Goal: Information Seeking & Learning: Learn about a topic

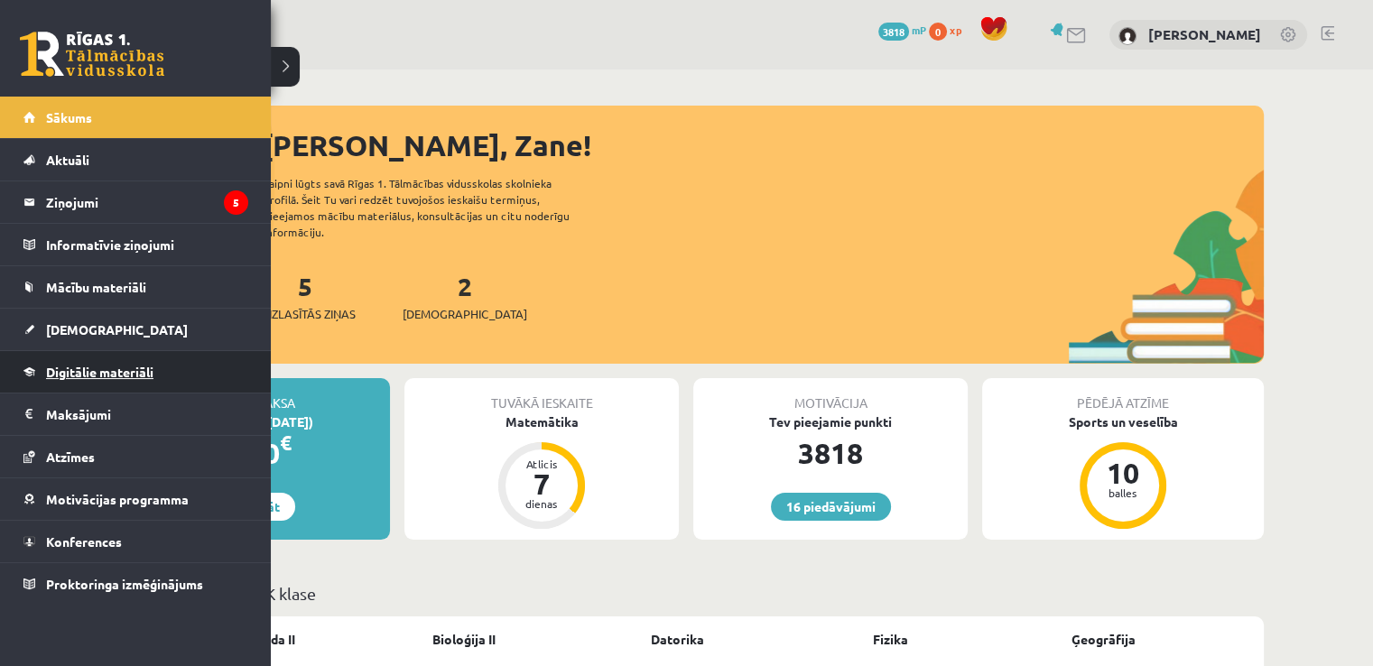
click at [124, 367] on span "Digitālie materiāli" at bounding box center [99, 372] width 107 height 16
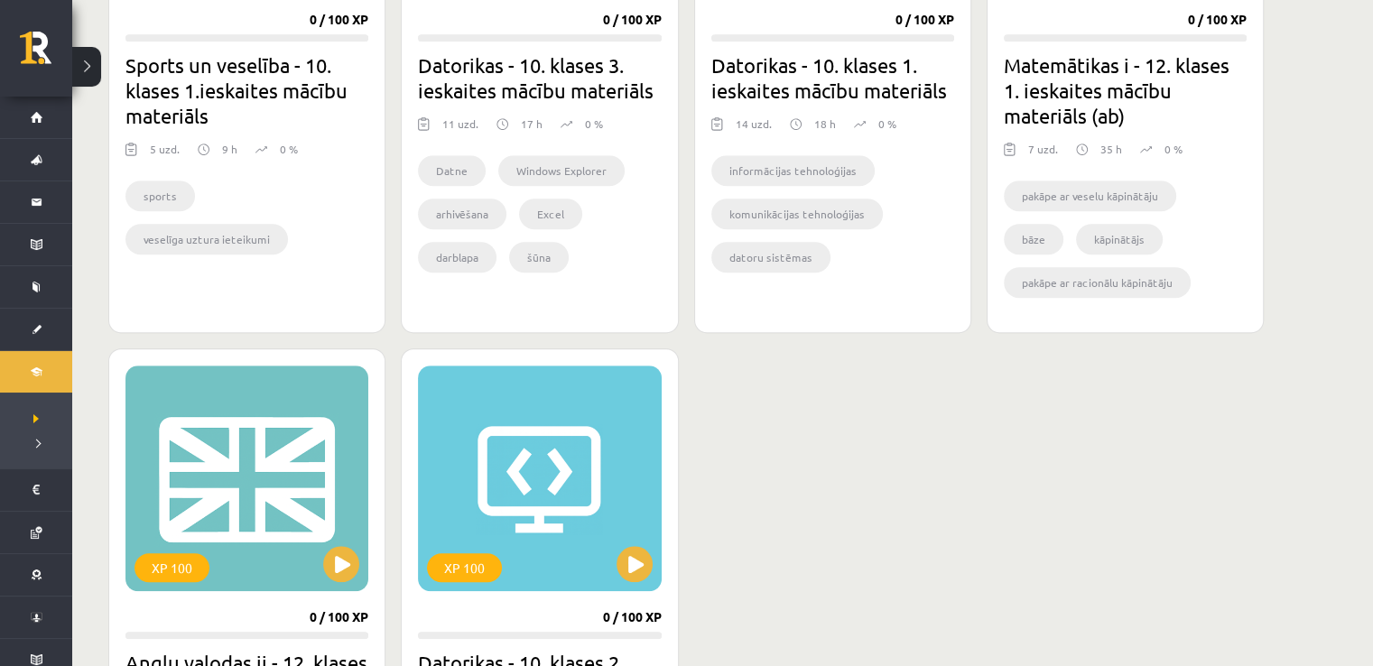
scroll to position [1331, 0]
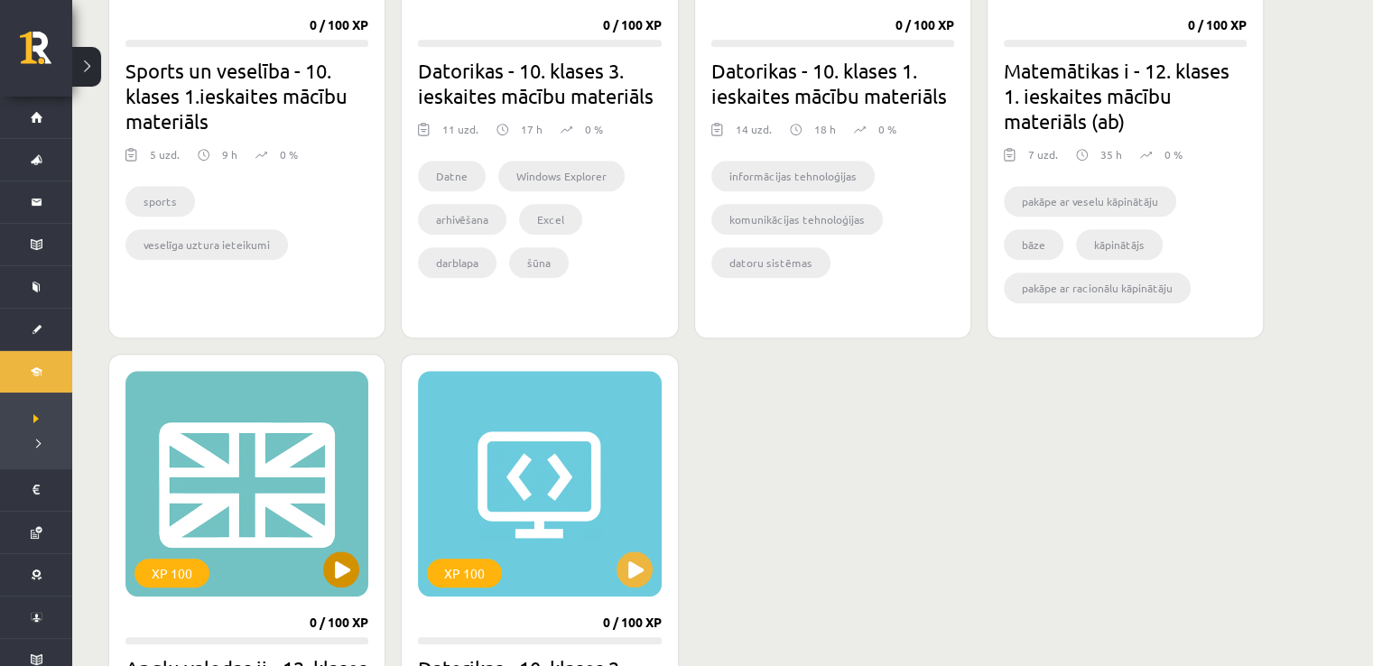
click at [229, 462] on div "XP 100" at bounding box center [246, 484] width 243 height 226
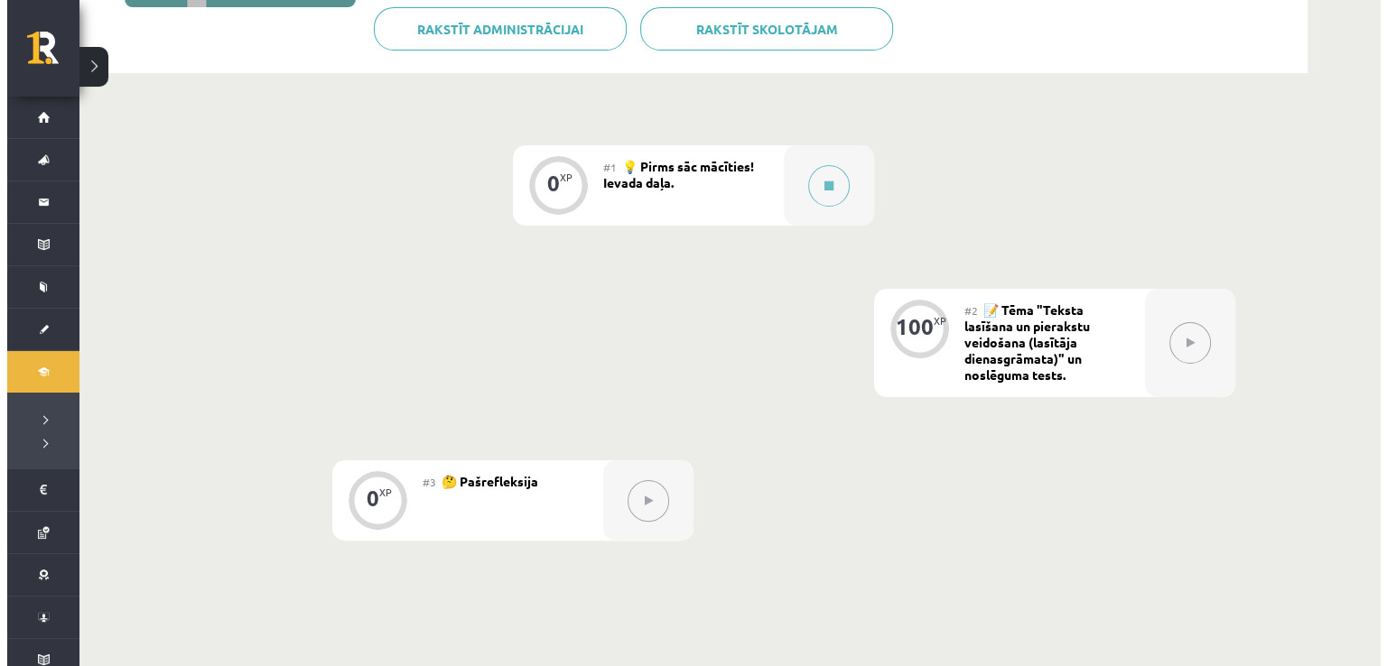
scroll to position [367, 0]
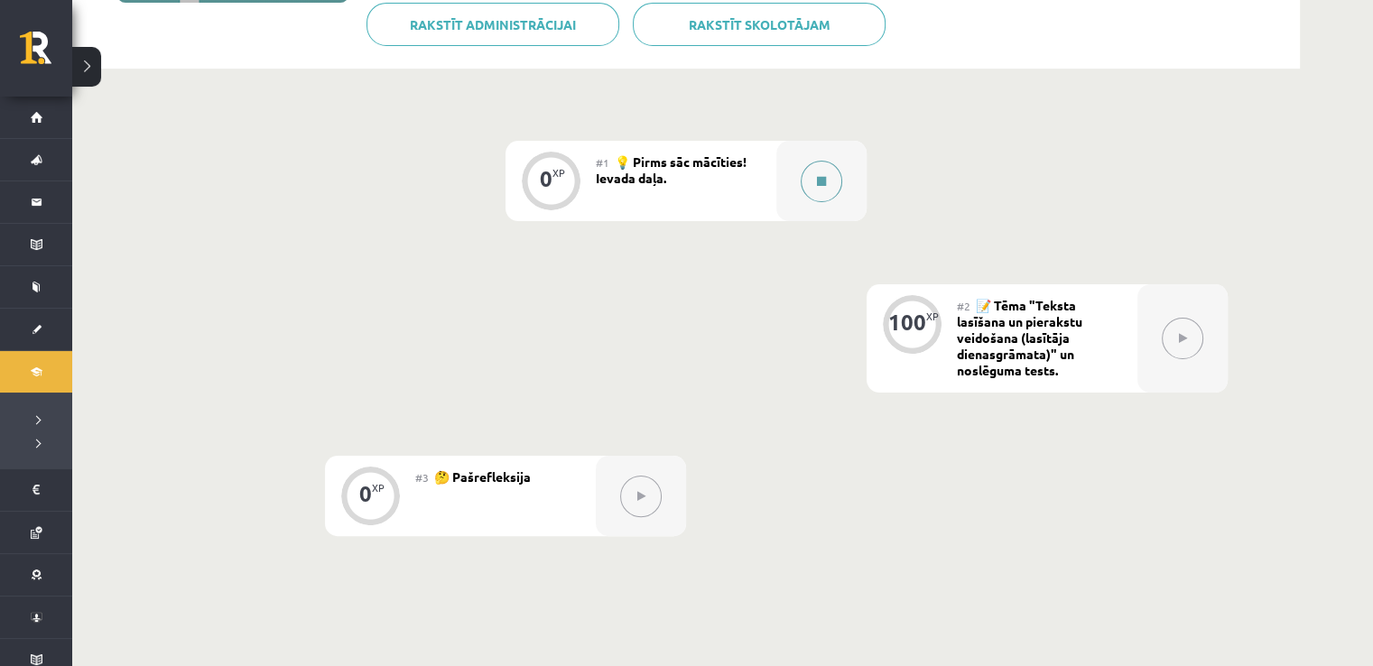
click at [823, 172] on button at bounding box center [822, 182] width 42 height 42
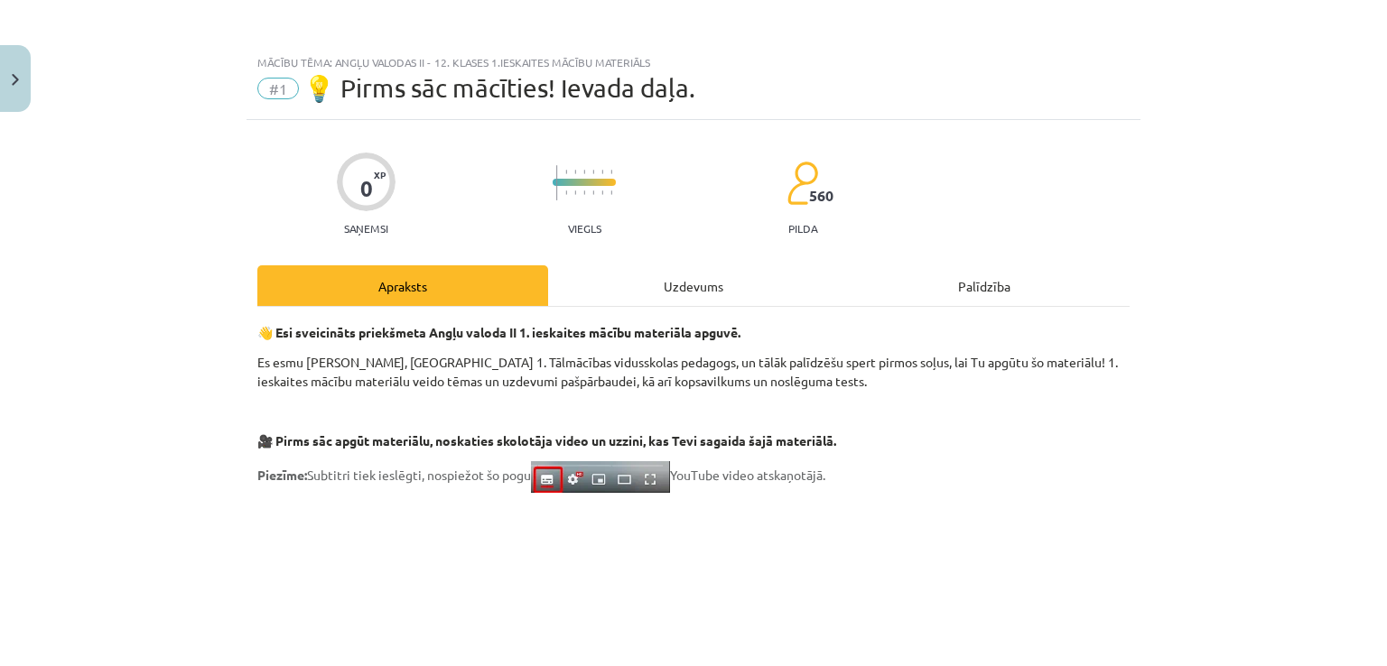
click at [697, 268] on div "Uzdevums" at bounding box center [693, 285] width 291 height 41
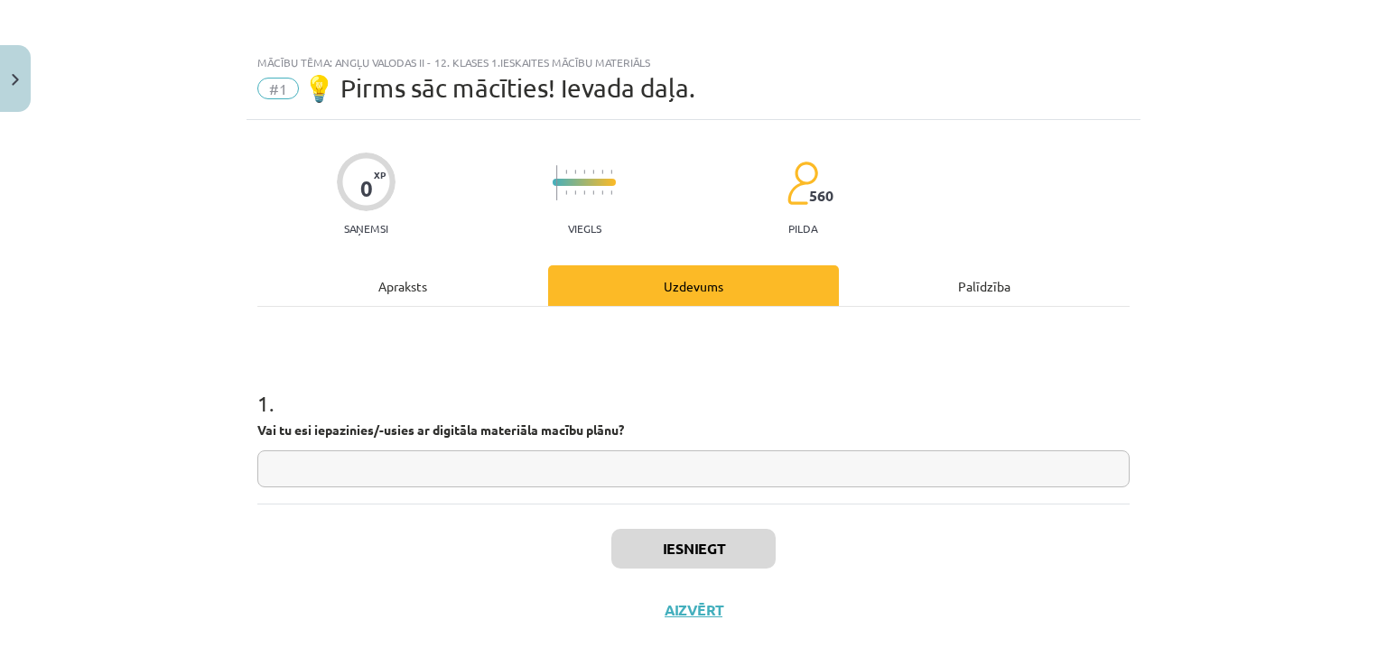
scroll to position [19, 0]
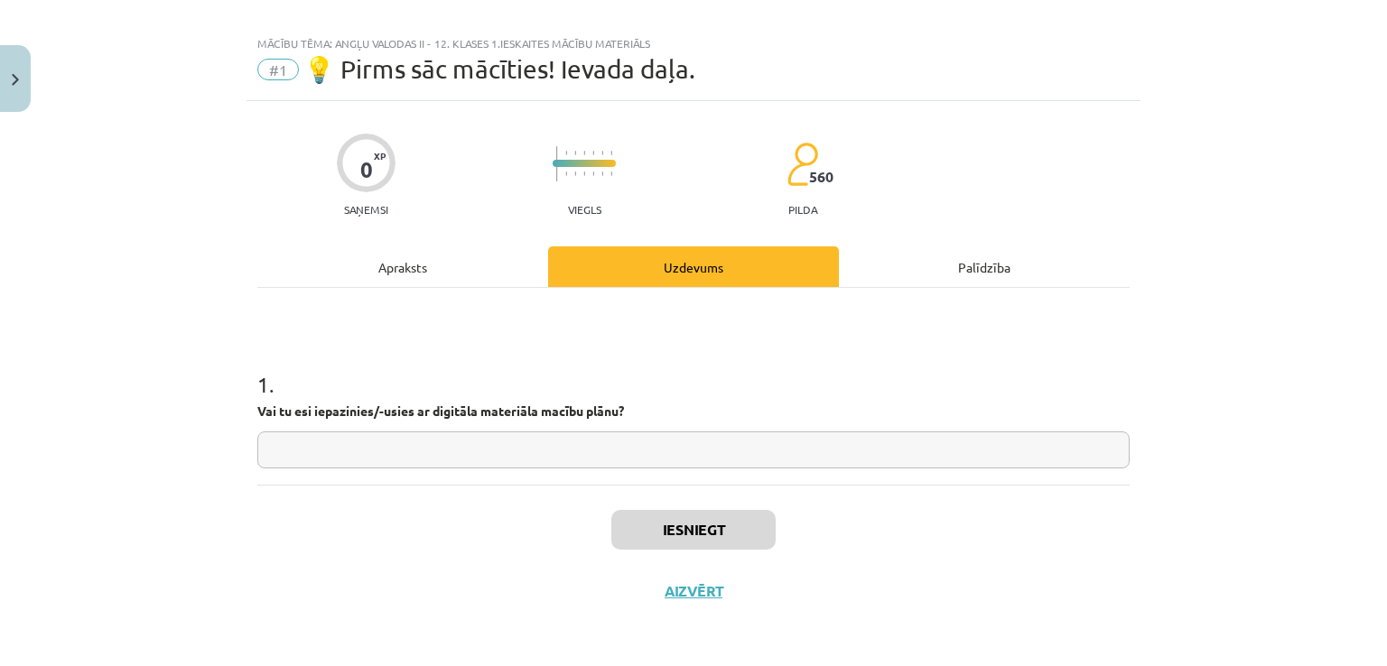
click at [430, 260] on div "Apraksts" at bounding box center [402, 266] width 291 height 41
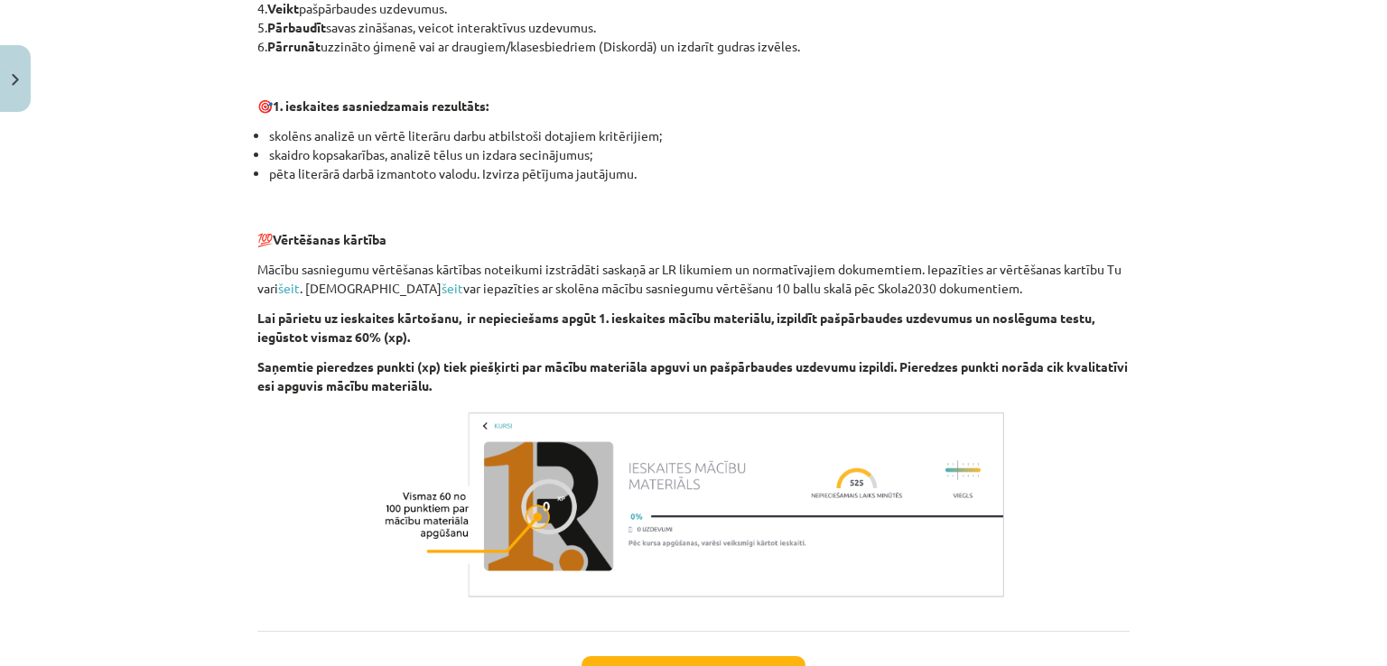
scroll to position [1119, 0]
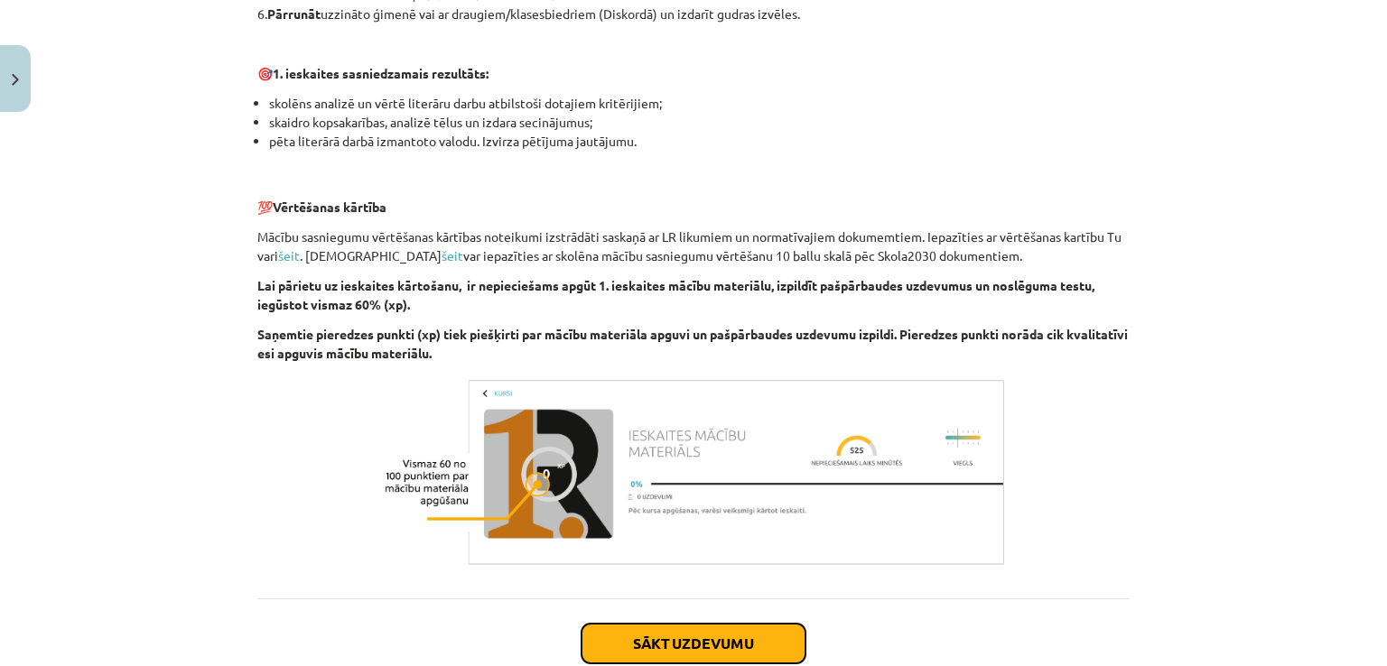
click at [687, 647] on button "Sākt uzdevumu" at bounding box center [693, 644] width 224 height 40
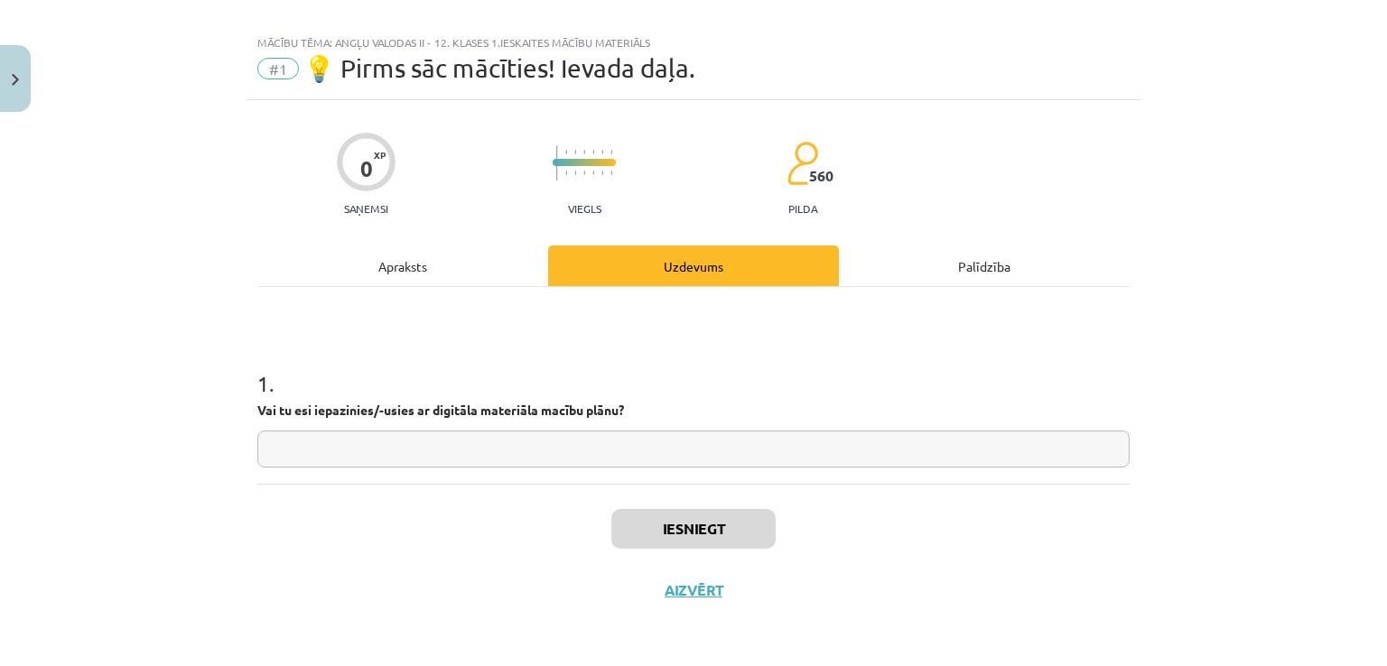
scroll to position [19, 0]
click at [741, 456] on input "text" at bounding box center [693, 450] width 872 height 37
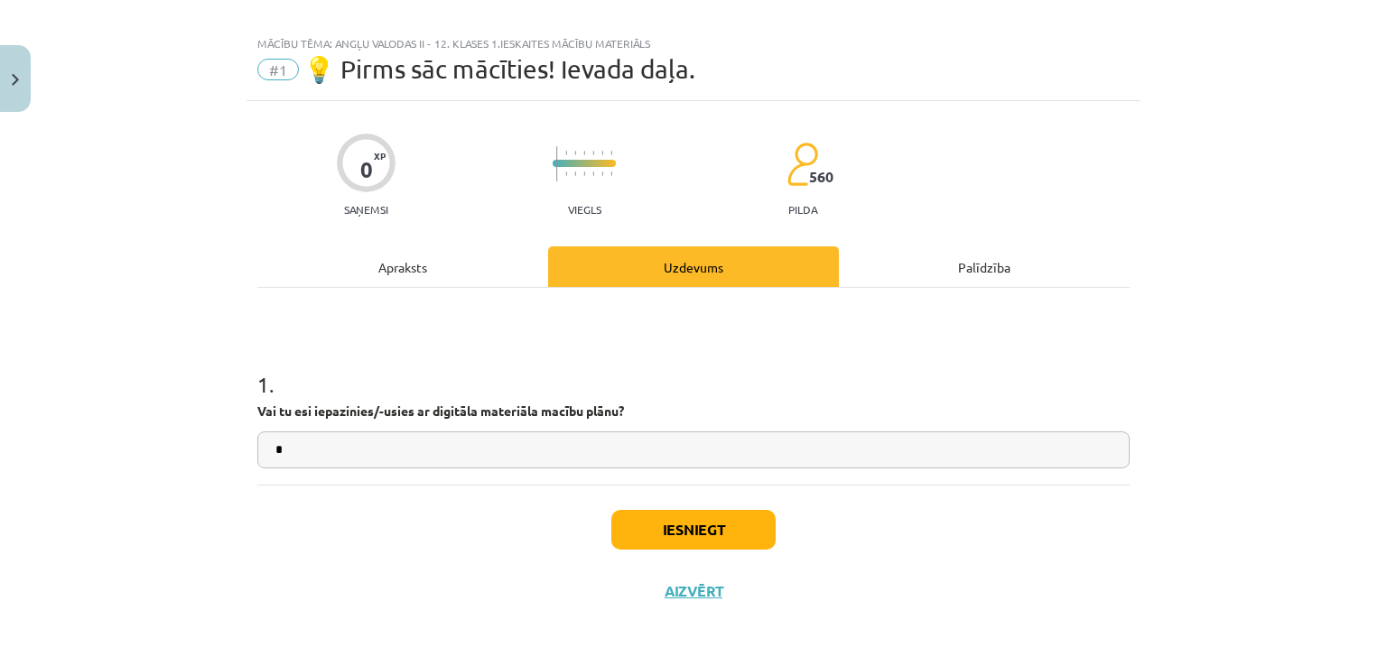
click at [477, 453] on input "*" at bounding box center [693, 450] width 872 height 37
type input "**"
click at [728, 526] on button "Iesniegt" at bounding box center [693, 530] width 164 height 40
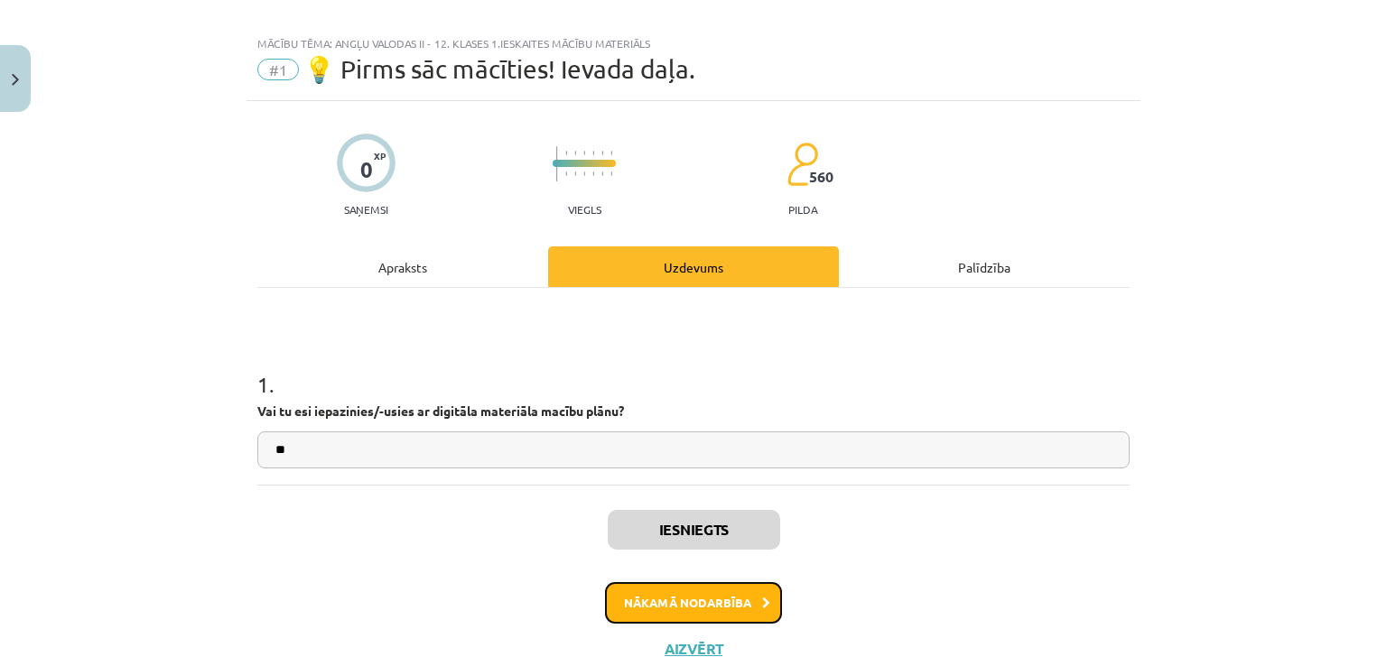
click at [711, 616] on button "Nākamā nodarbība" at bounding box center [693, 603] width 177 height 42
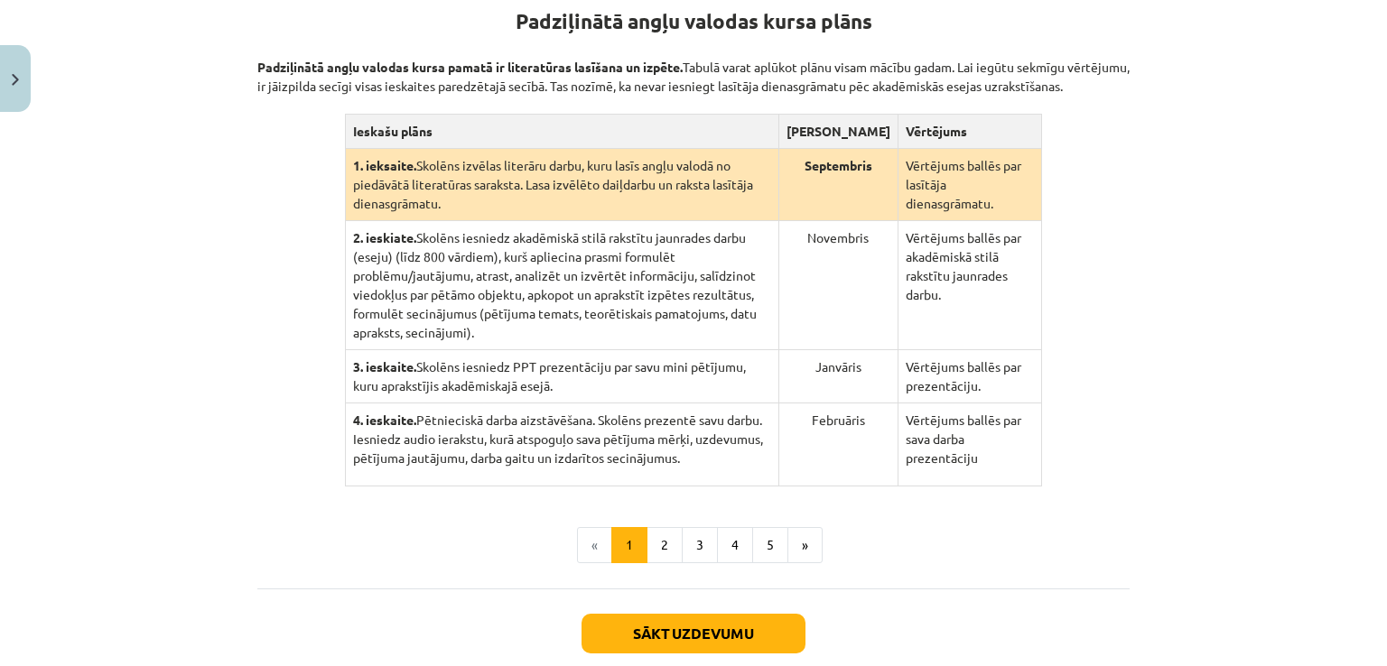
scroll to position [459, 0]
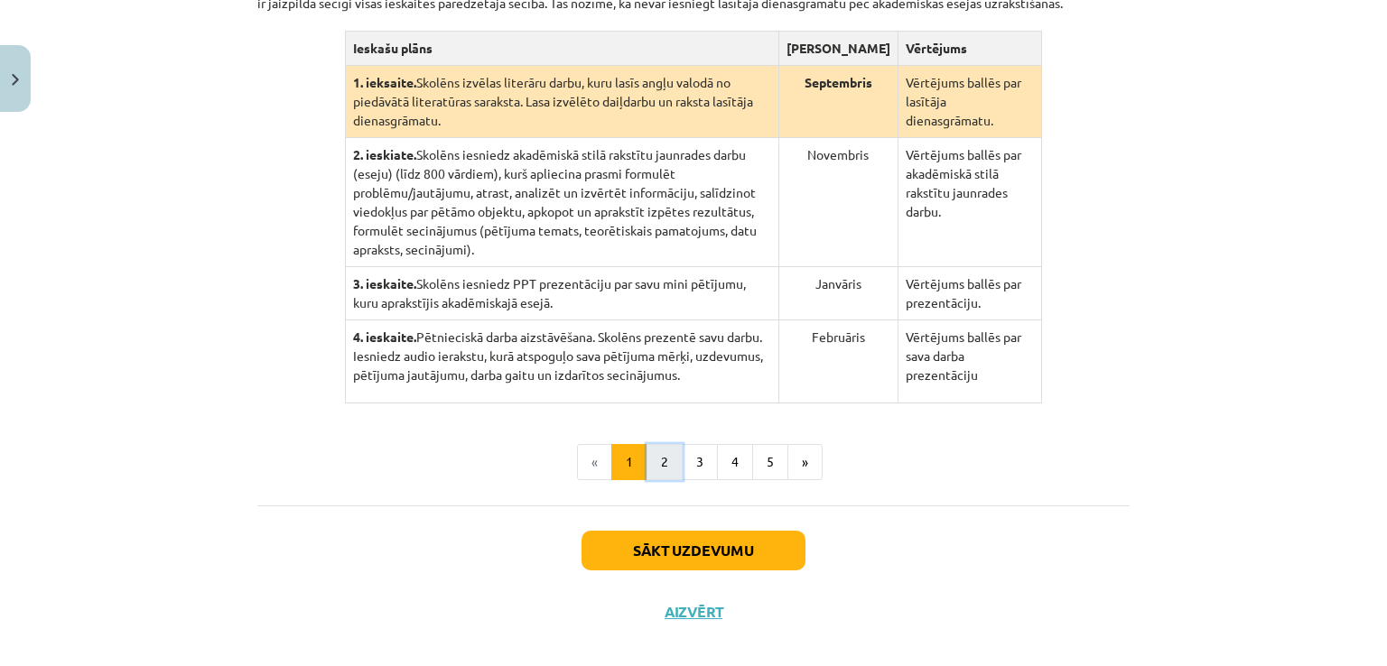
click at [649, 444] on button "2" at bounding box center [664, 462] width 36 height 36
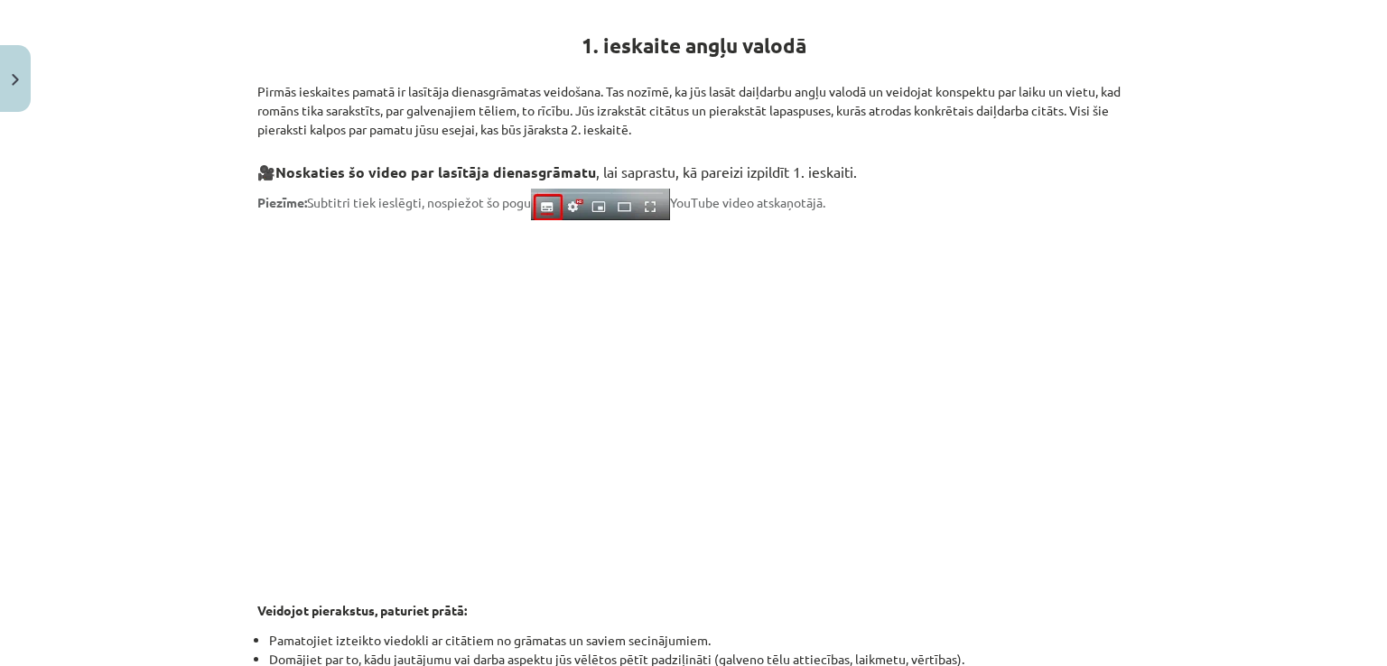
scroll to position [892, 0]
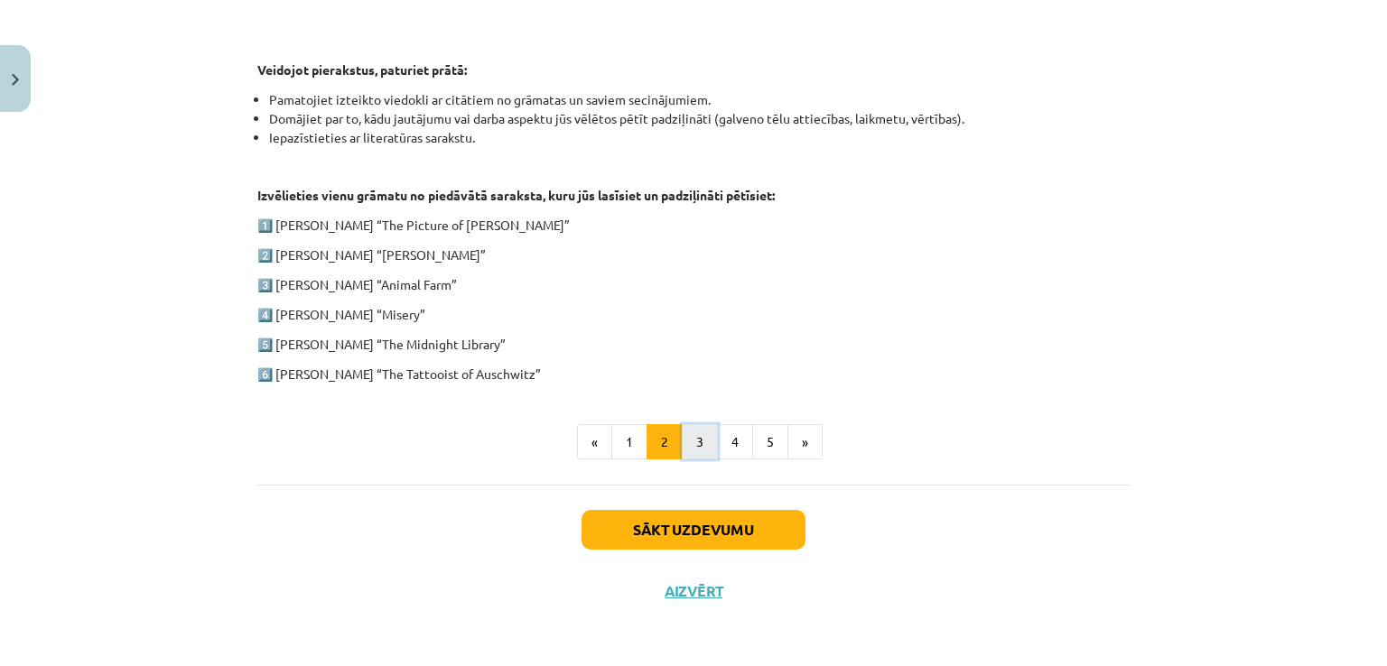
click at [683, 436] on button "3" at bounding box center [700, 442] width 36 height 36
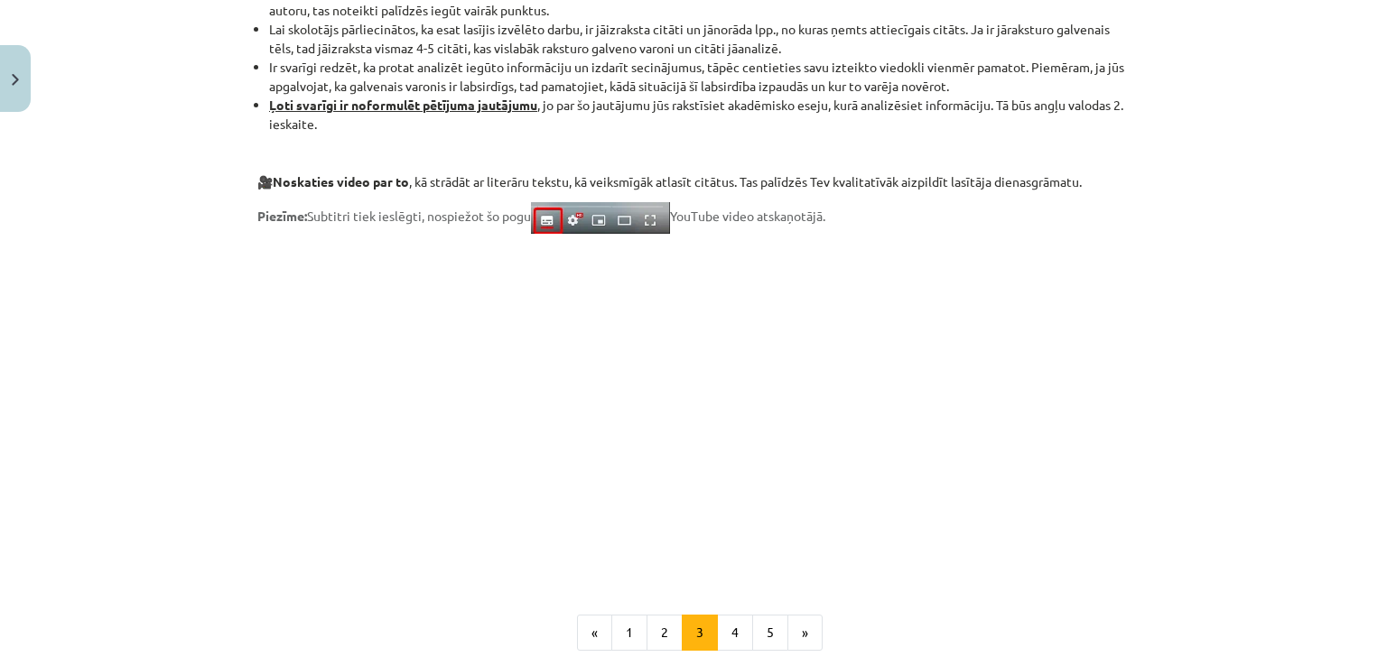
scroll to position [1314, 0]
click at [728, 645] on button "4" at bounding box center [735, 630] width 36 height 36
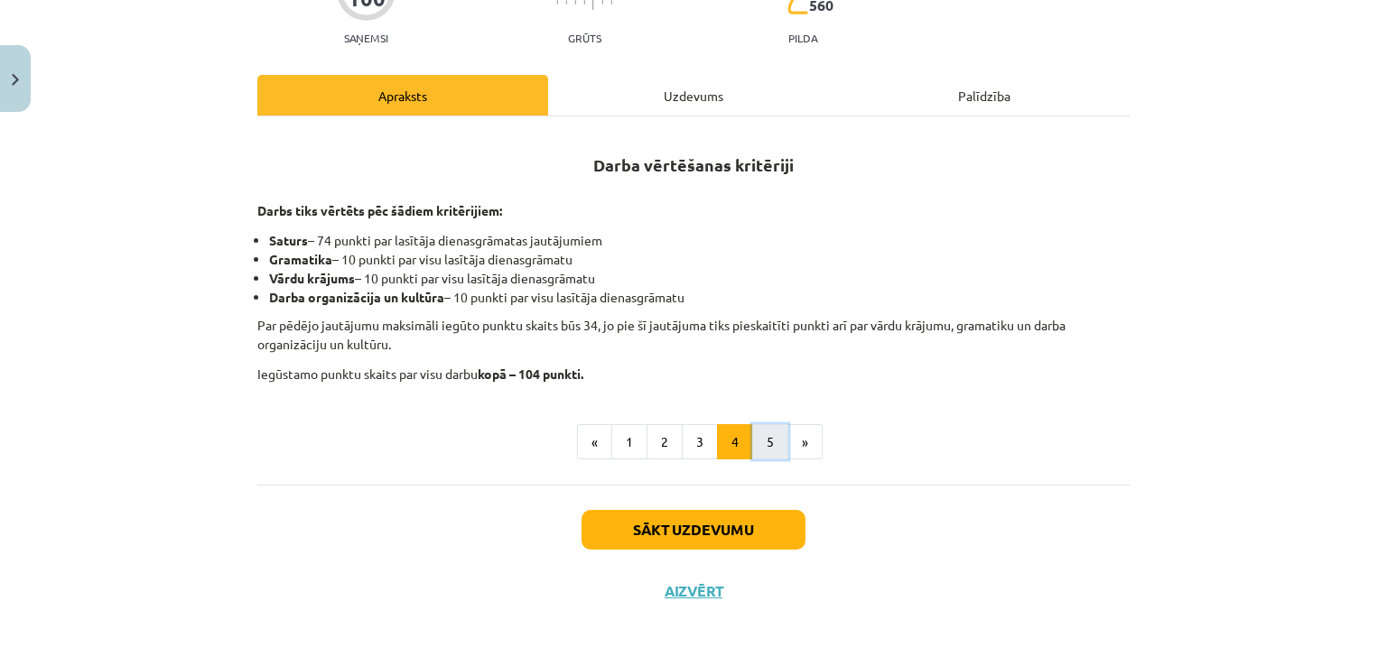
click at [758, 441] on button "5" at bounding box center [770, 442] width 36 height 36
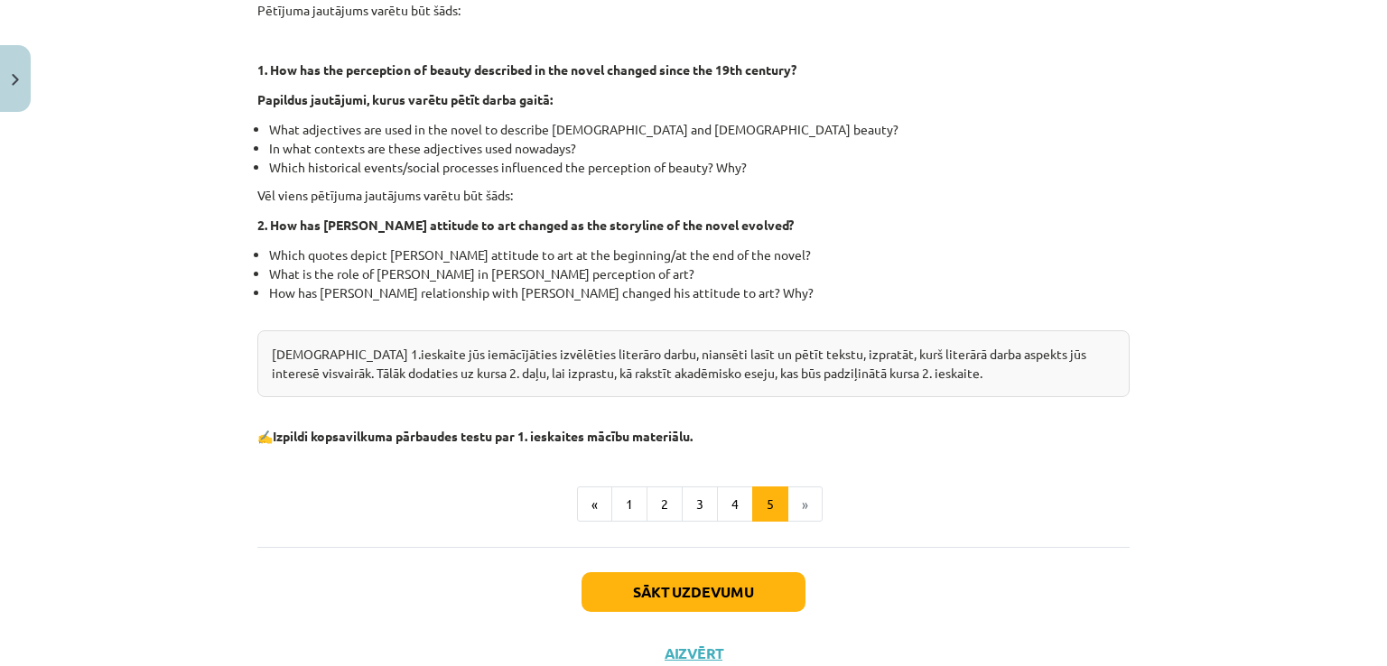
scroll to position [549, 0]
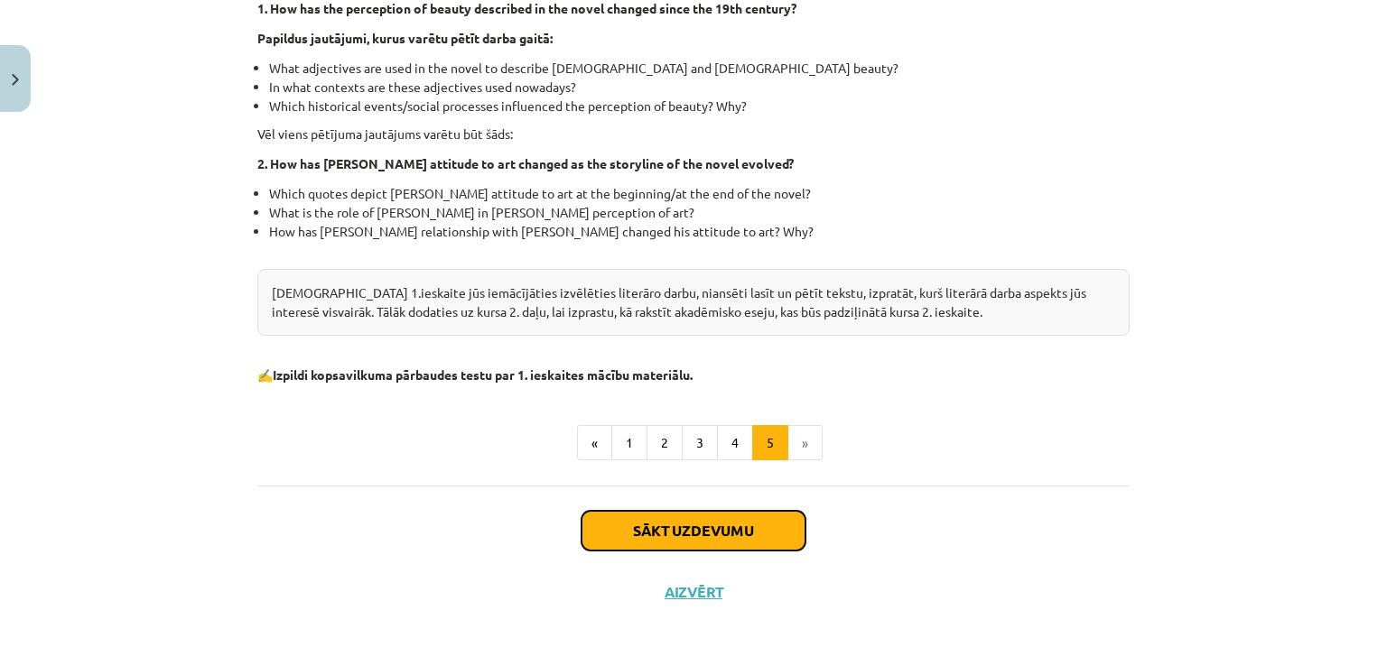
click at [616, 515] on button "Sākt uzdevumu" at bounding box center [693, 531] width 224 height 40
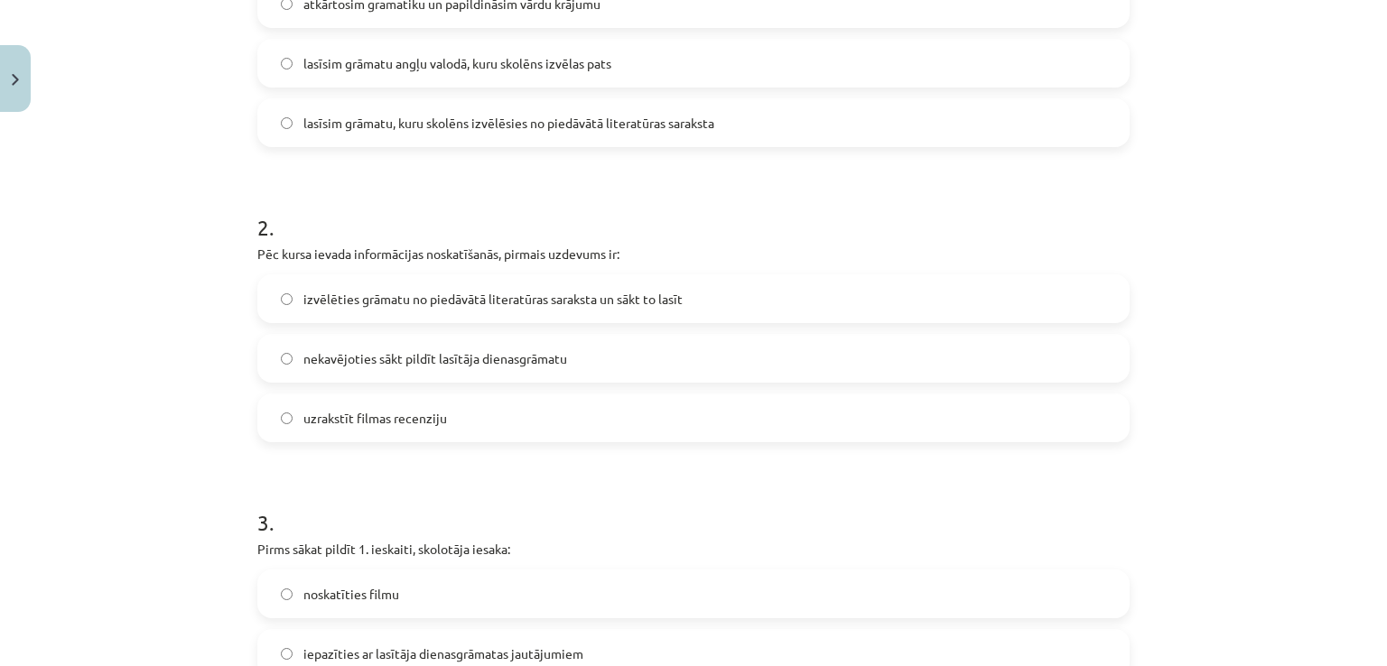
scroll to position [583, 0]
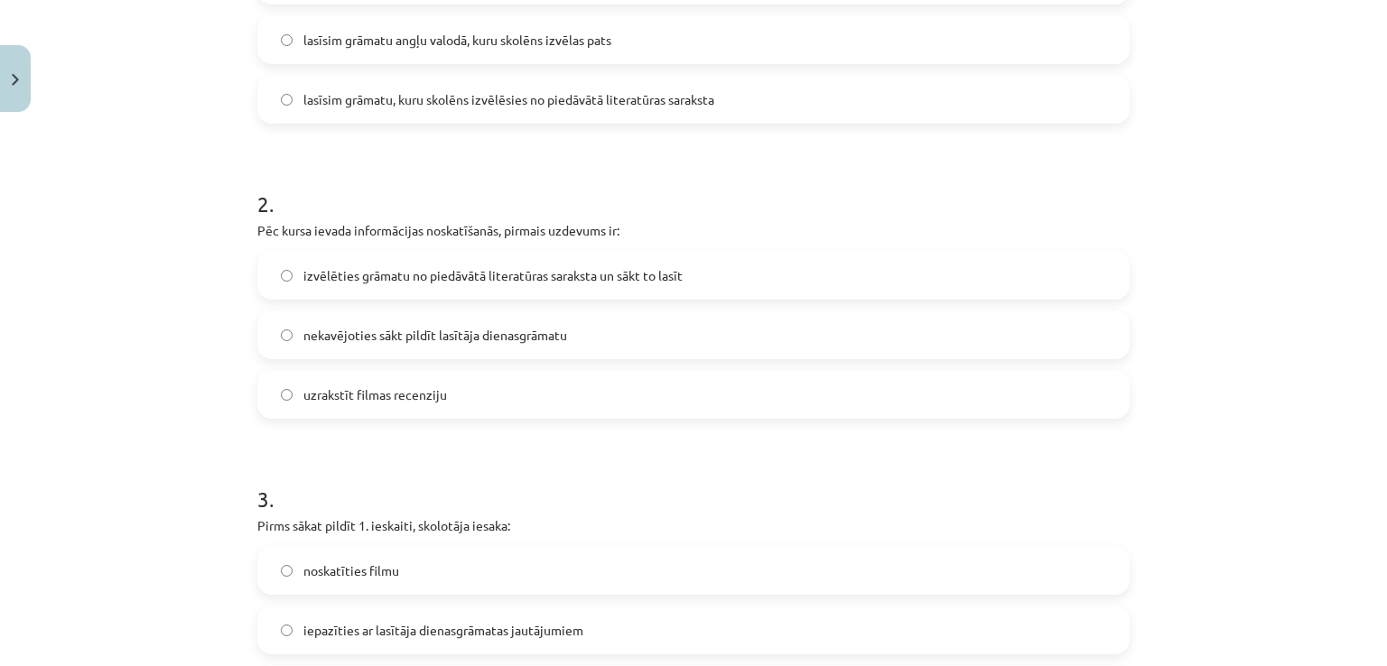
click at [673, 286] on label "izvēlēties grāmatu no piedāvātā literatūras saraksta un sākt to lasīt" at bounding box center [693, 275] width 868 height 45
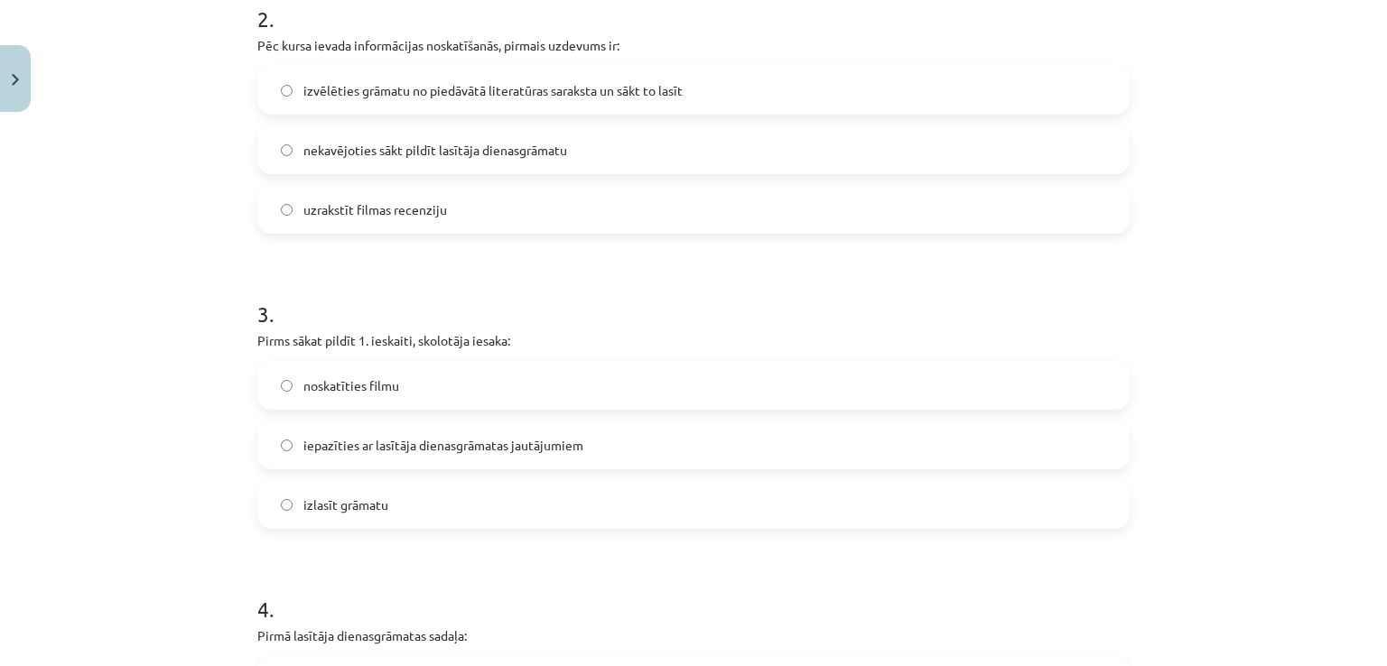
scroll to position [865, 0]
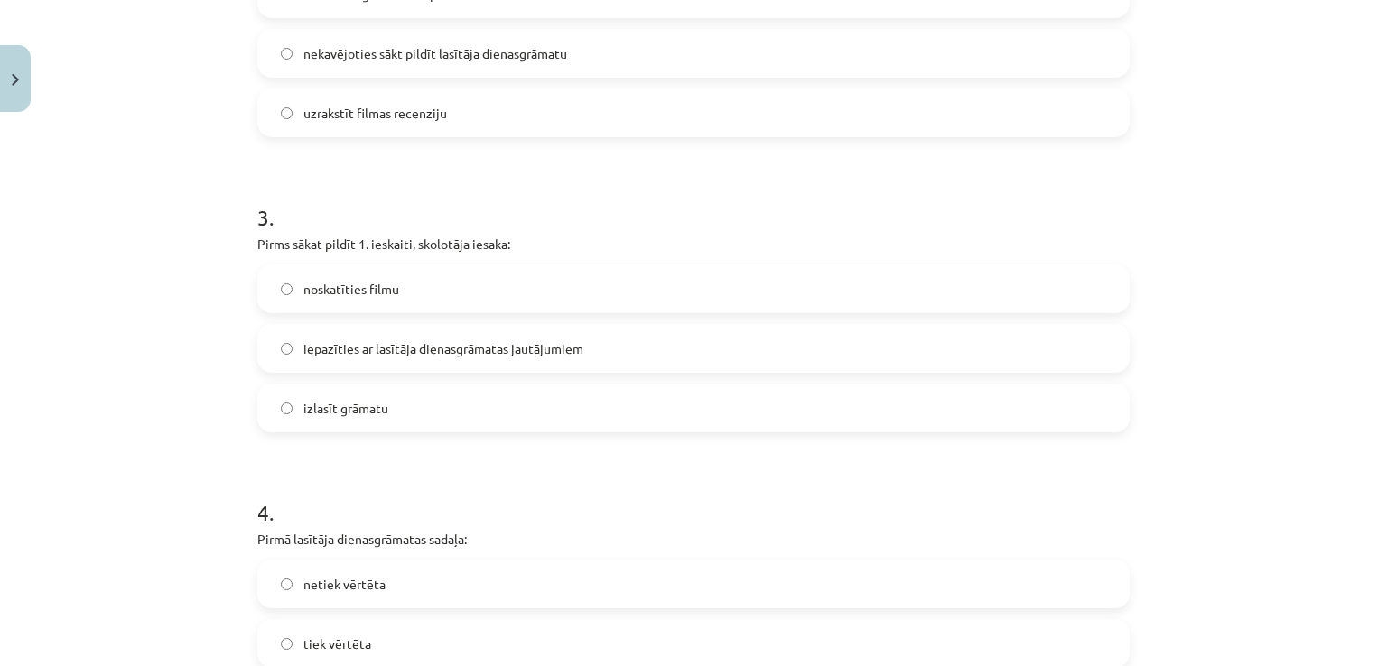
click at [574, 349] on span "iepazīties ar lasītāja dienasgrāmatas jautājumiem" at bounding box center [443, 348] width 280 height 19
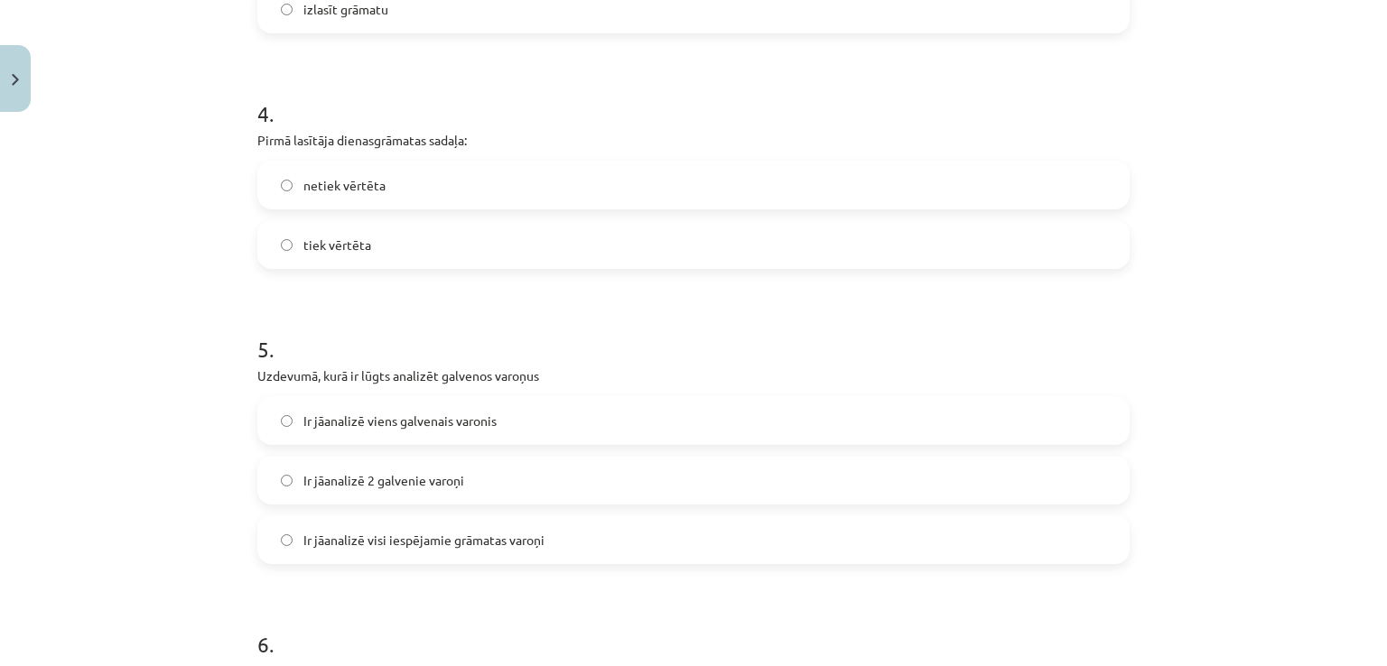
scroll to position [1268, 0]
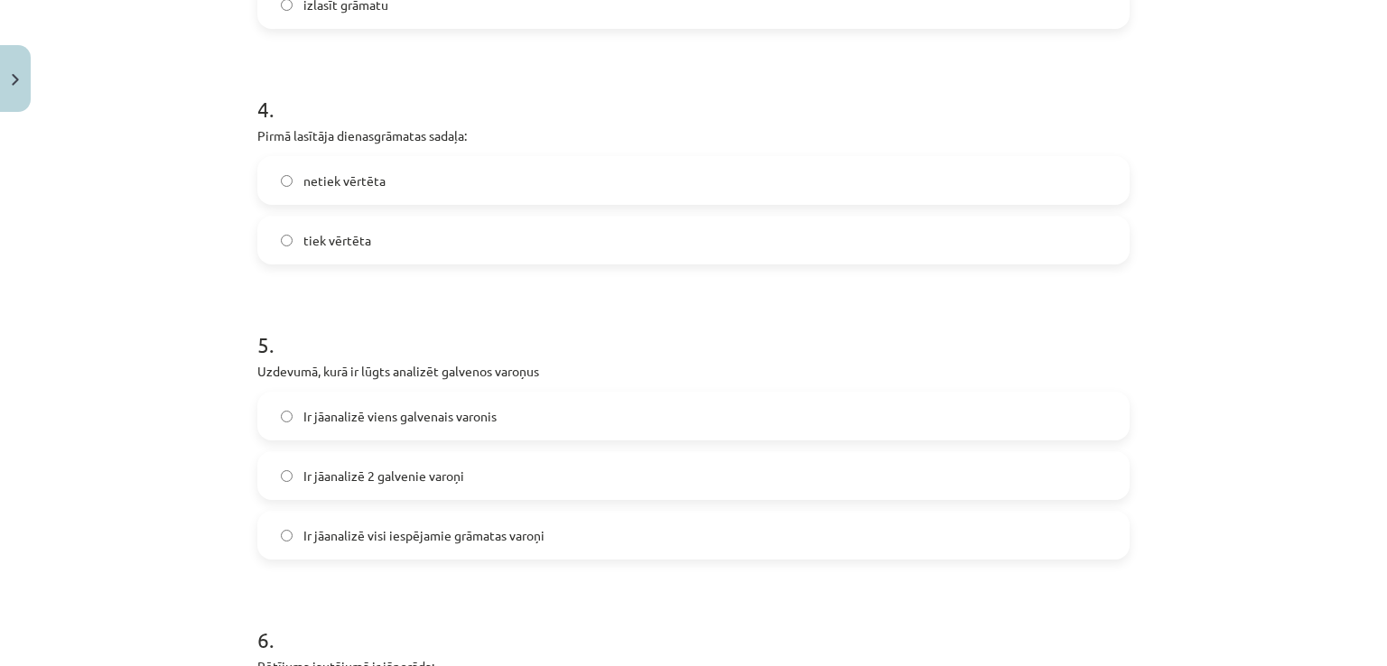
click at [961, 195] on label "netiek vērtēta" at bounding box center [693, 180] width 868 height 45
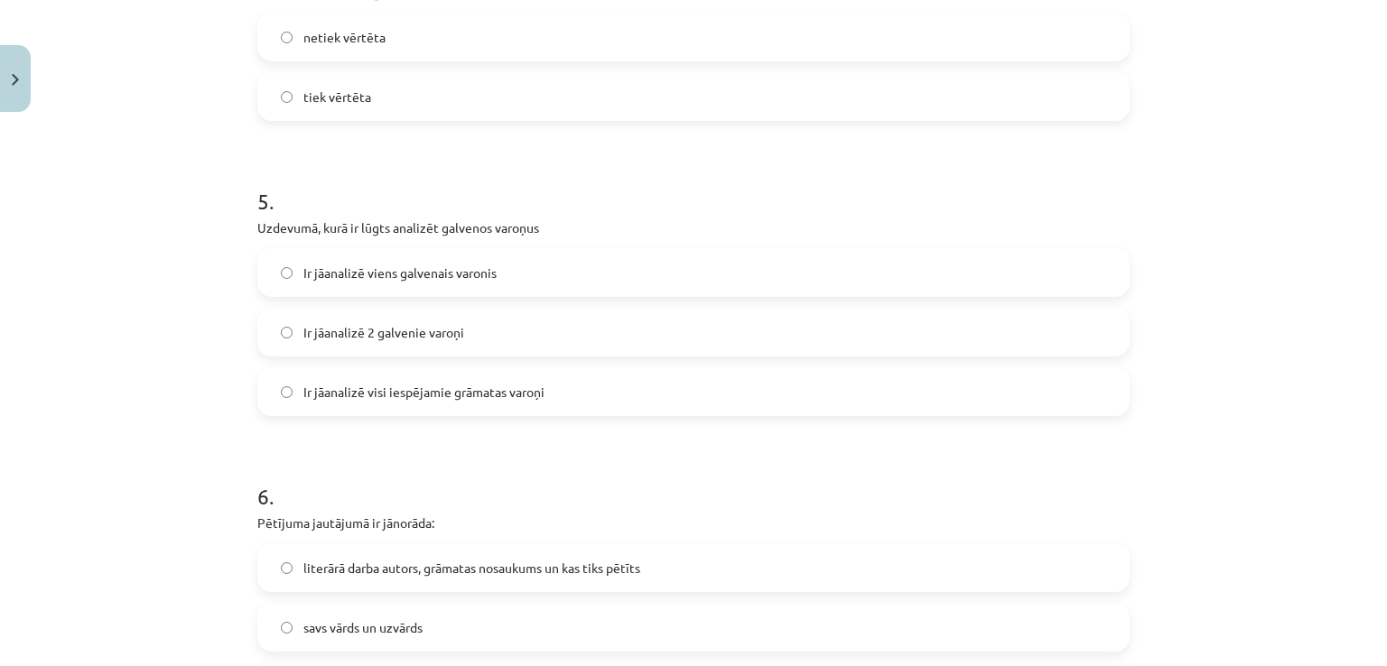
scroll to position [1481, 0]
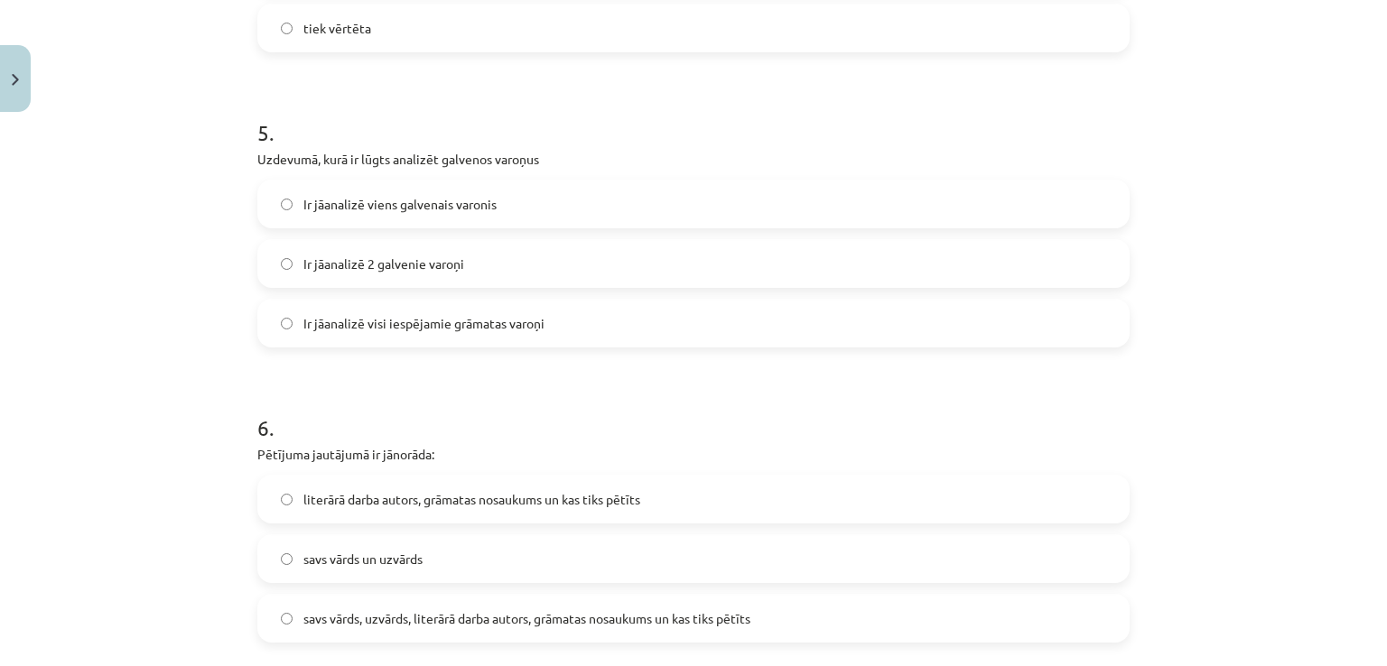
click at [433, 258] on span "Ir jāanalizē 2 galvenie varoņi" at bounding box center [383, 264] width 161 height 19
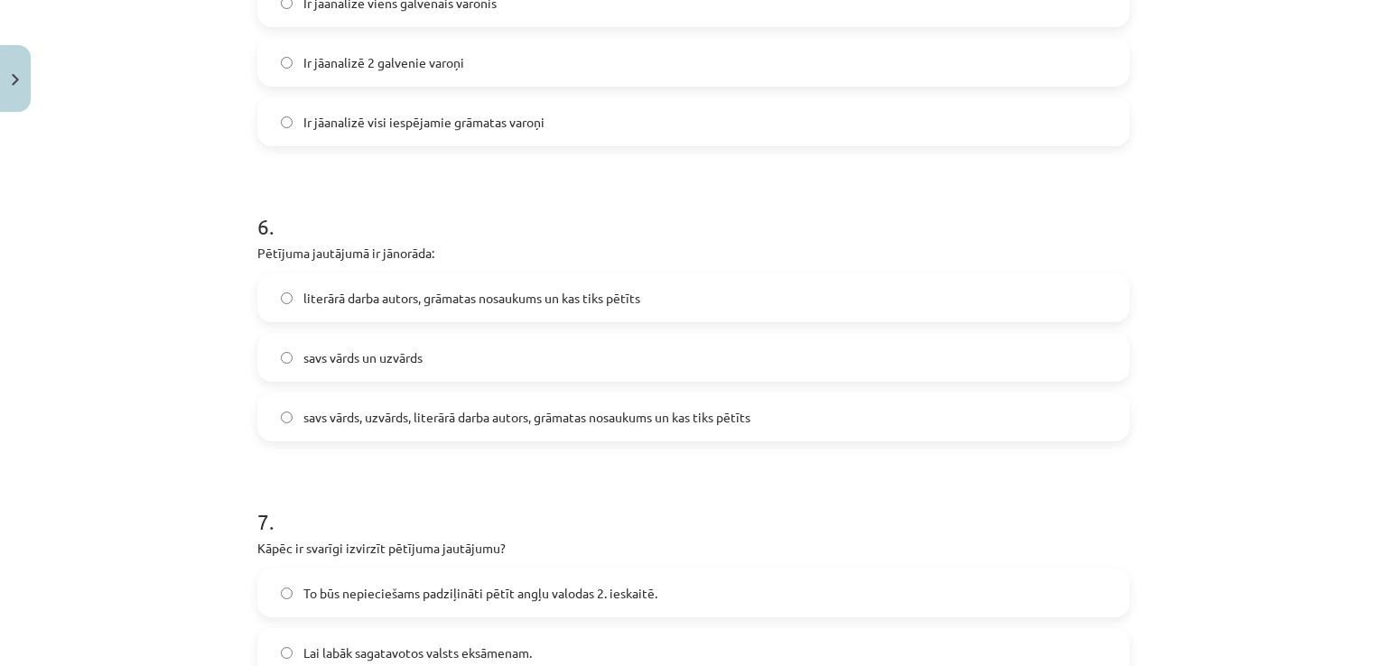
scroll to position [1686, 0]
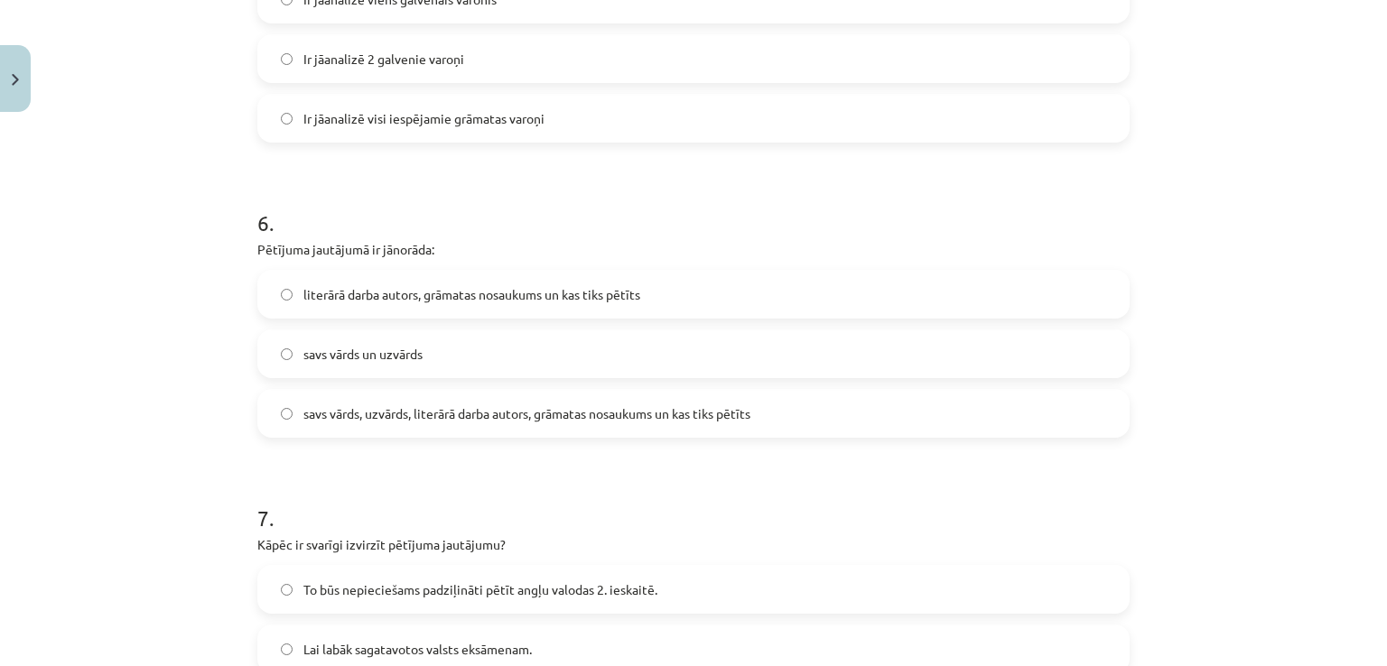
click at [816, 423] on label "savs vārds, uzvārds, literārā darba autors, grāmatas nosaukums un kas tiks pētī…" at bounding box center [693, 413] width 868 height 45
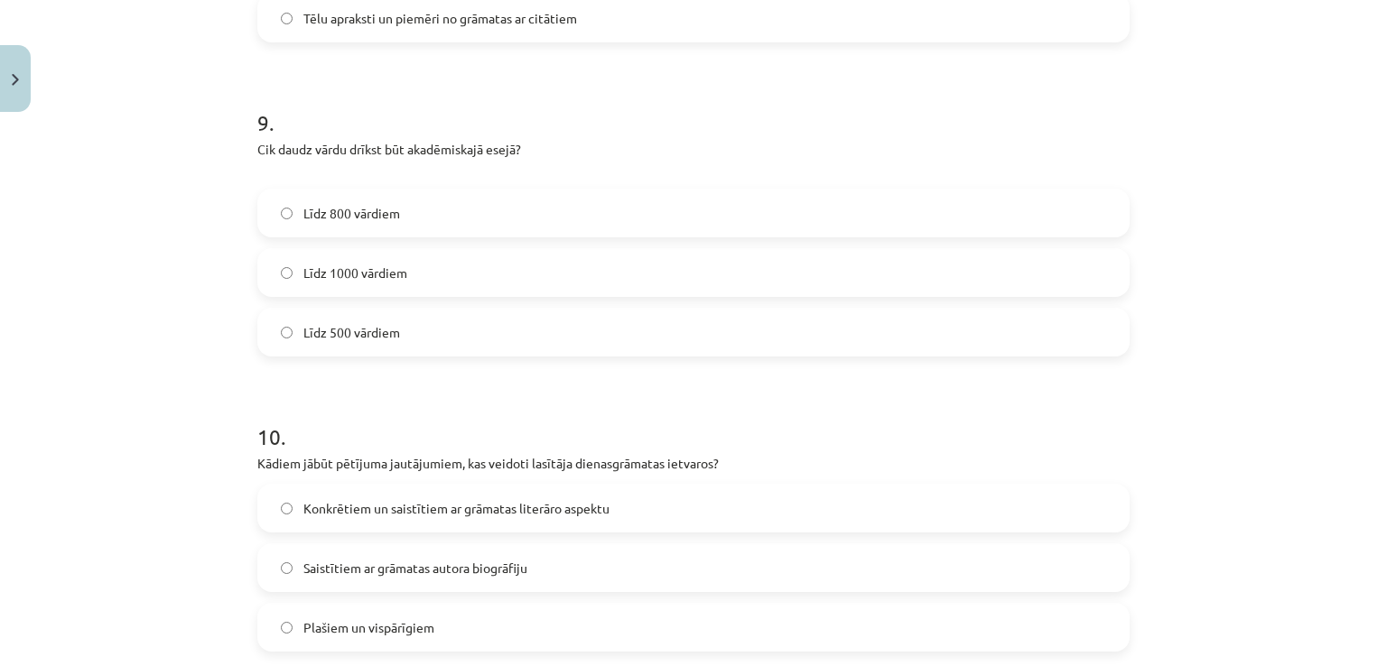
scroll to position [2627, 0]
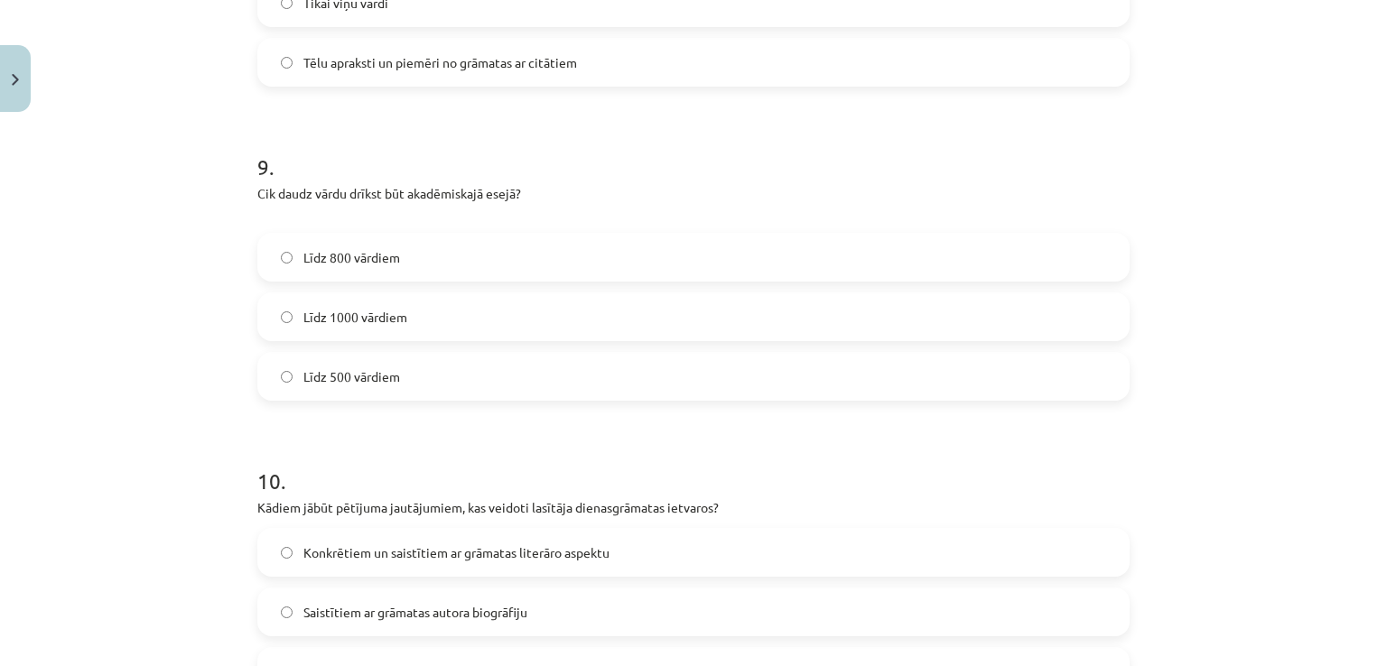
click at [934, 229] on div "9 . Cik daudz vārdu drīkst būt akadēmiskajā esejā? Līdz 800 vārdiem Līdz 1000 v…" at bounding box center [693, 262] width 872 height 278
click at [938, 236] on label "Līdz 800 vārdiem" at bounding box center [693, 257] width 868 height 45
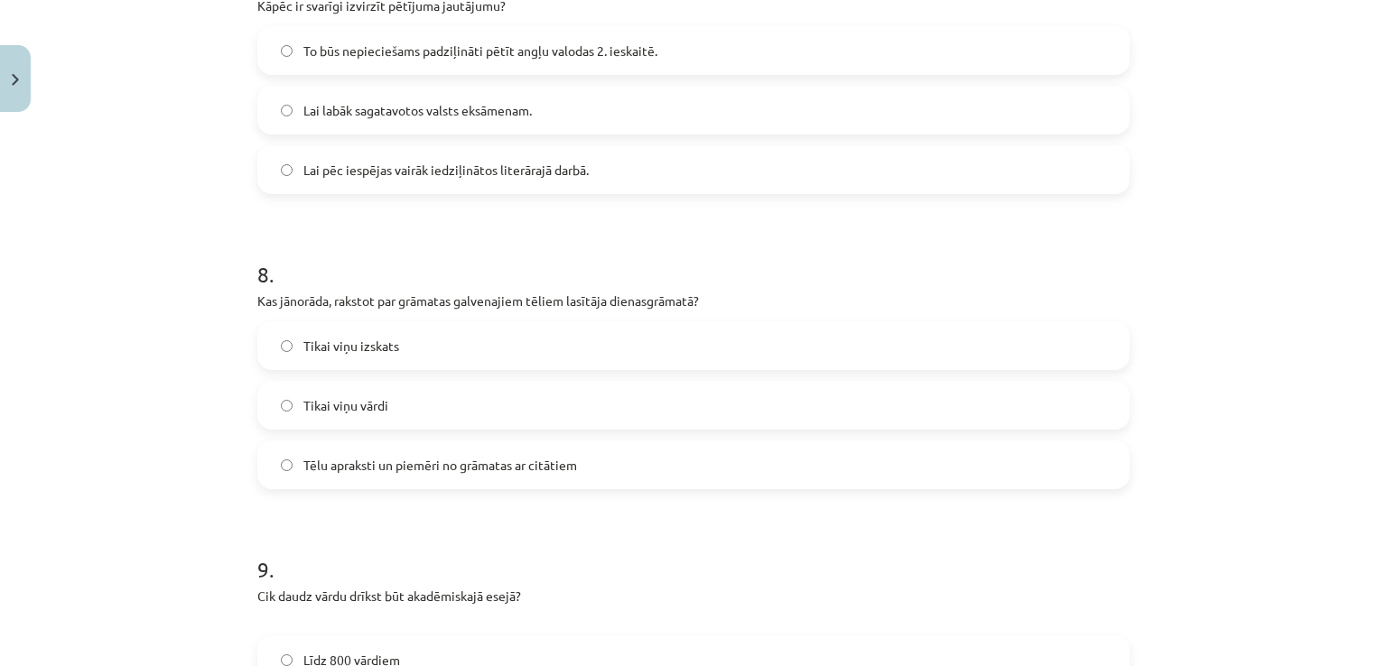
scroll to position [2232, 0]
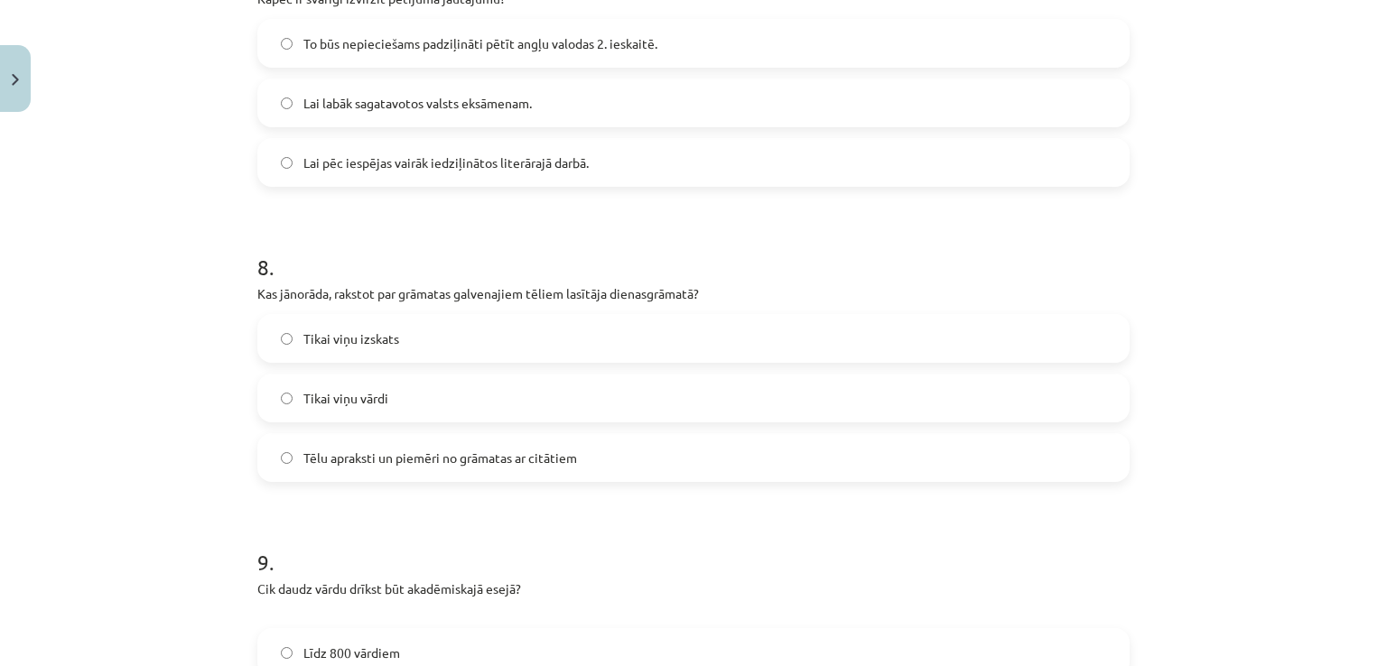
click at [766, 454] on label "Tēlu apraksti un piemēri no grāmatas ar citātiem" at bounding box center [693, 457] width 868 height 45
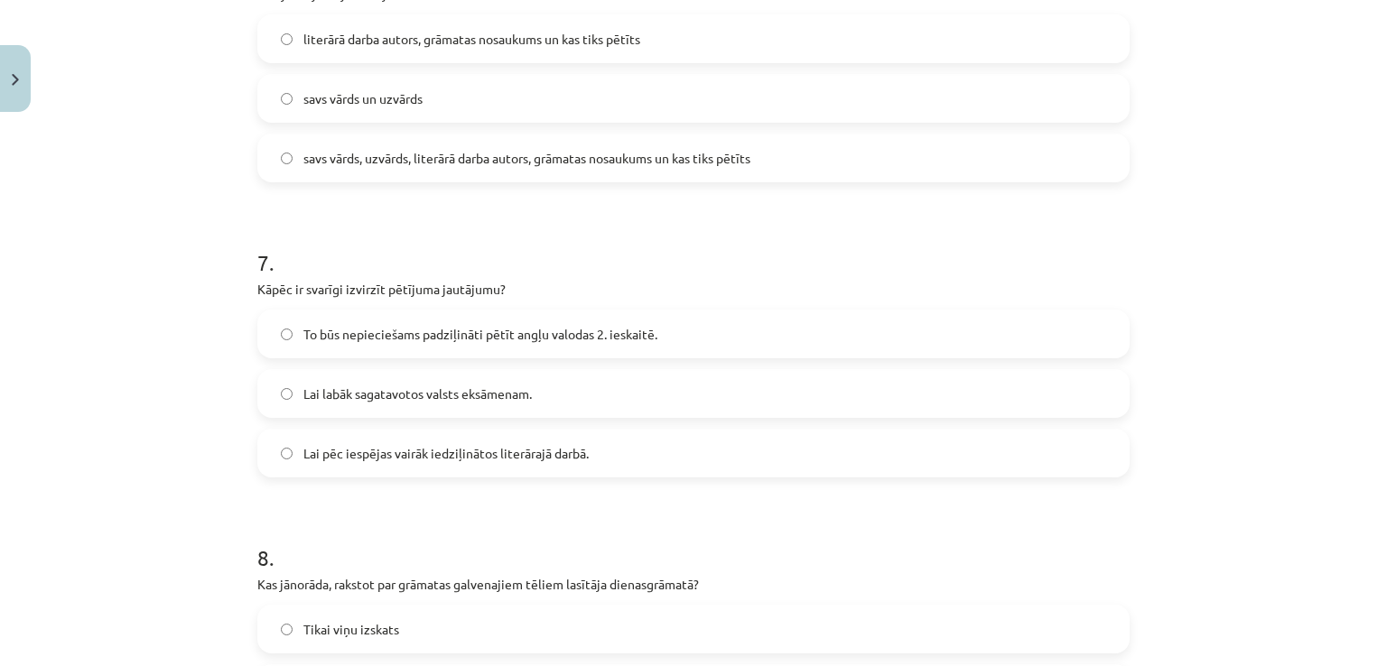
scroll to position [1921, 0]
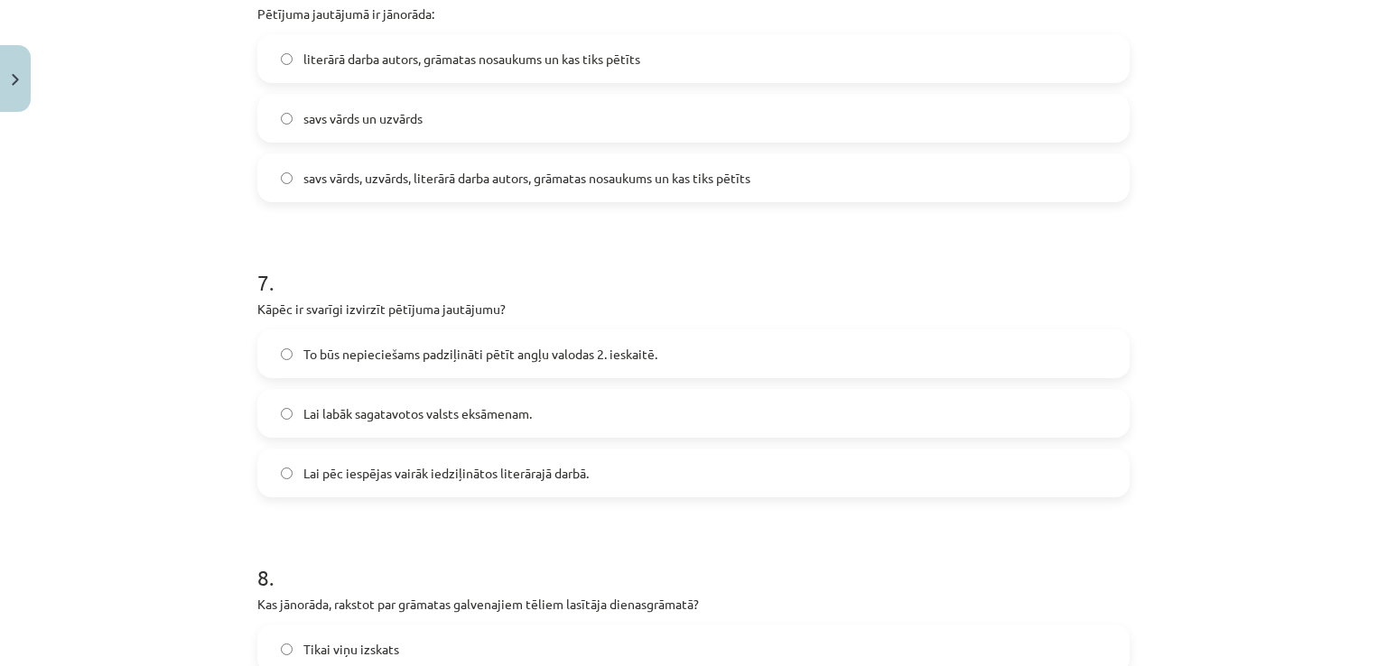
click at [961, 348] on label "To būs nepieciešams padziļināti pētīt angļu valodas 2. ieskaitē." at bounding box center [693, 353] width 868 height 45
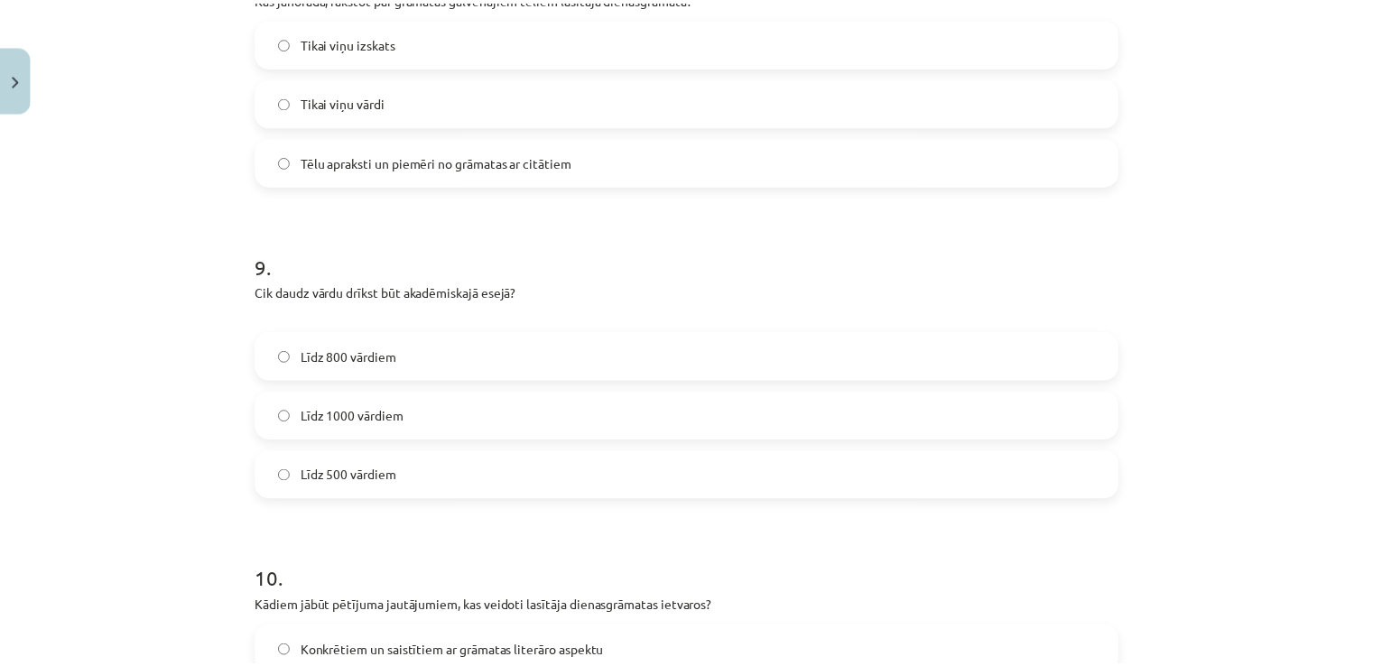
scroll to position [2866, 0]
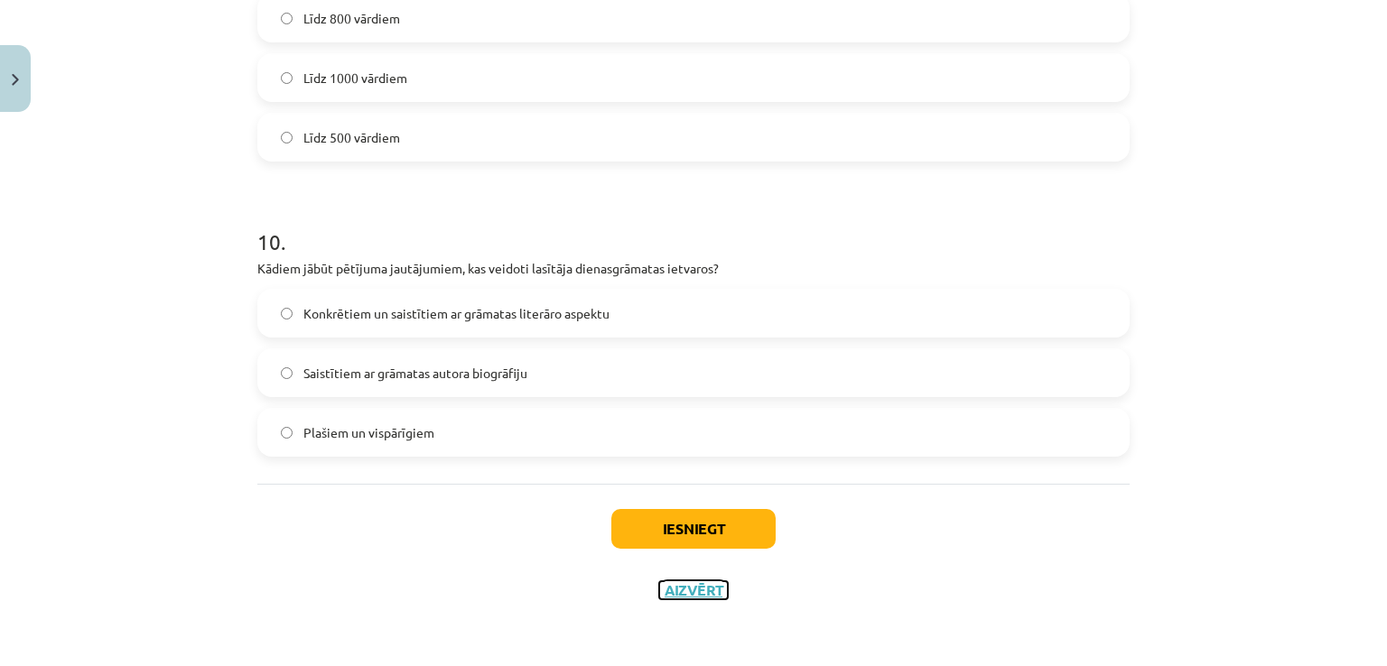
click at [701, 590] on button "Aizvērt" at bounding box center [693, 590] width 69 height 18
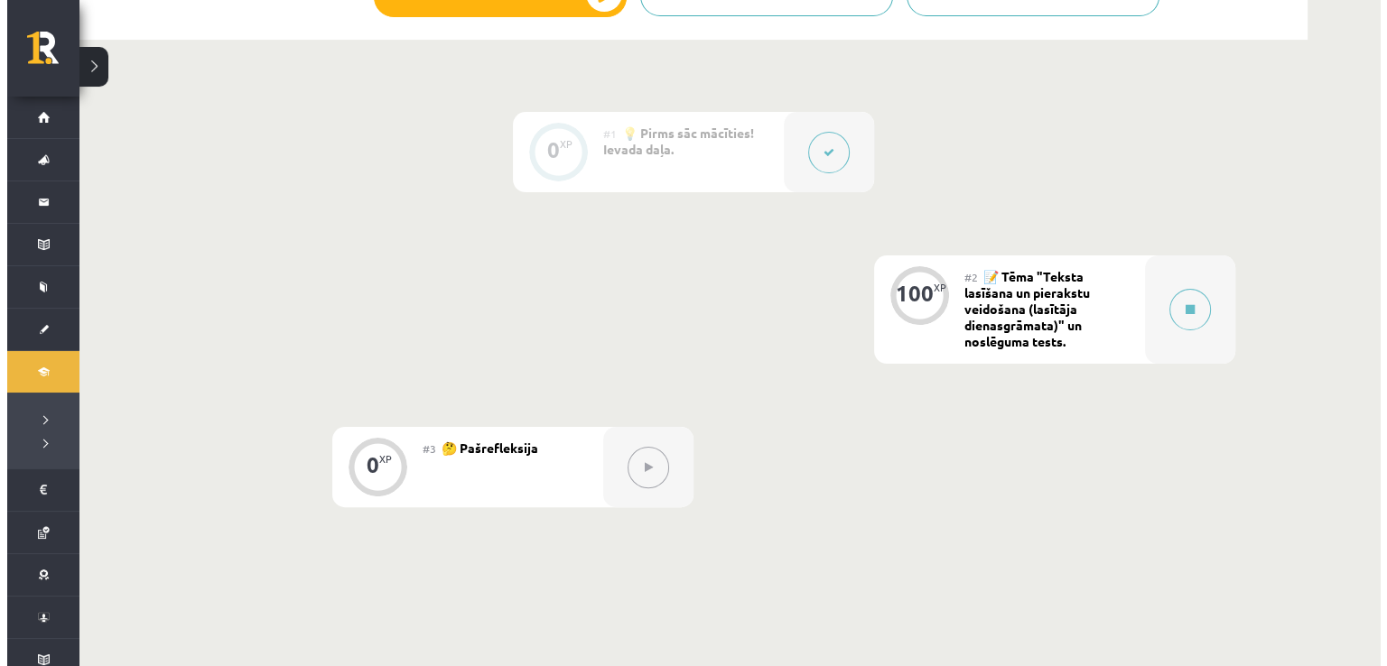
scroll to position [430, 0]
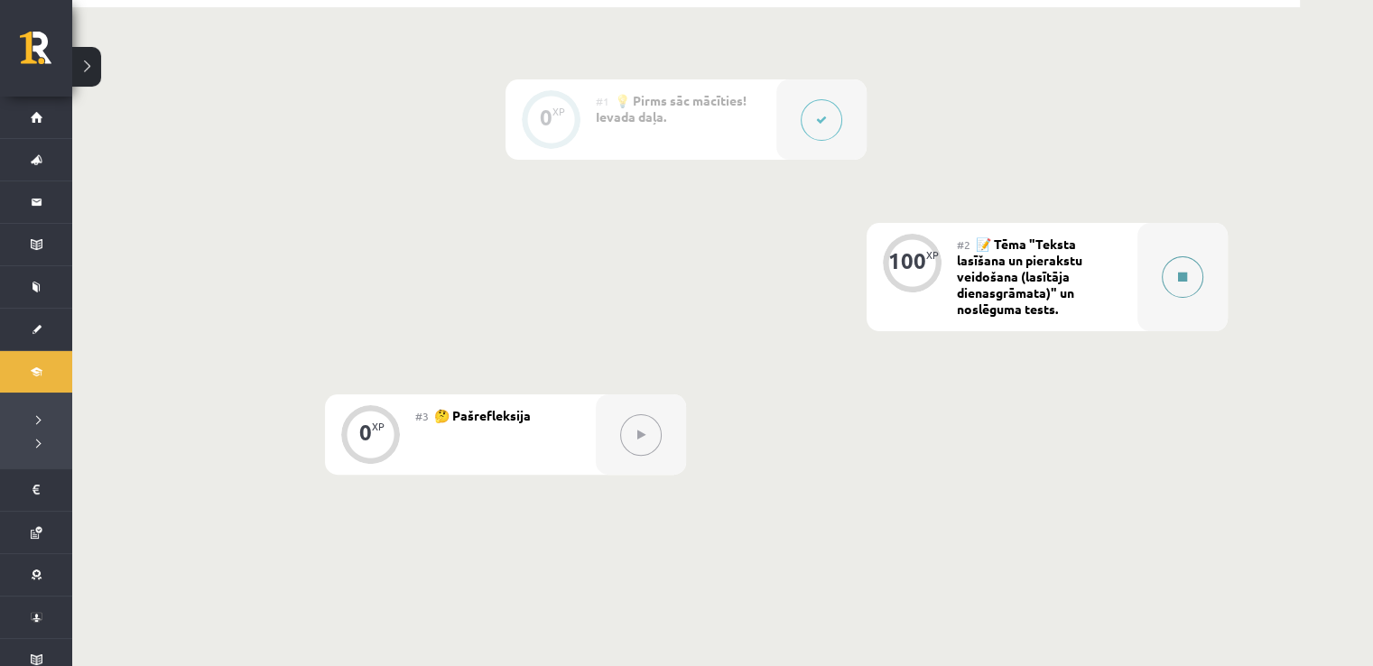
click at [1162, 261] on div at bounding box center [1183, 277] width 90 height 108
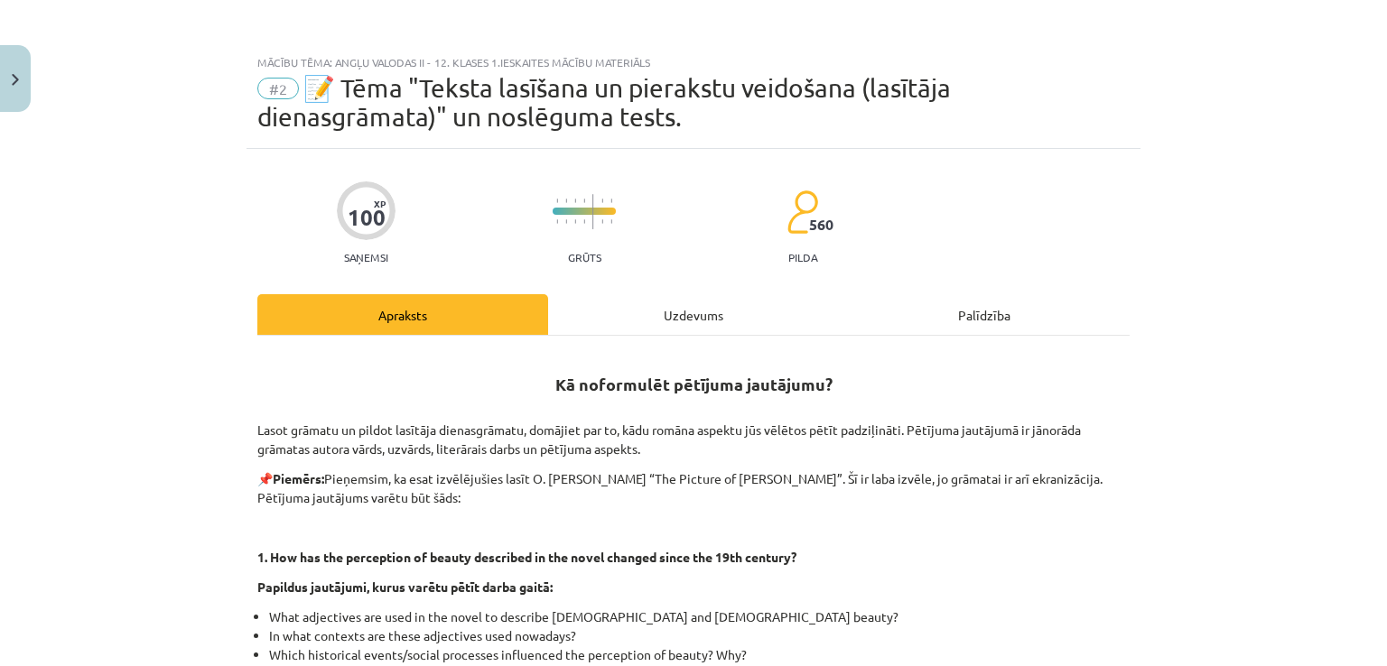
click at [701, 303] on div "Uzdevums" at bounding box center [693, 314] width 291 height 41
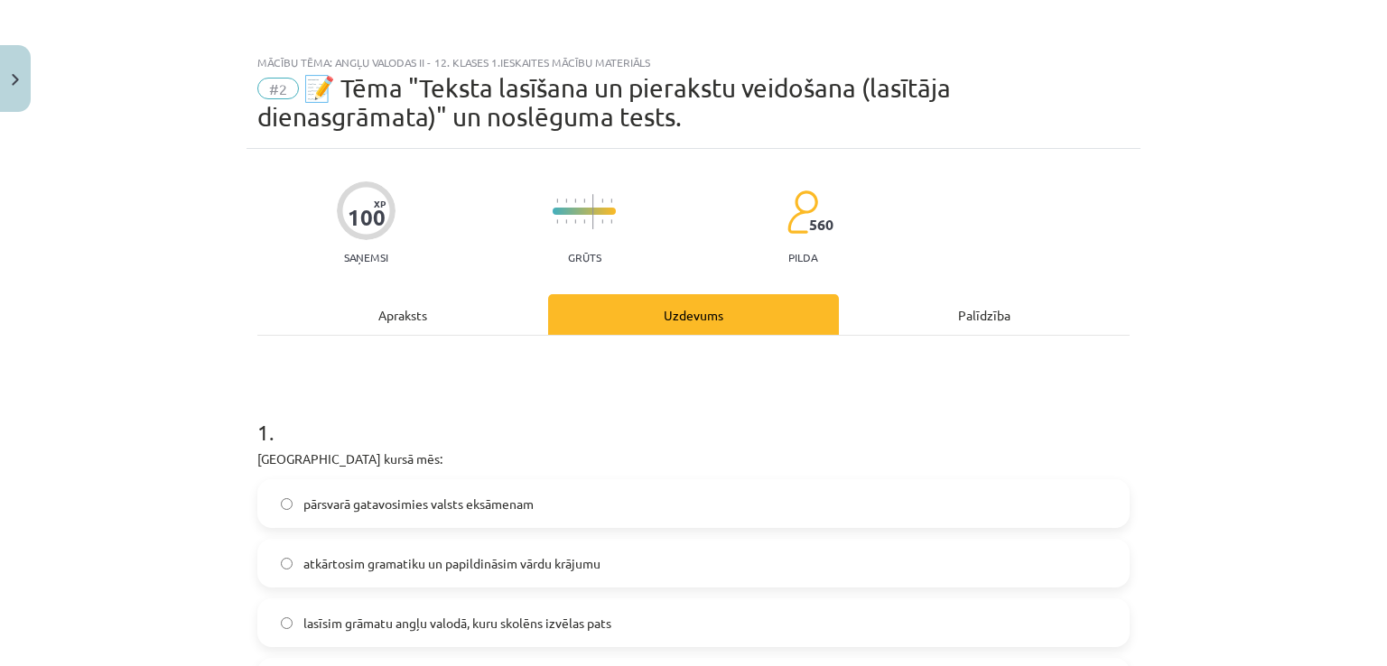
scroll to position [45, 0]
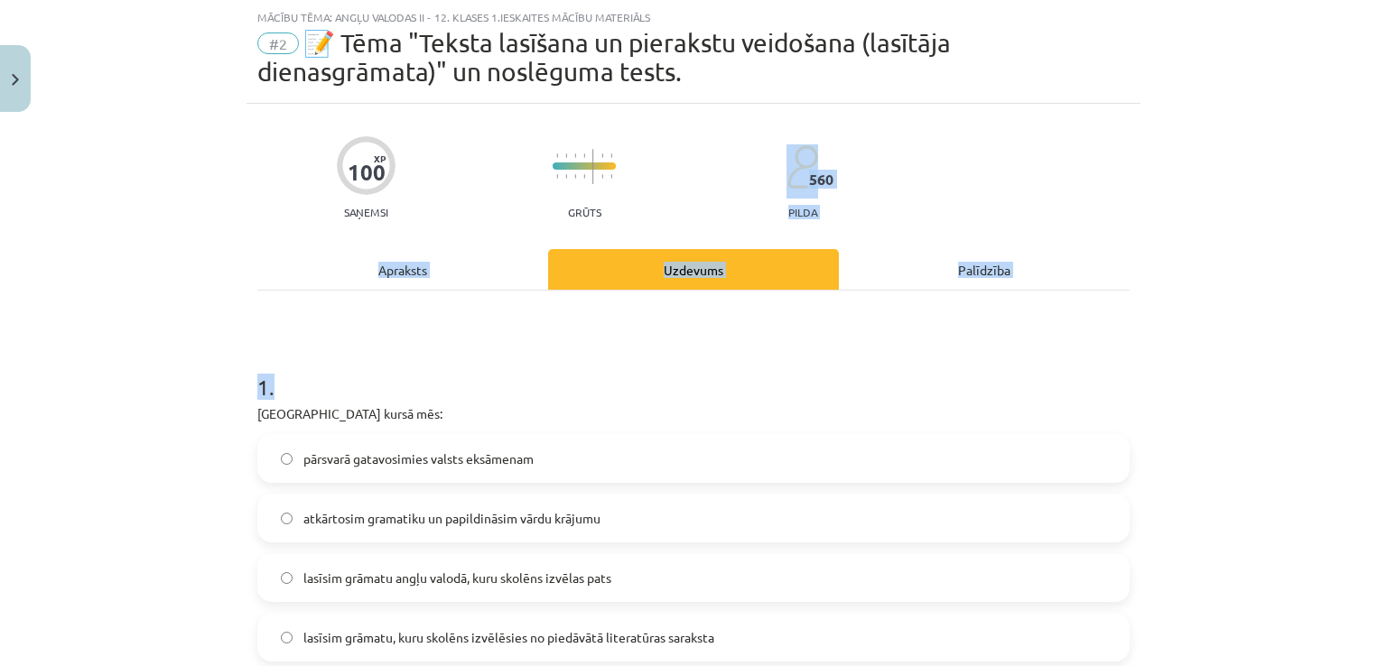
drag, startPoint x: 1386, startPoint y: 300, endPoint x: 1365, endPoint y: 314, distance: 25.3
click at [1372, 348] on div "Mācību tēma: Angļu valodas ii - 12. klases 1.ieskaites mācību materiāls #2 📝 Tē…" at bounding box center [693, 333] width 1387 height 666
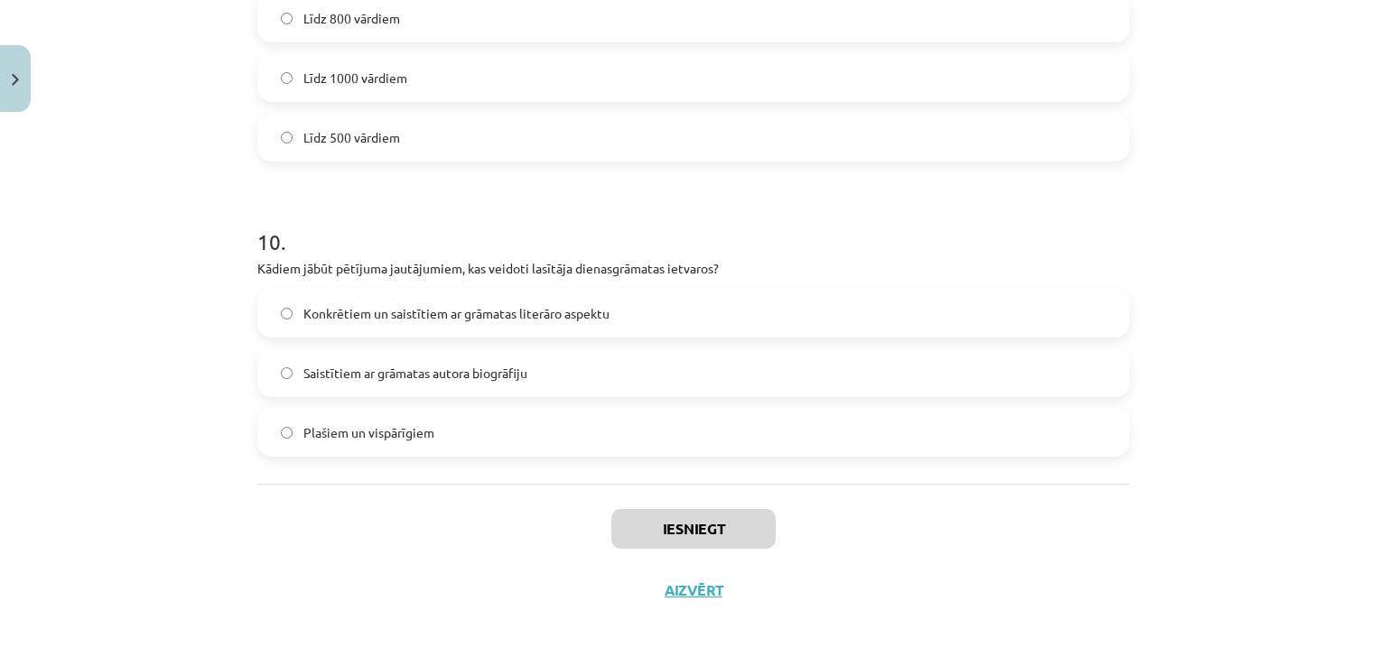
scroll to position [20, 0]
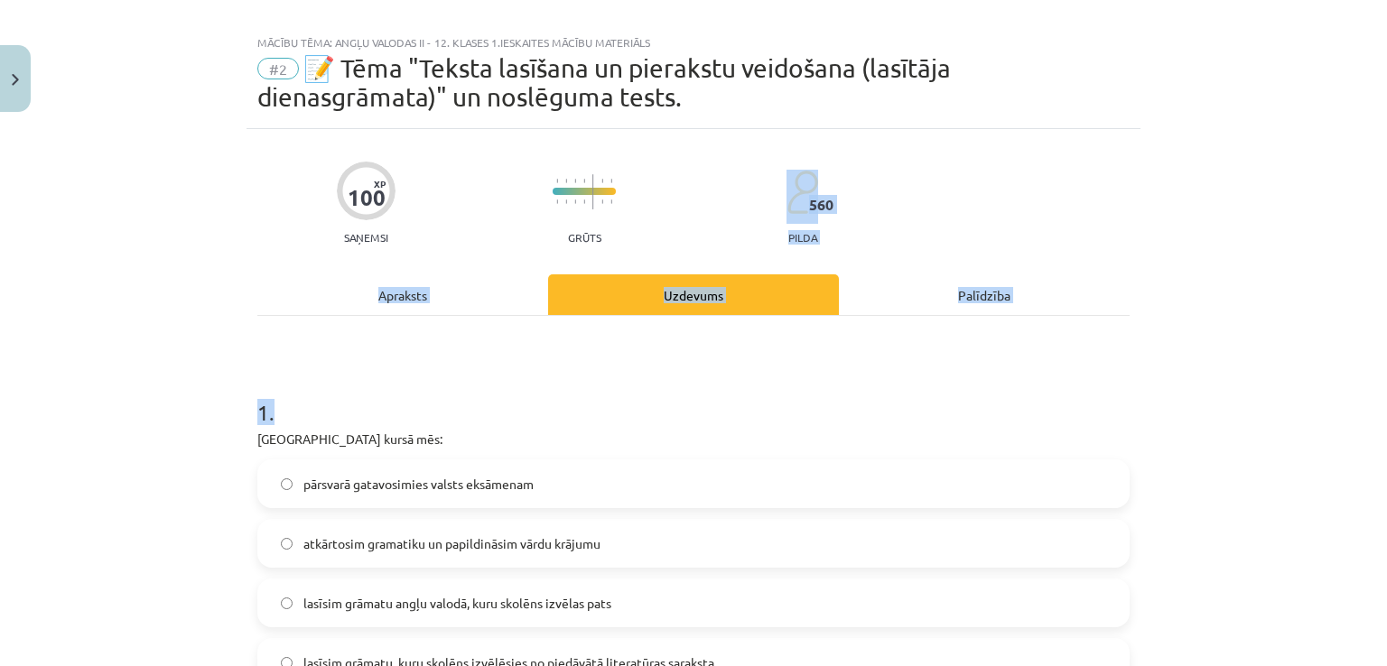
click at [1186, 175] on div "Mācību tēma: Angļu valodas ii - 12. klases 1.ieskaites mācību materiāls #2 📝 Tē…" at bounding box center [693, 333] width 1387 height 666
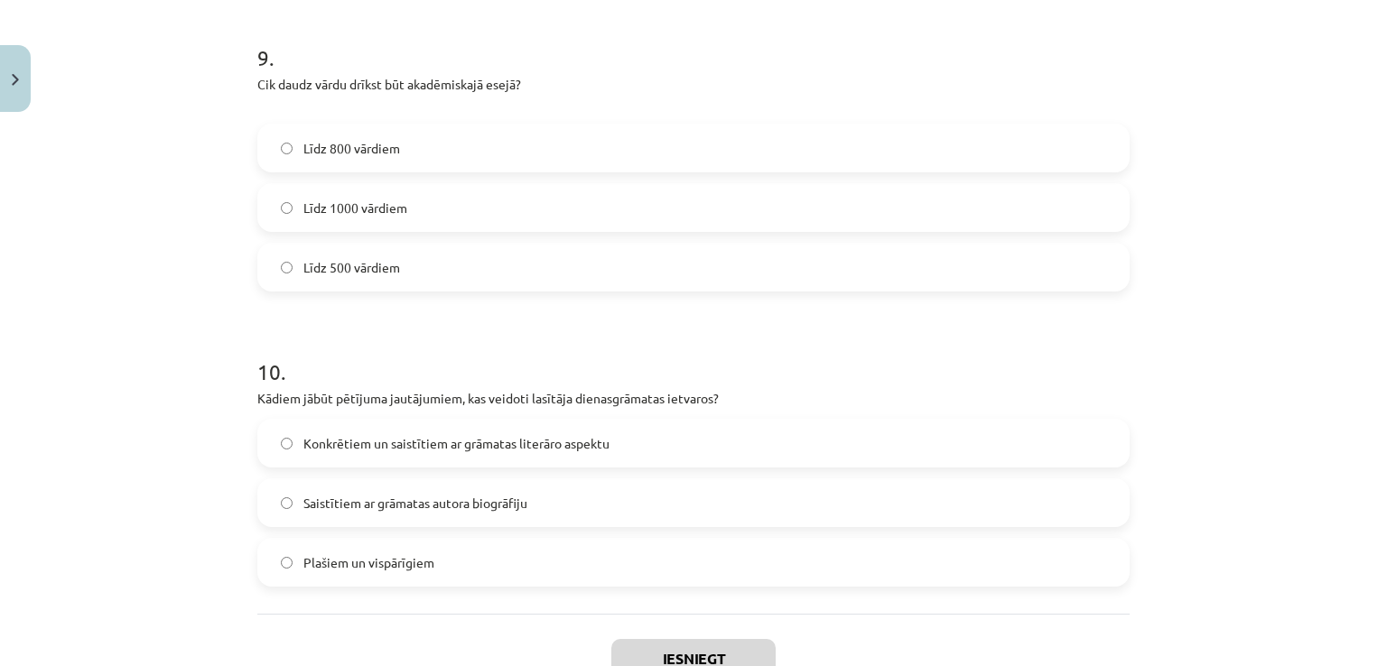
scroll to position [2752, 0]
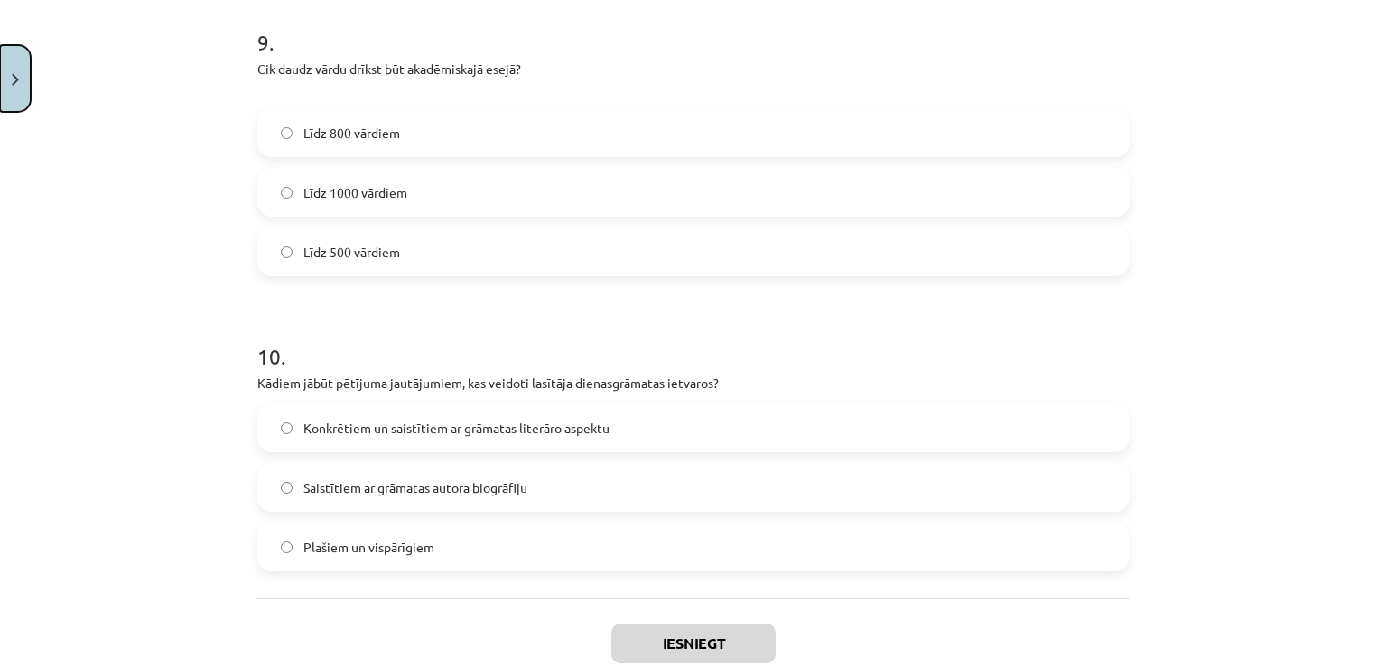
click at [18, 56] on button "Close" at bounding box center [15, 78] width 31 height 67
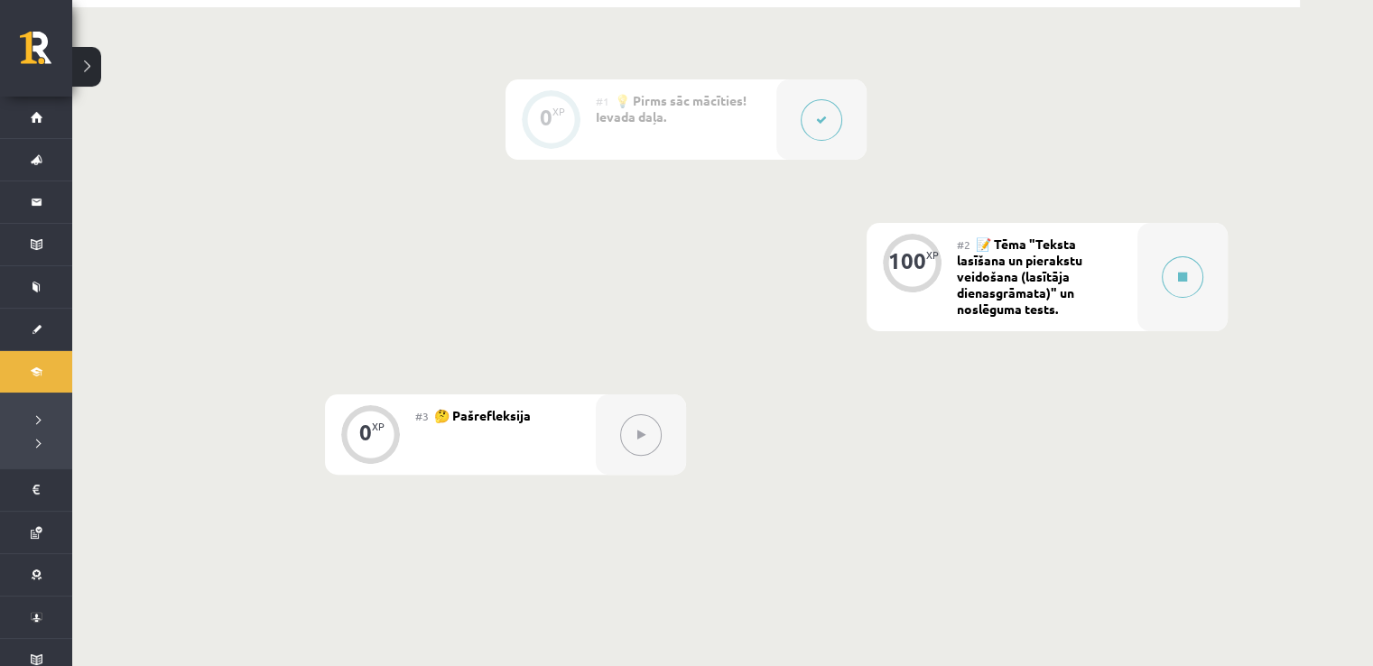
click at [815, 120] on button at bounding box center [822, 120] width 42 height 42
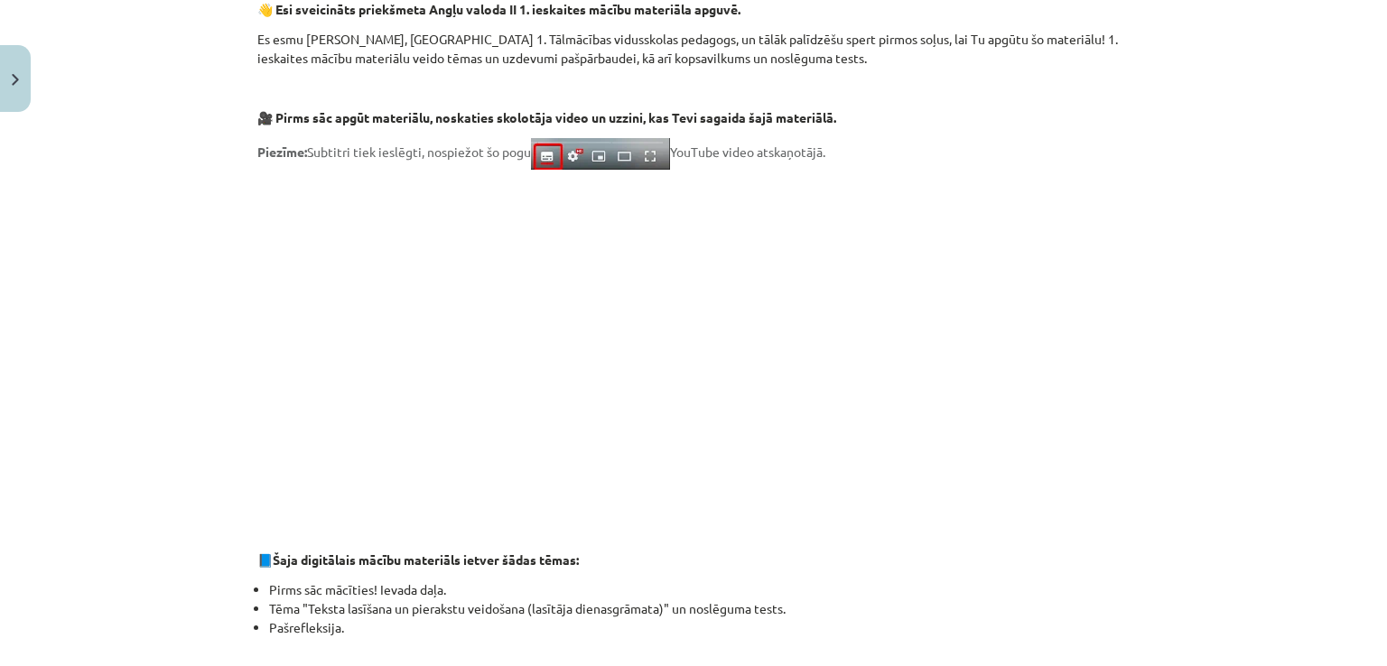
scroll to position [45, 0]
drag, startPoint x: 1370, startPoint y: 217, endPoint x: 1376, endPoint y: 236, distance: 19.7
click at [1372, 236] on div "Mācību tēma: Angļu valodas ii - 12. klases 1.ieskaites mācību materiāls #1 💡 Pi…" at bounding box center [693, 333] width 1387 height 666
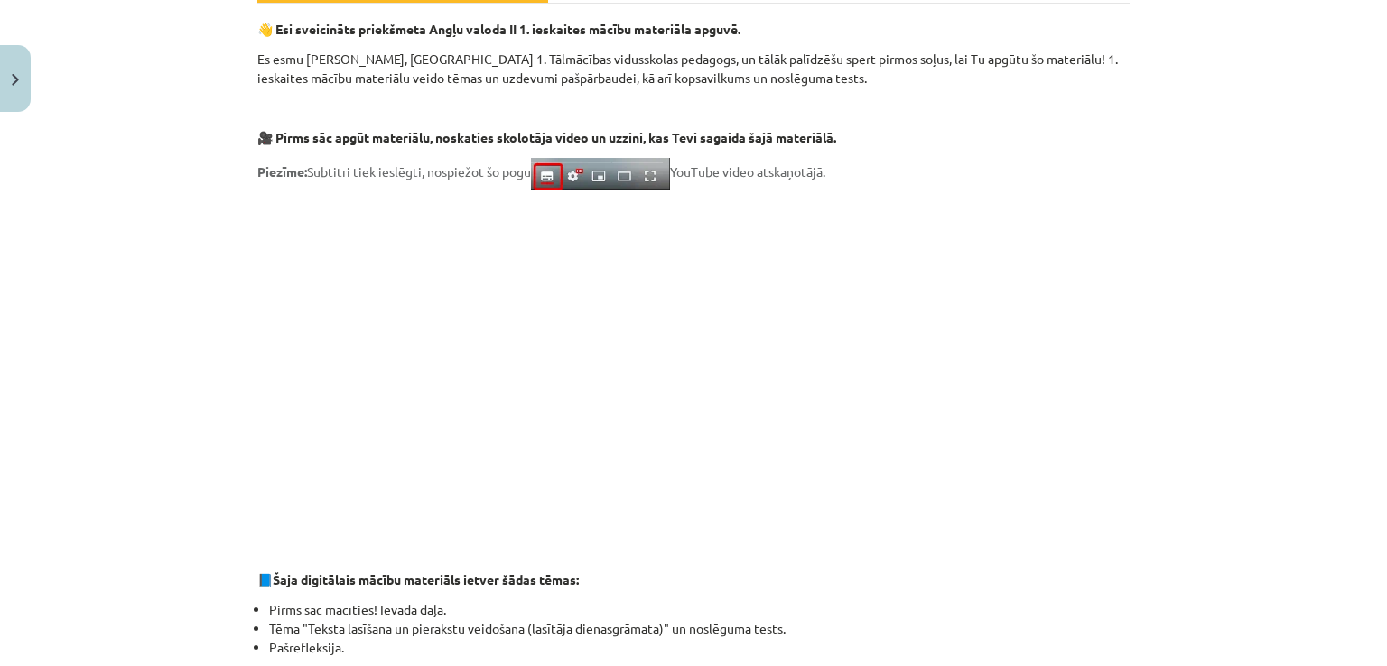
scroll to position [295, 0]
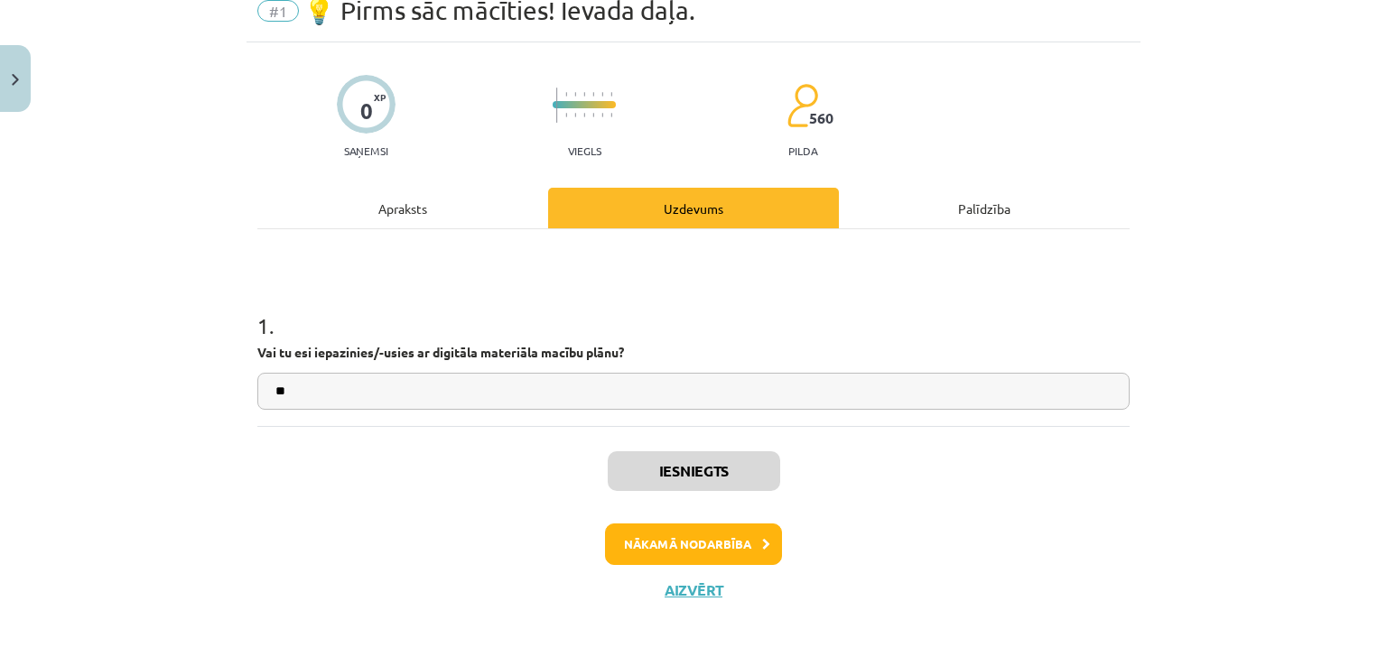
scroll to position [45, 0]
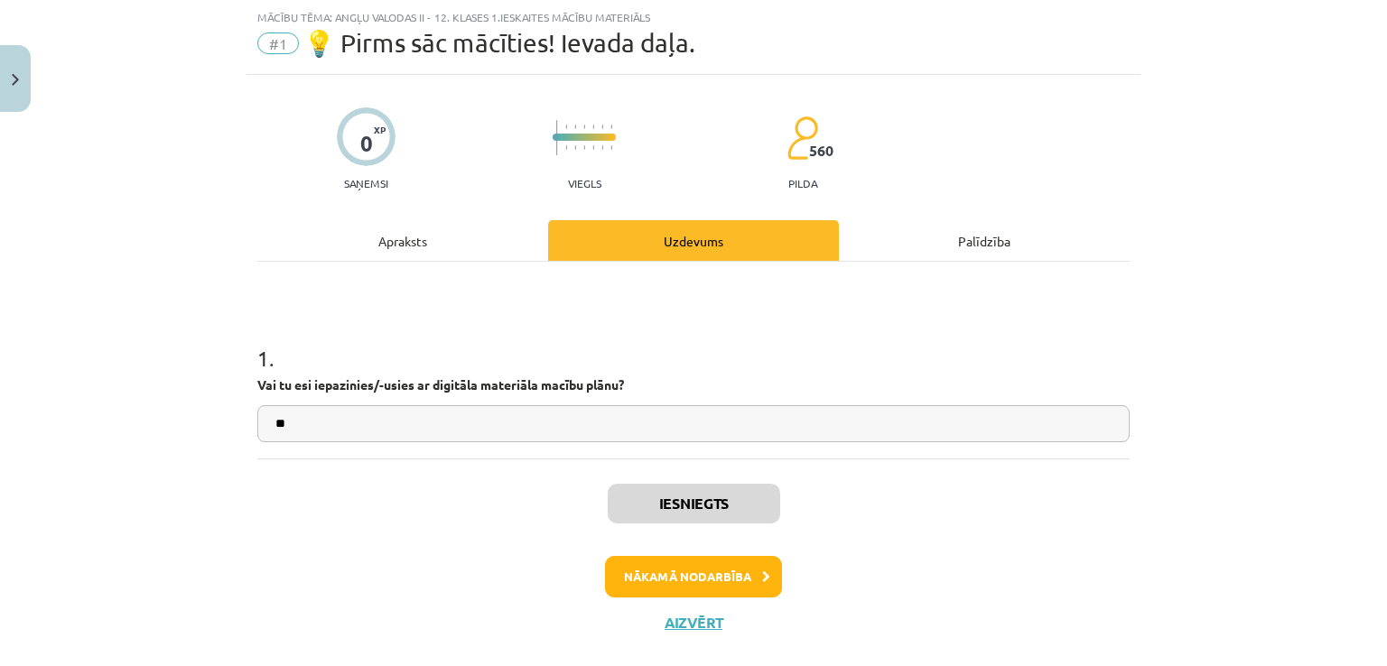
click at [441, 233] on div "Apraksts" at bounding box center [402, 240] width 291 height 41
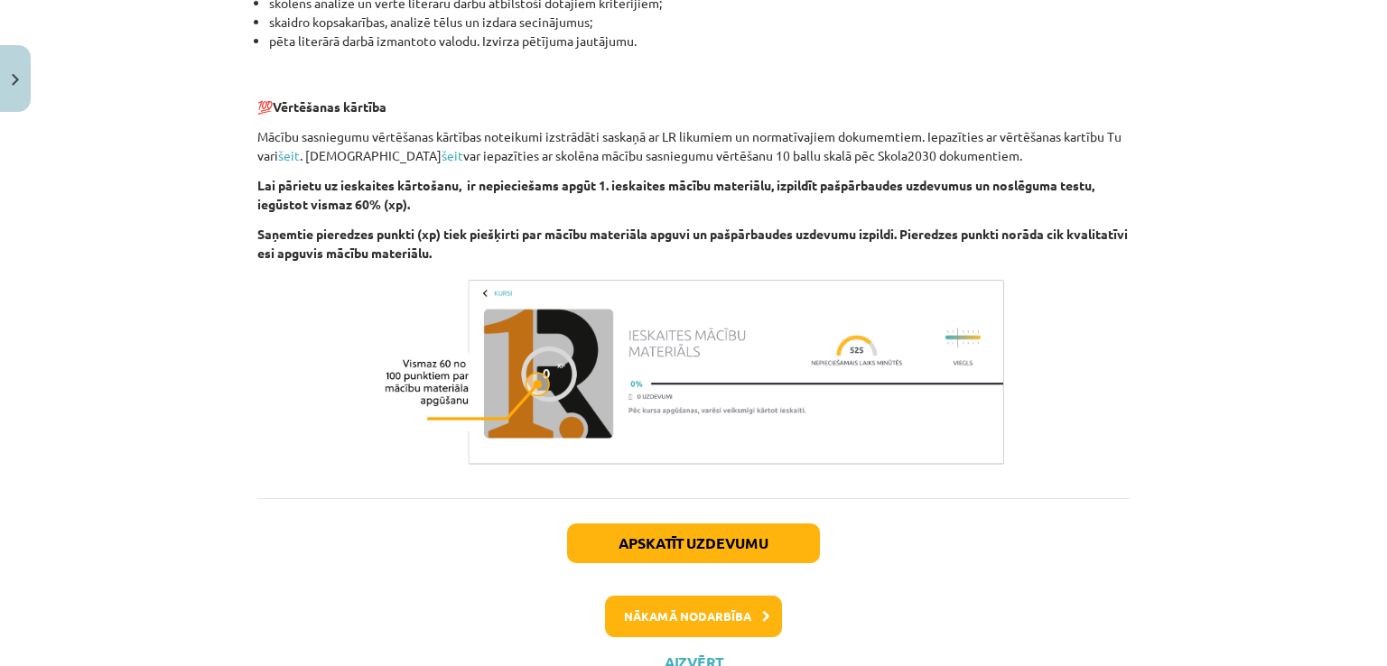
scroll to position [1291, 0]
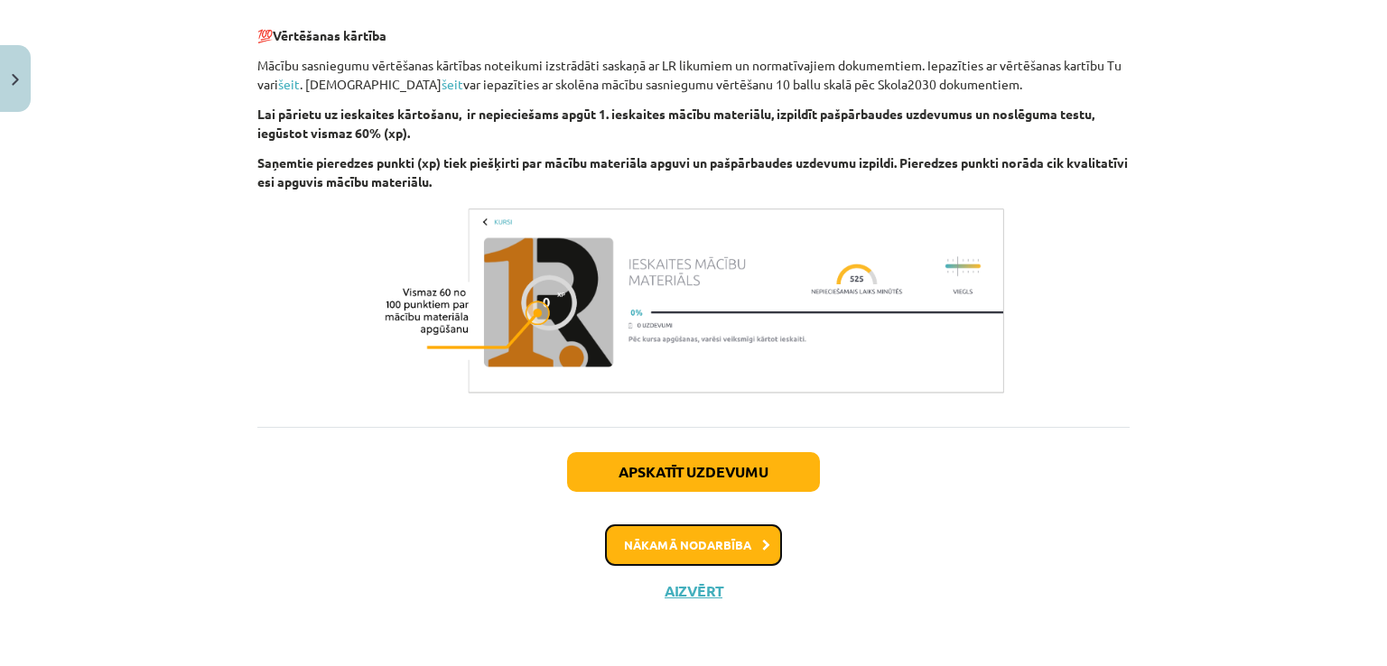
click at [749, 538] on button "Nākamā nodarbība" at bounding box center [693, 546] width 177 height 42
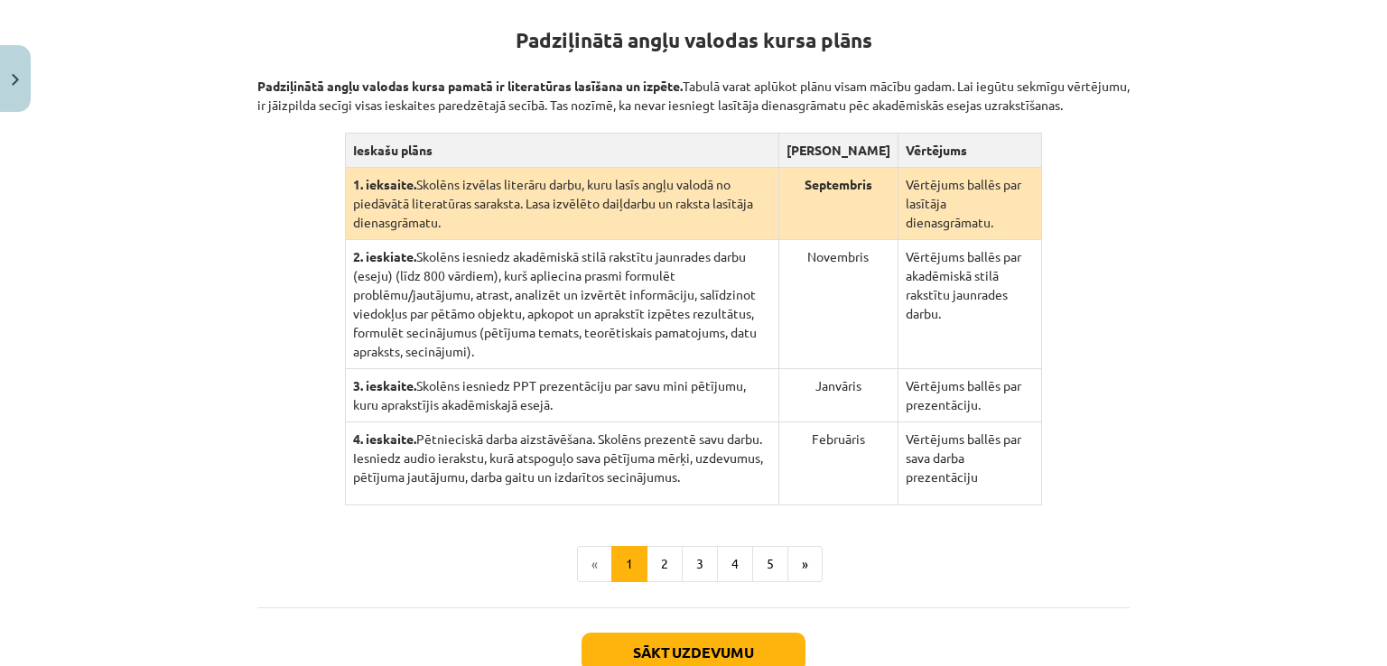
scroll to position [375, 0]
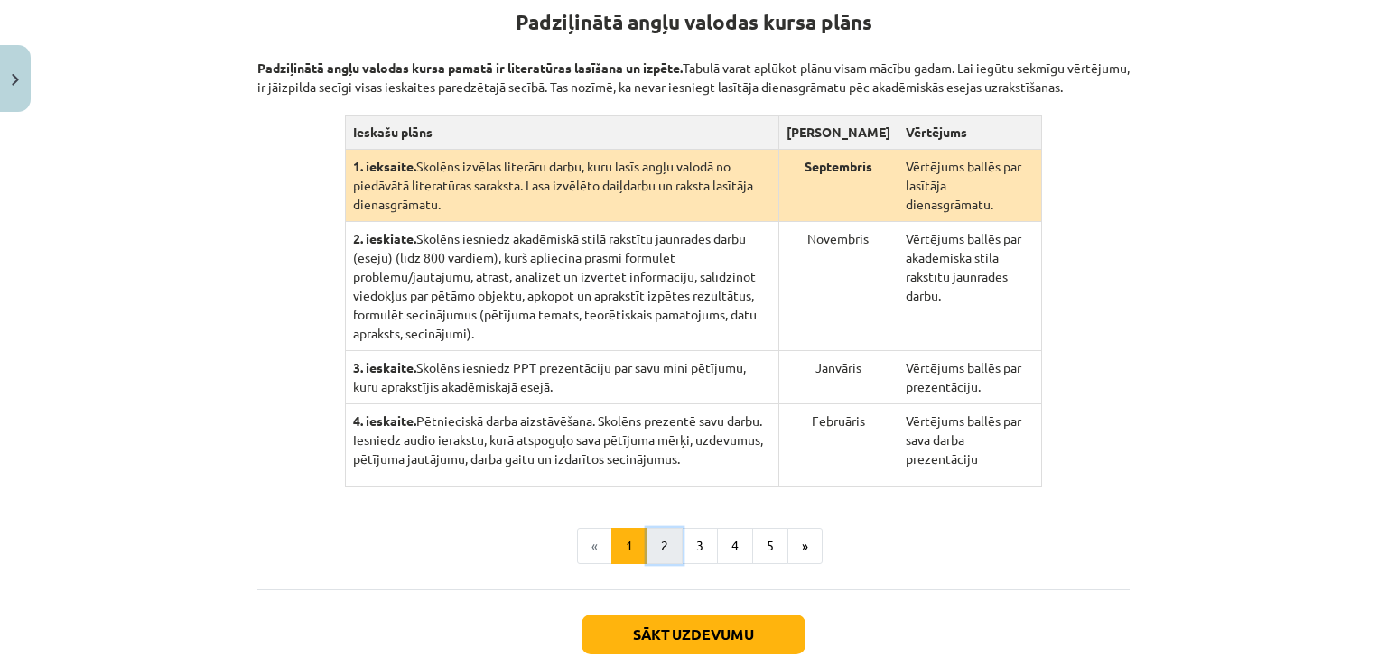
click at [658, 528] on button "2" at bounding box center [664, 546] width 36 height 36
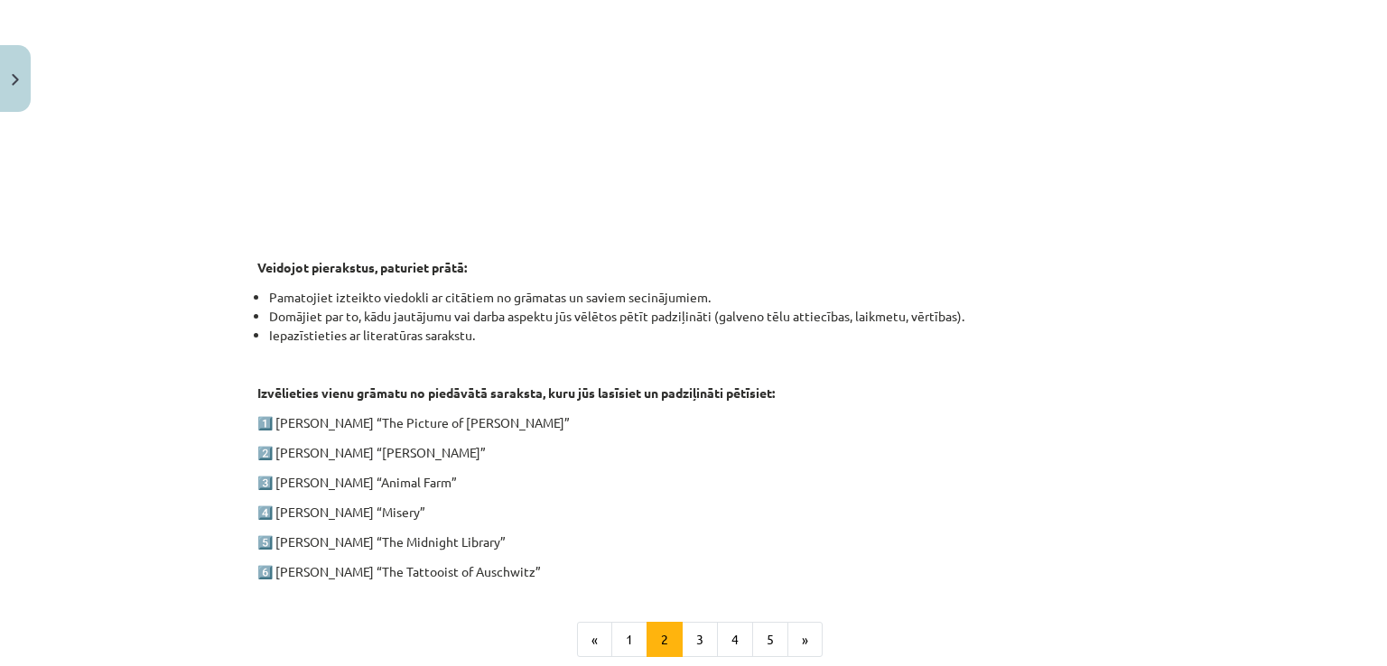
scroll to position [892, 0]
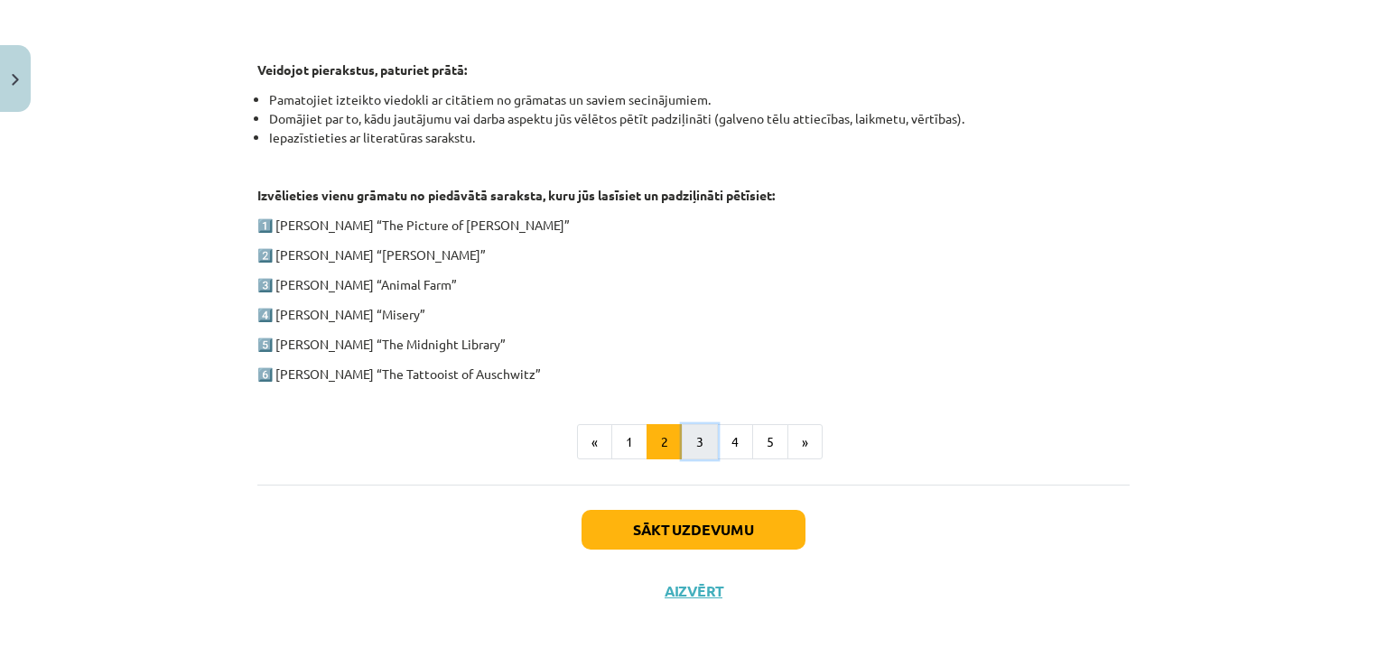
click at [701, 449] on button "3" at bounding box center [700, 442] width 36 height 36
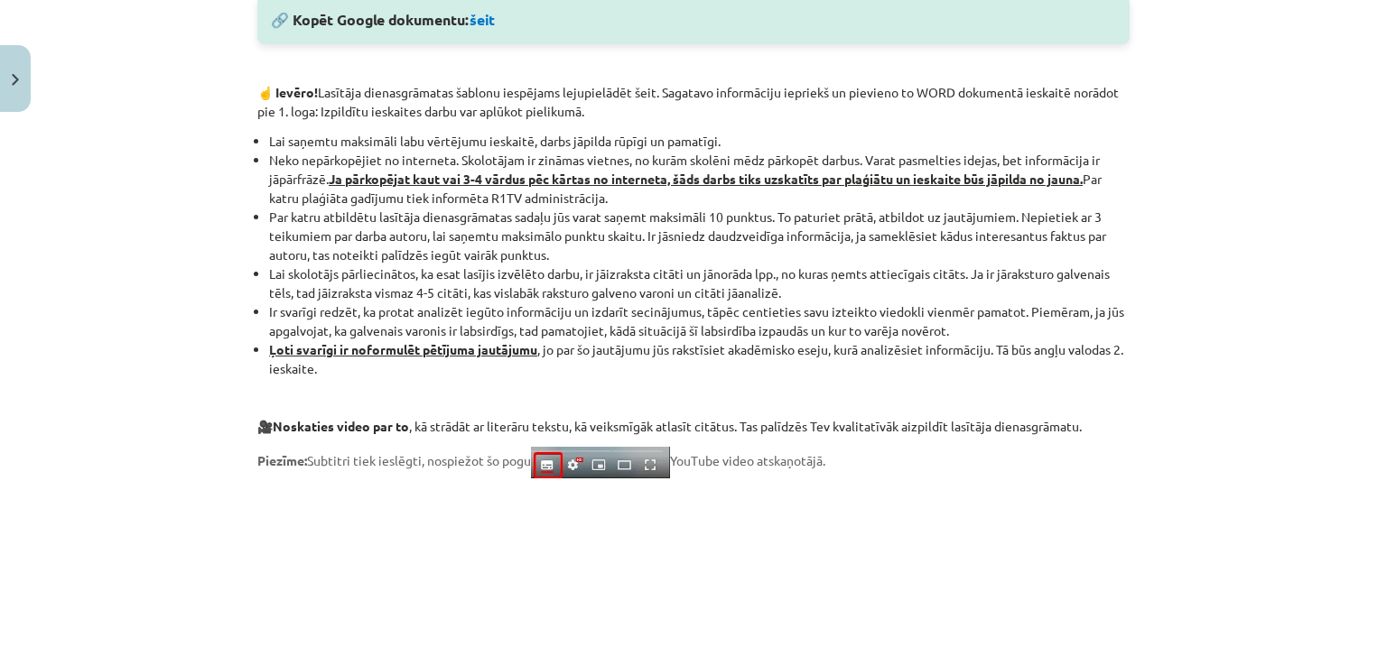
scroll to position [1504, 0]
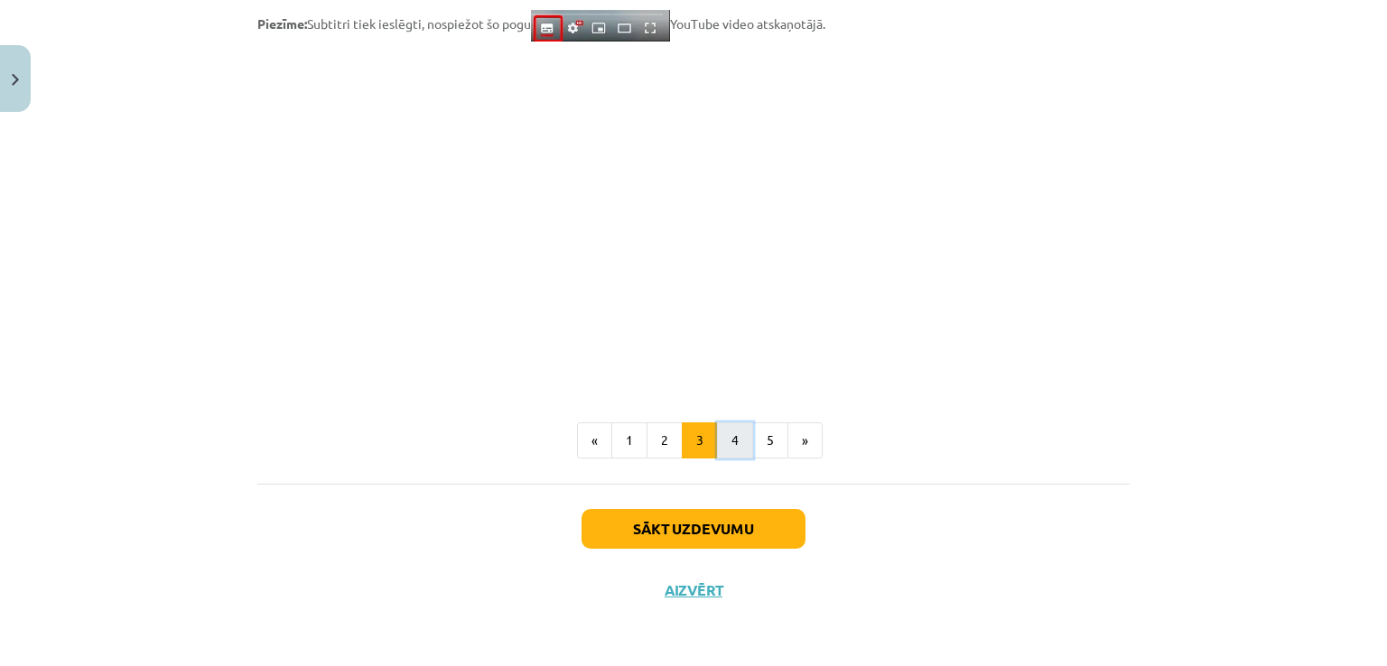
click at [723, 445] on button "4" at bounding box center [735, 441] width 36 height 36
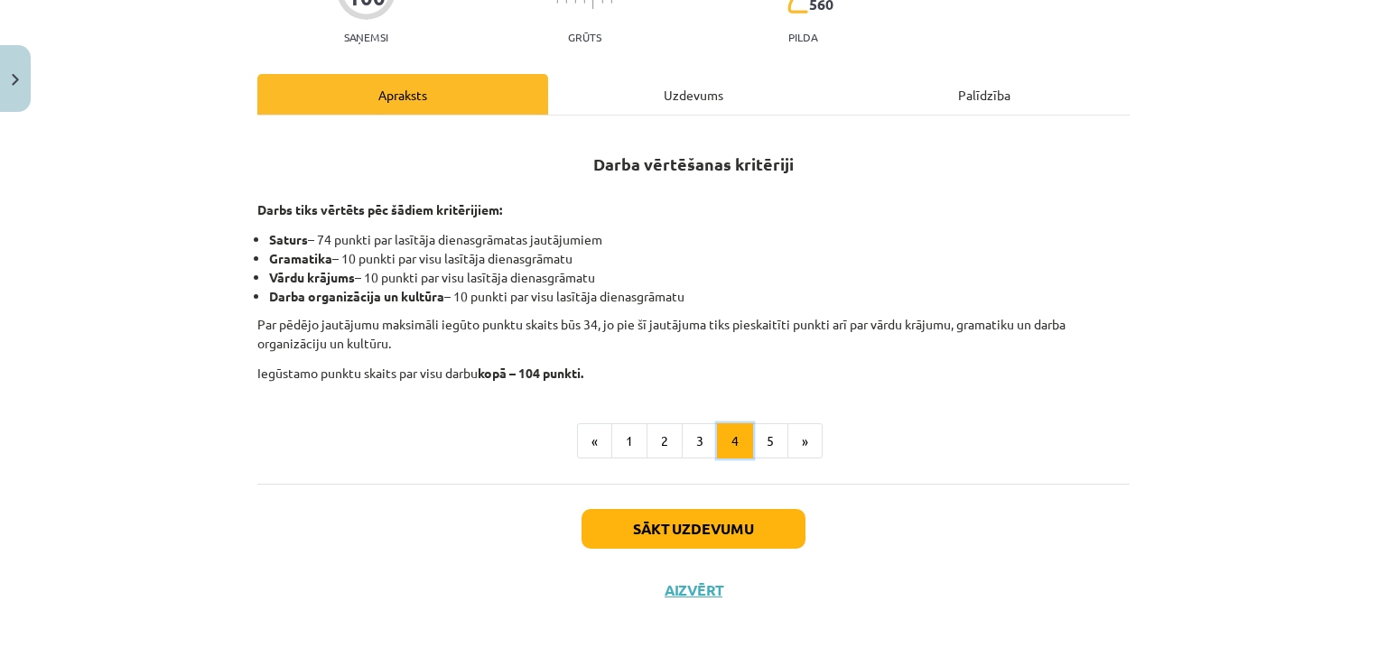
scroll to position [219, 0]
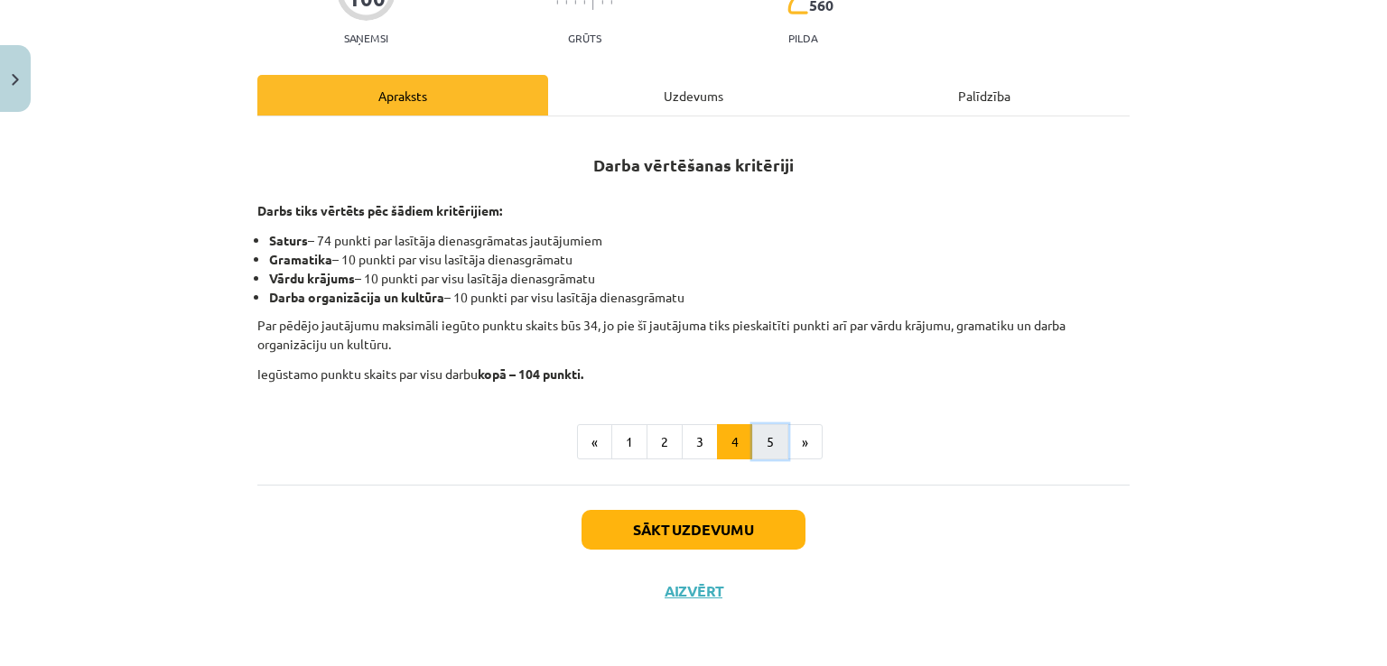
click at [766, 440] on button "5" at bounding box center [770, 442] width 36 height 36
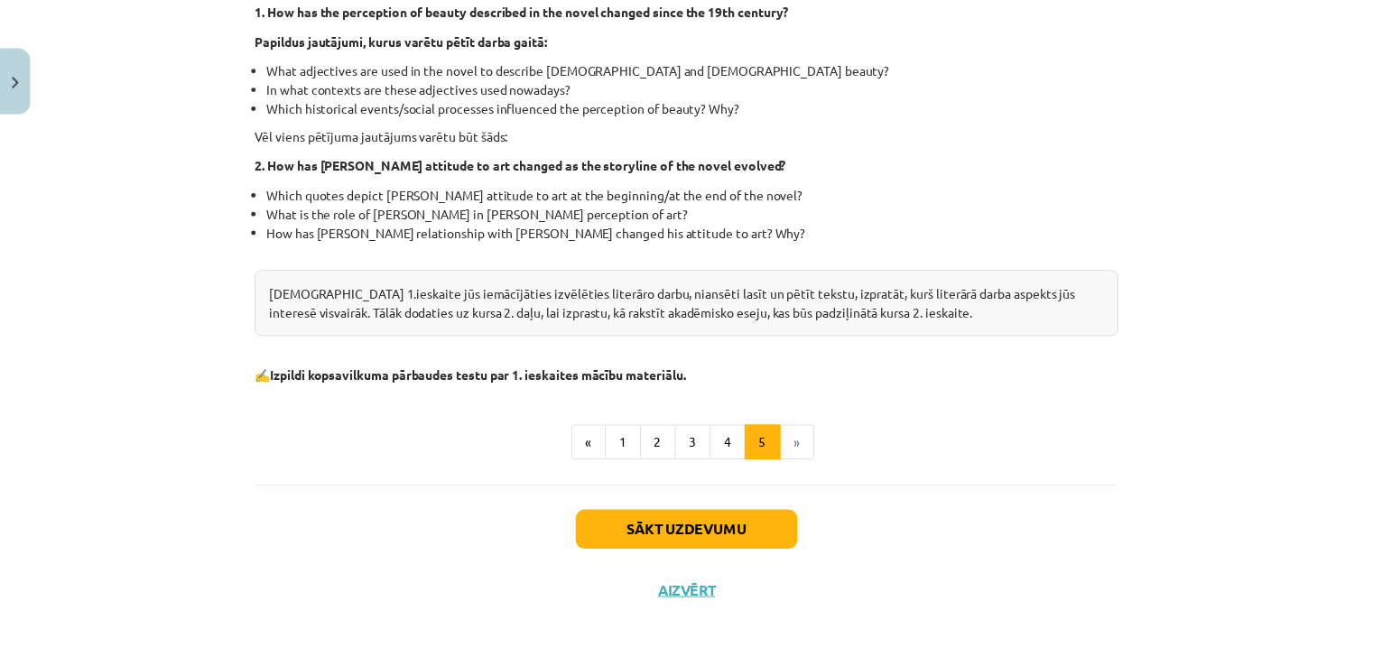
scroll to position [0, 0]
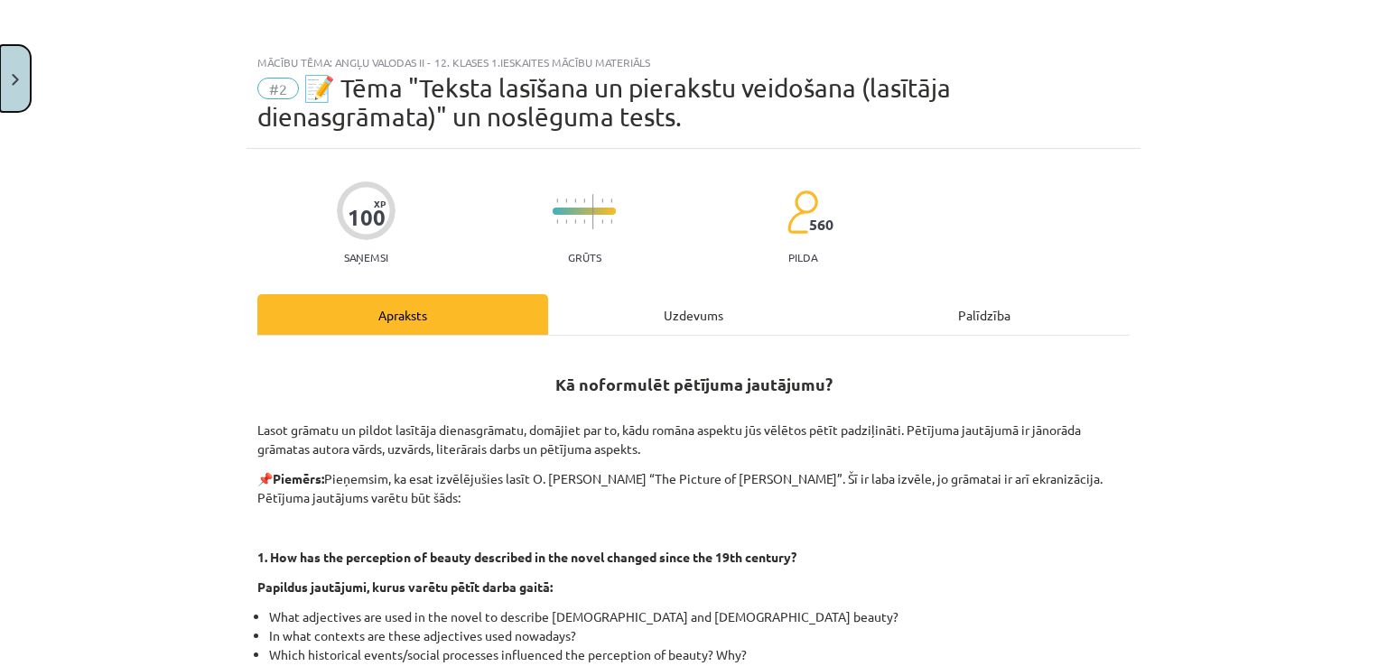
click at [19, 52] on button "Close" at bounding box center [15, 78] width 31 height 67
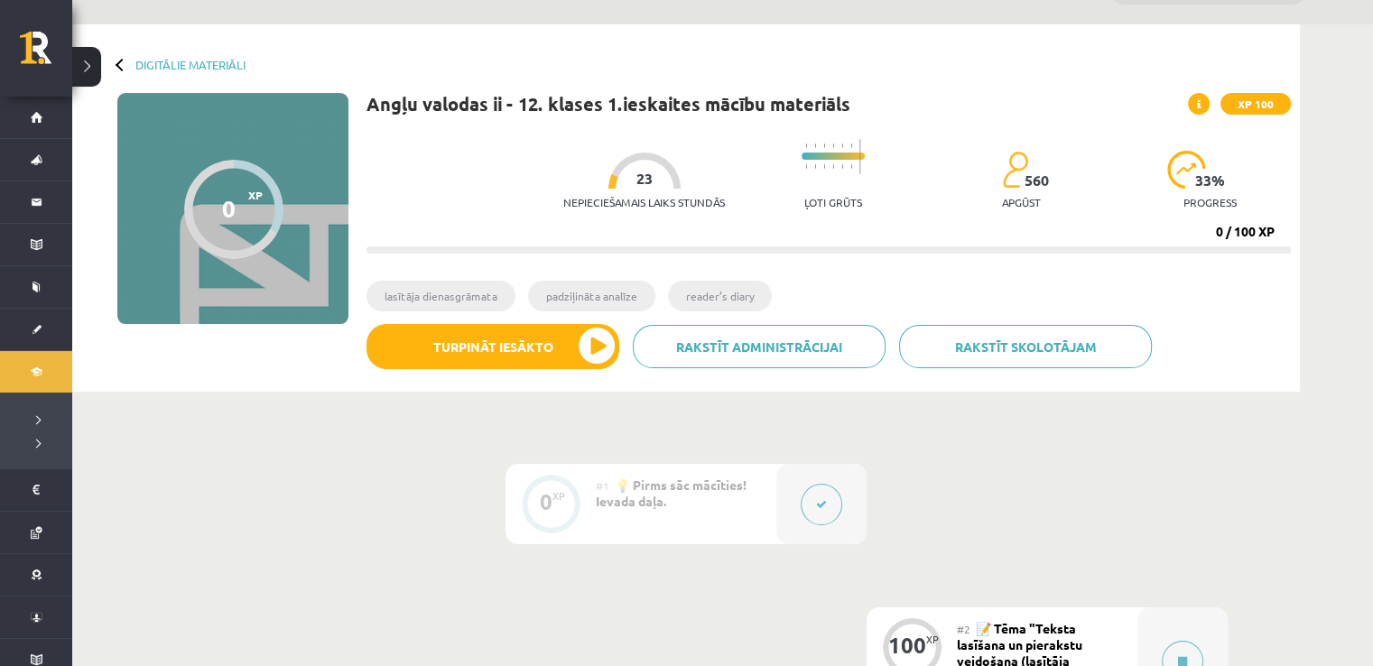
click at [120, 63] on div at bounding box center [122, 64] width 13 height 13
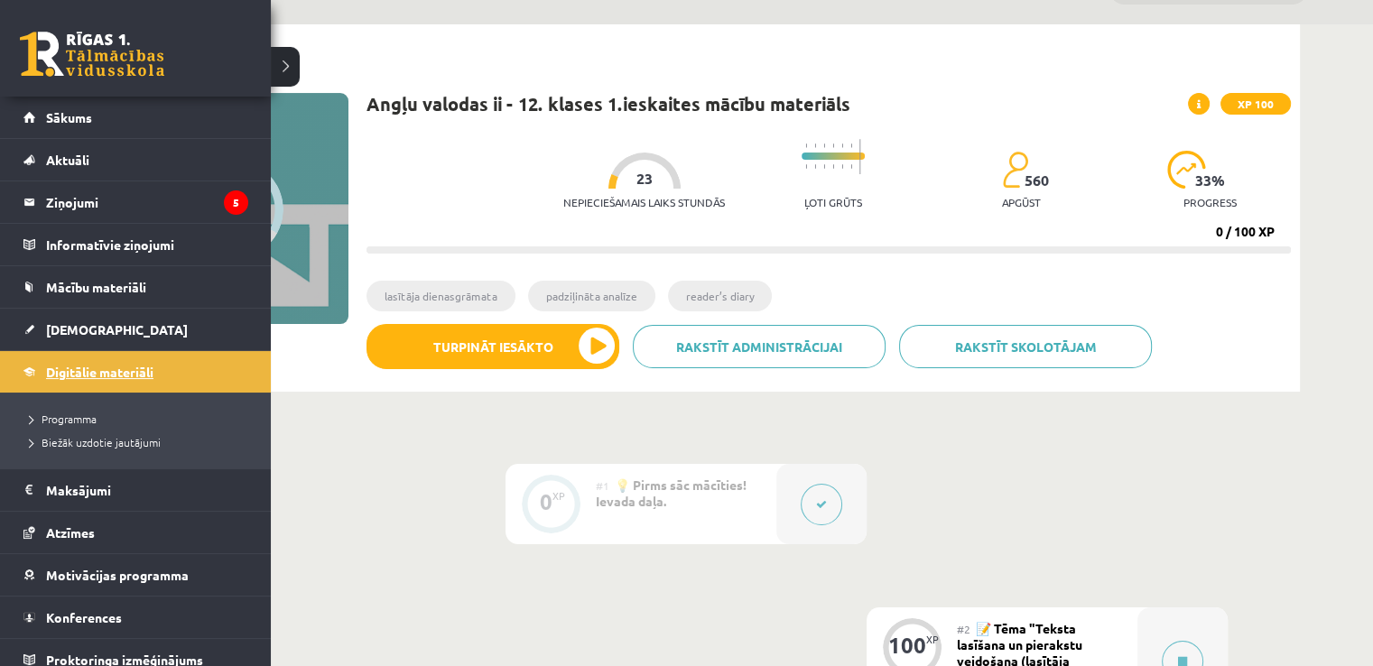
click at [72, 382] on link "Digitālie materiāli" at bounding box center [135, 372] width 225 height 42
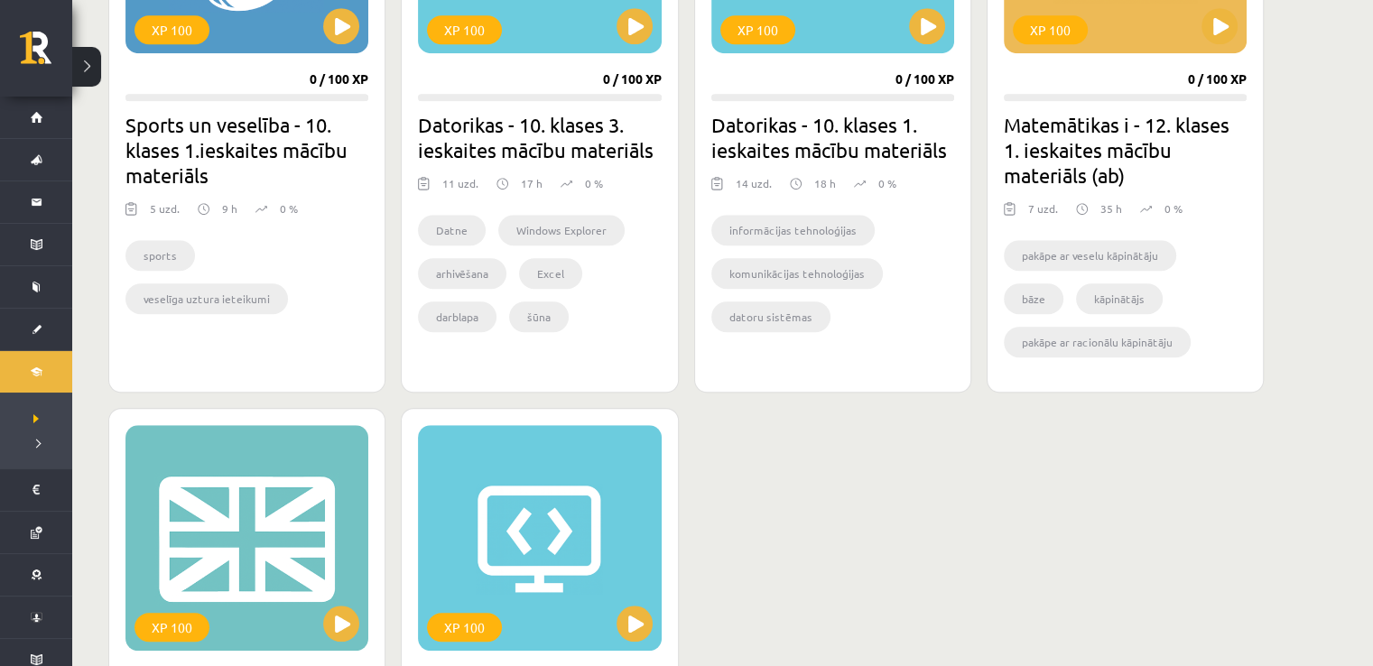
scroll to position [1738, 0]
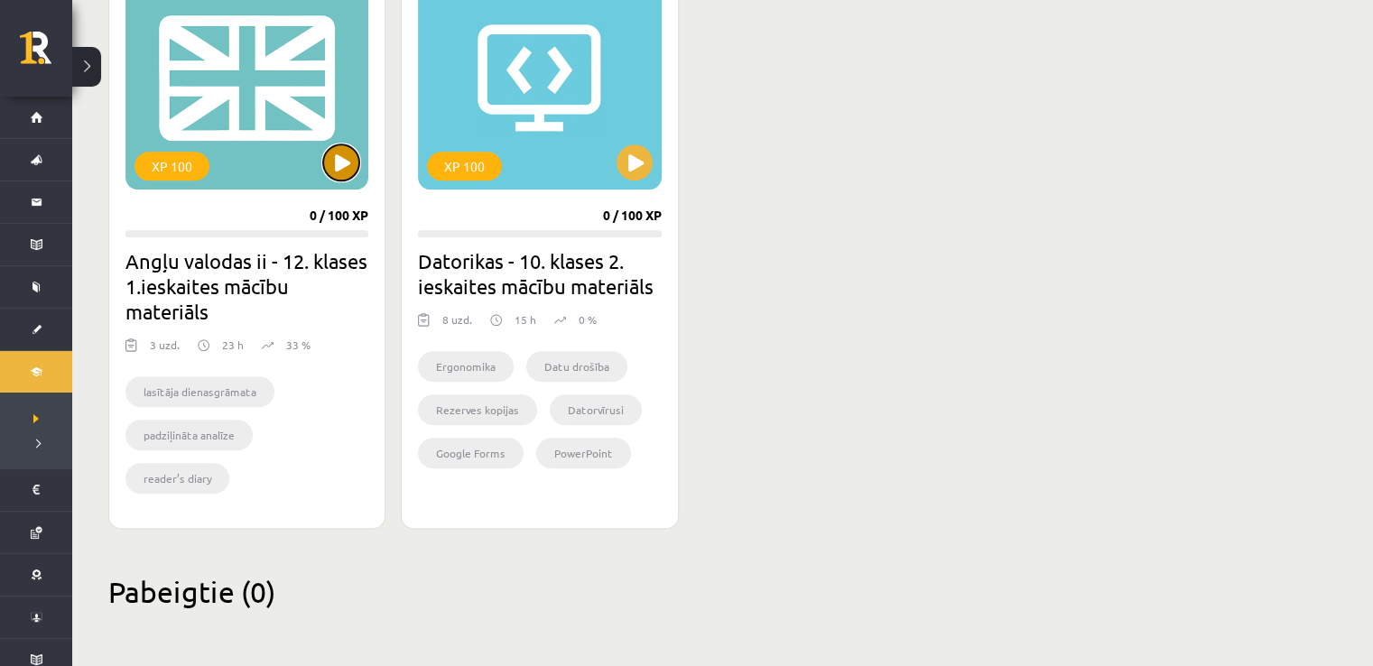
click at [339, 153] on button at bounding box center [341, 162] width 36 height 36
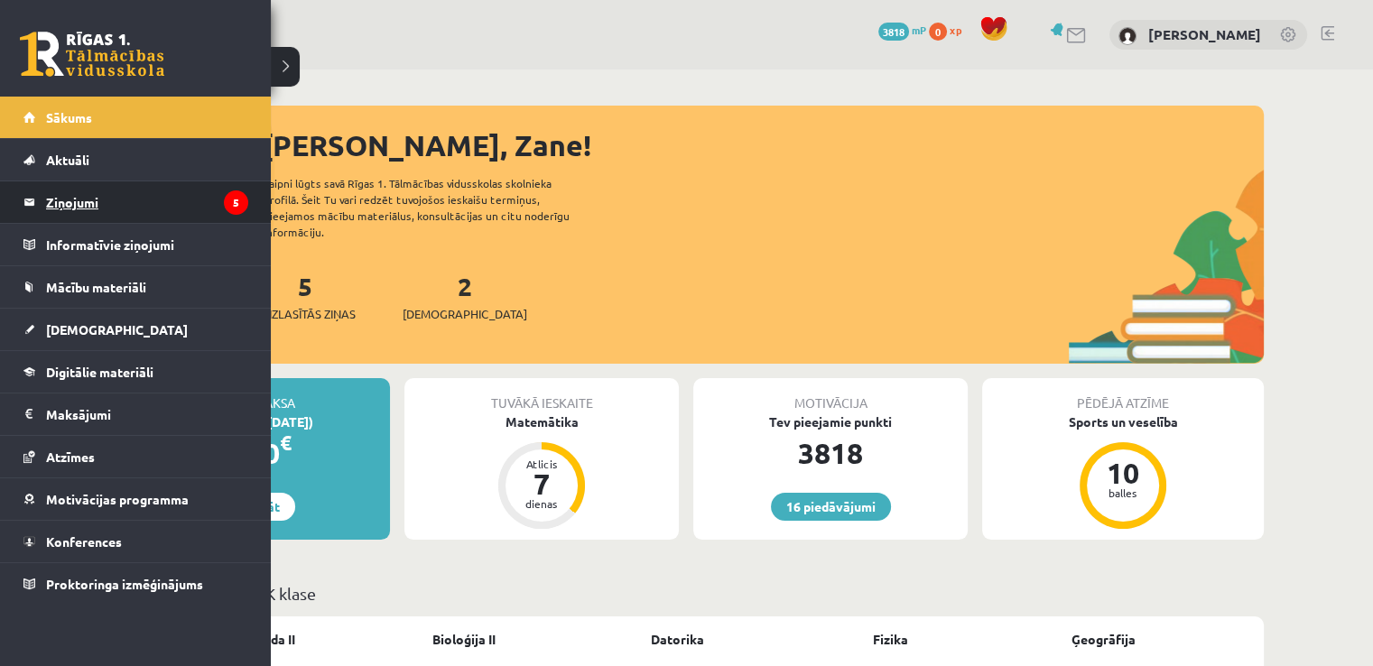
click at [52, 194] on legend "Ziņojumi 5" at bounding box center [147, 202] width 202 height 42
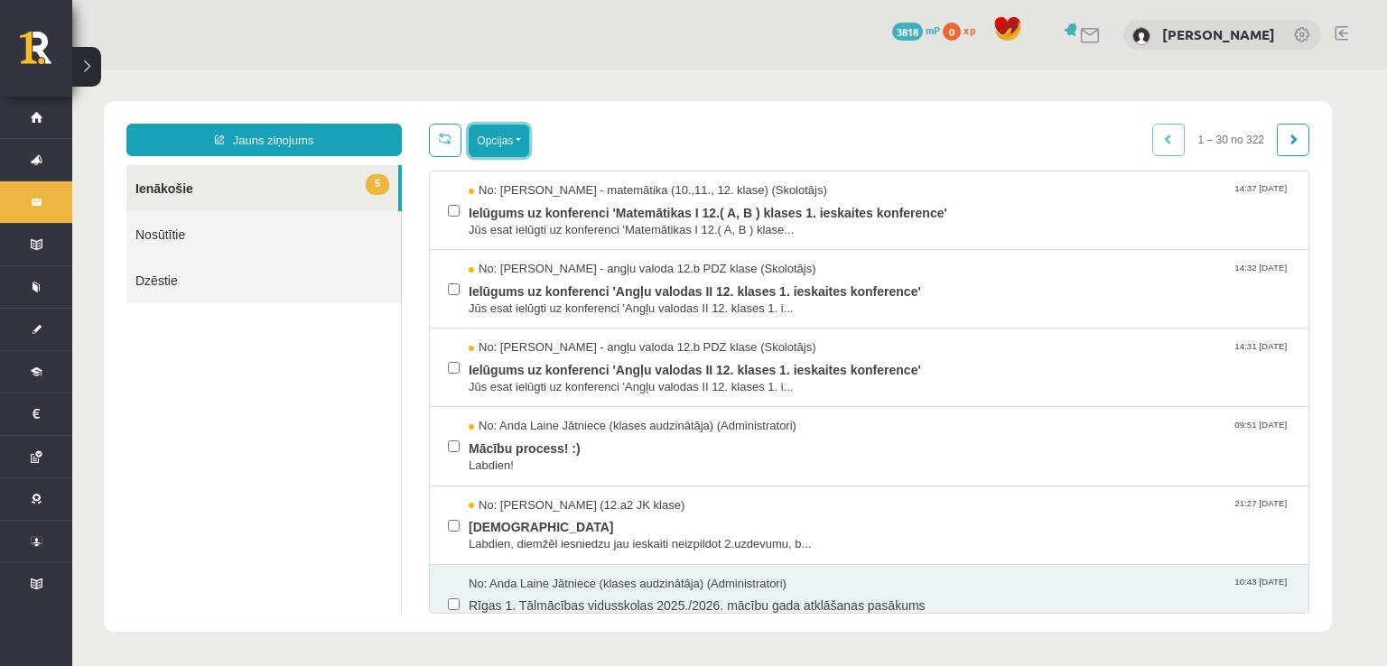
click at [519, 135] on button "Opcijas" at bounding box center [499, 141] width 60 height 33
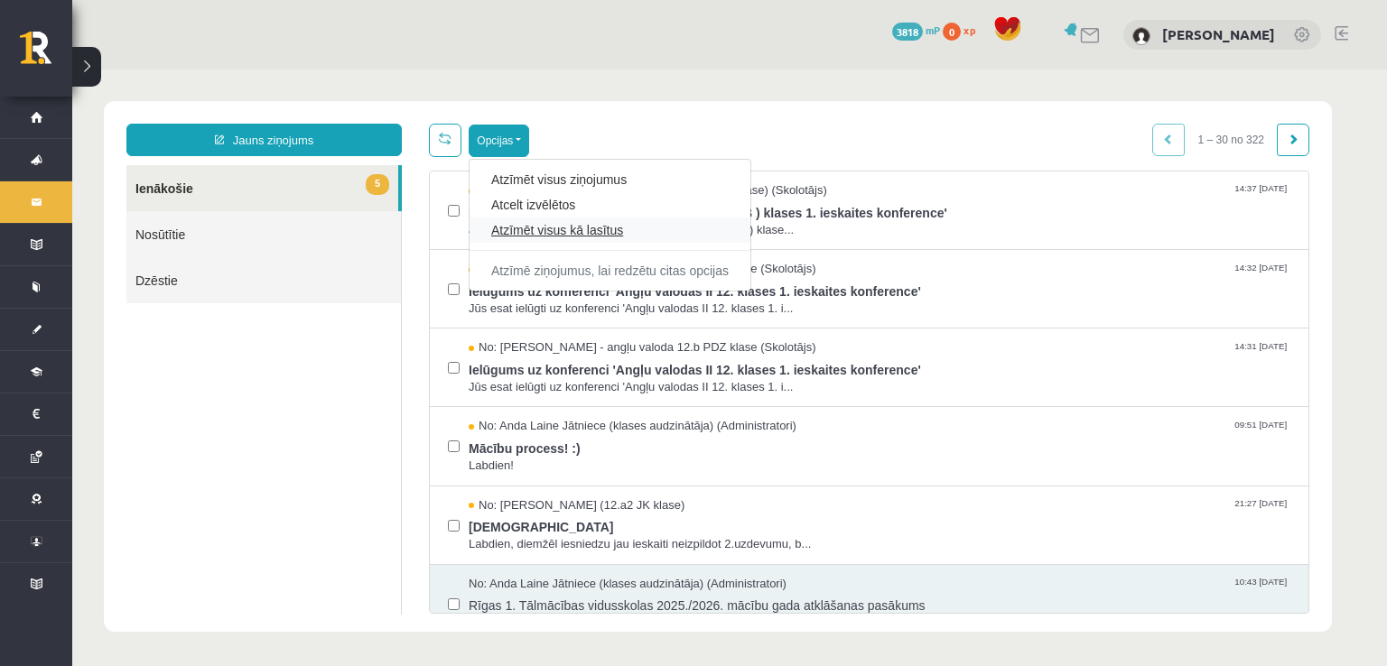
click at [538, 237] on link "Atzīmēt visus kā lasītus" at bounding box center [609, 230] width 237 height 18
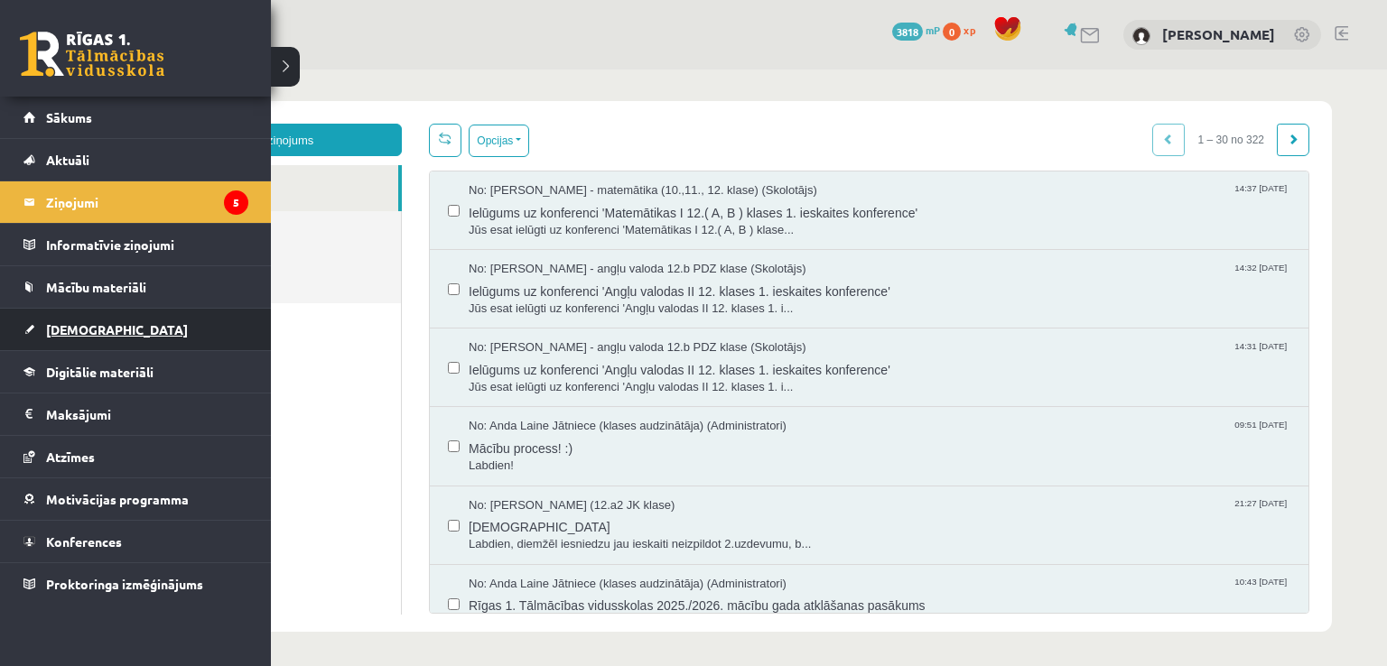
click at [79, 330] on span "[DEMOGRAPHIC_DATA]" at bounding box center [117, 329] width 142 height 16
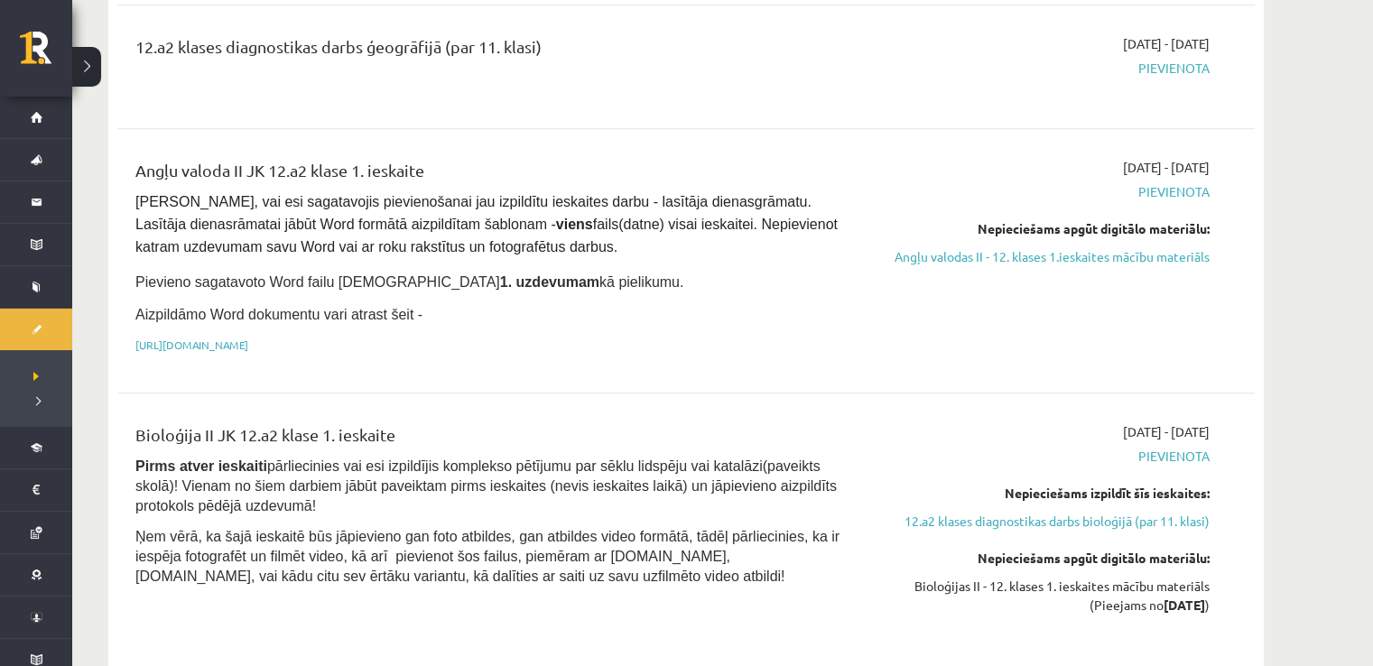
scroll to position [1039, 0]
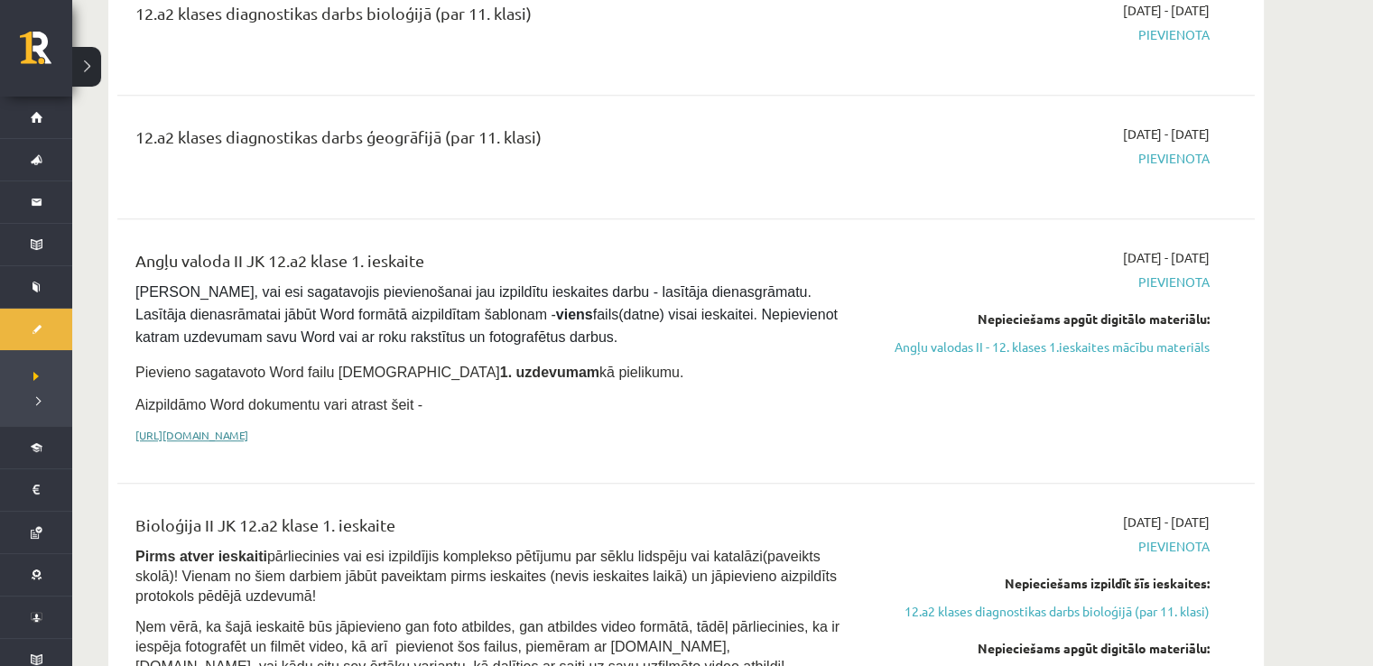
click at [248, 428] on link "https://drive.google.com/drive/folders/1IHE_ip15KOAbO2Se1NDGwZ2e__vlzPUf?usp=sh…" at bounding box center [191, 435] width 113 height 14
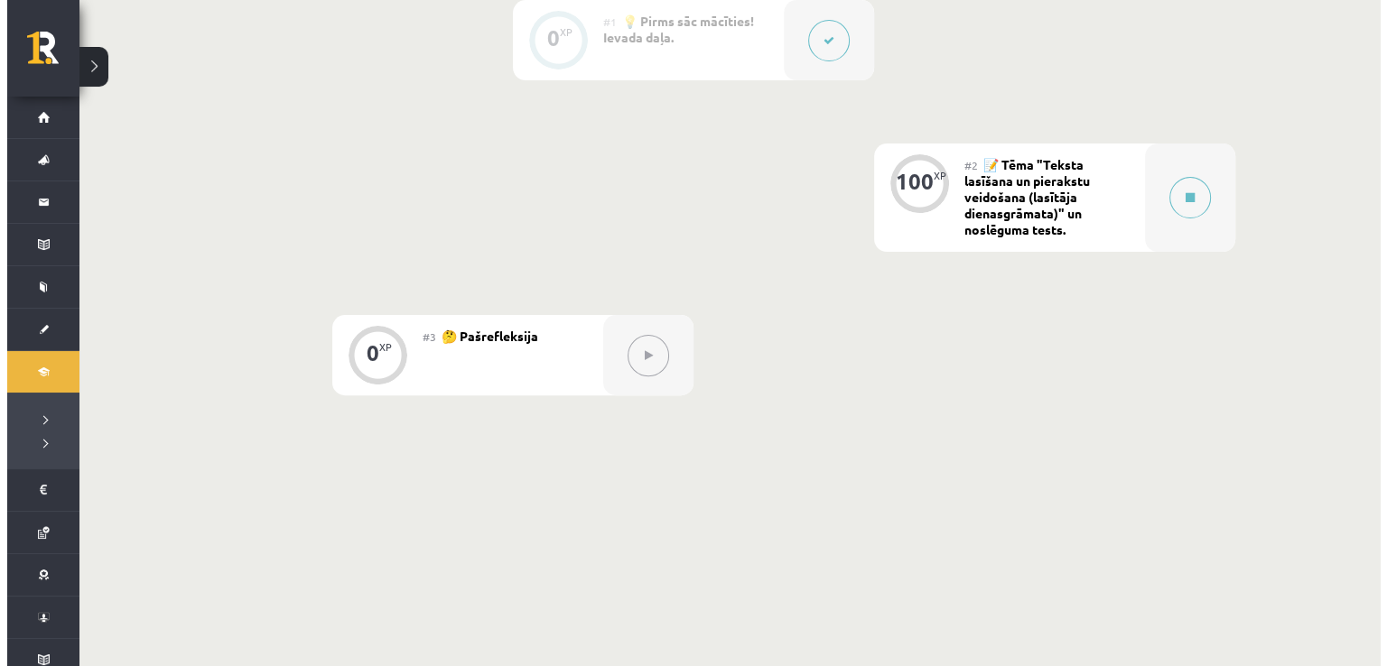
scroll to position [554, 0]
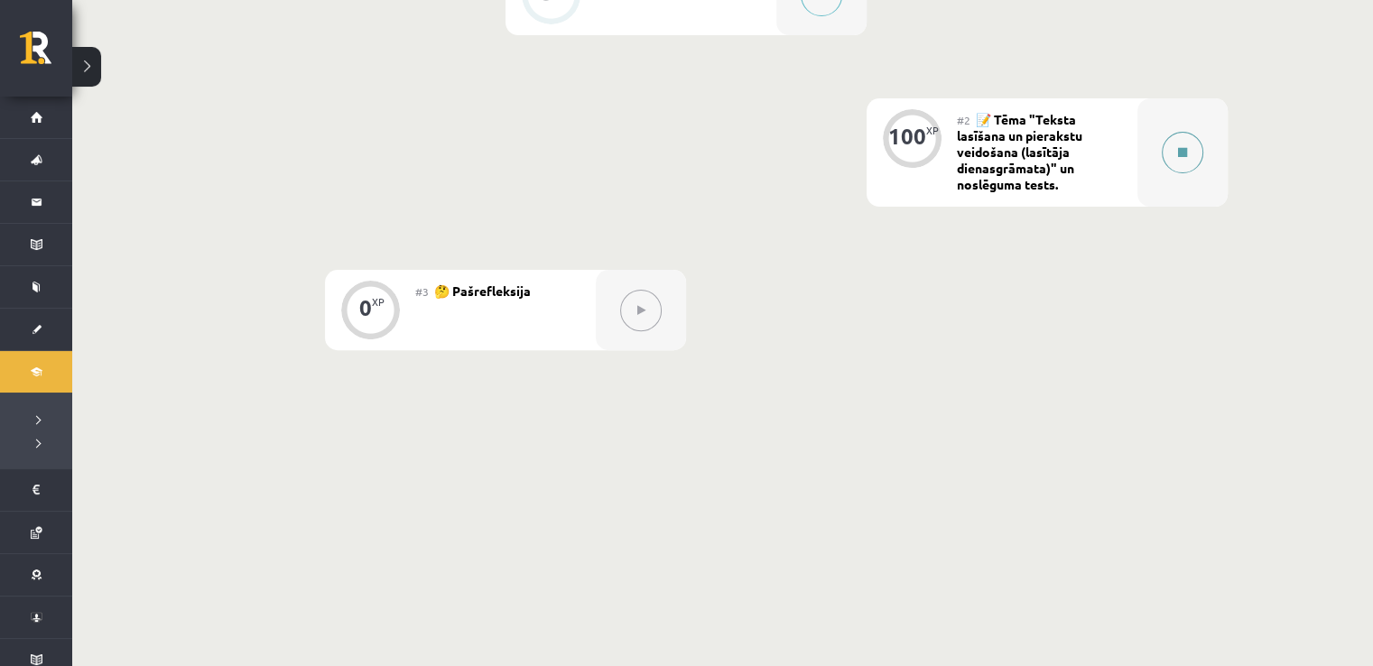
click at [1178, 149] on icon at bounding box center [1182, 152] width 9 height 11
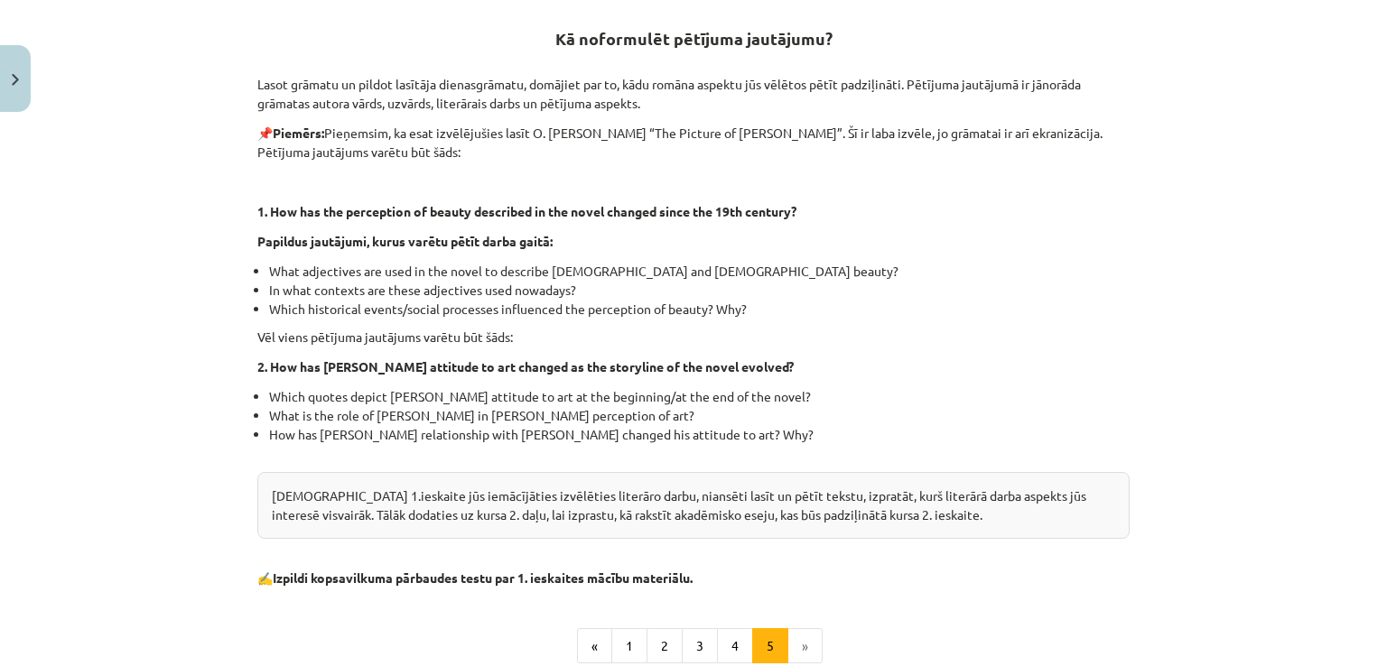
scroll to position [549, 0]
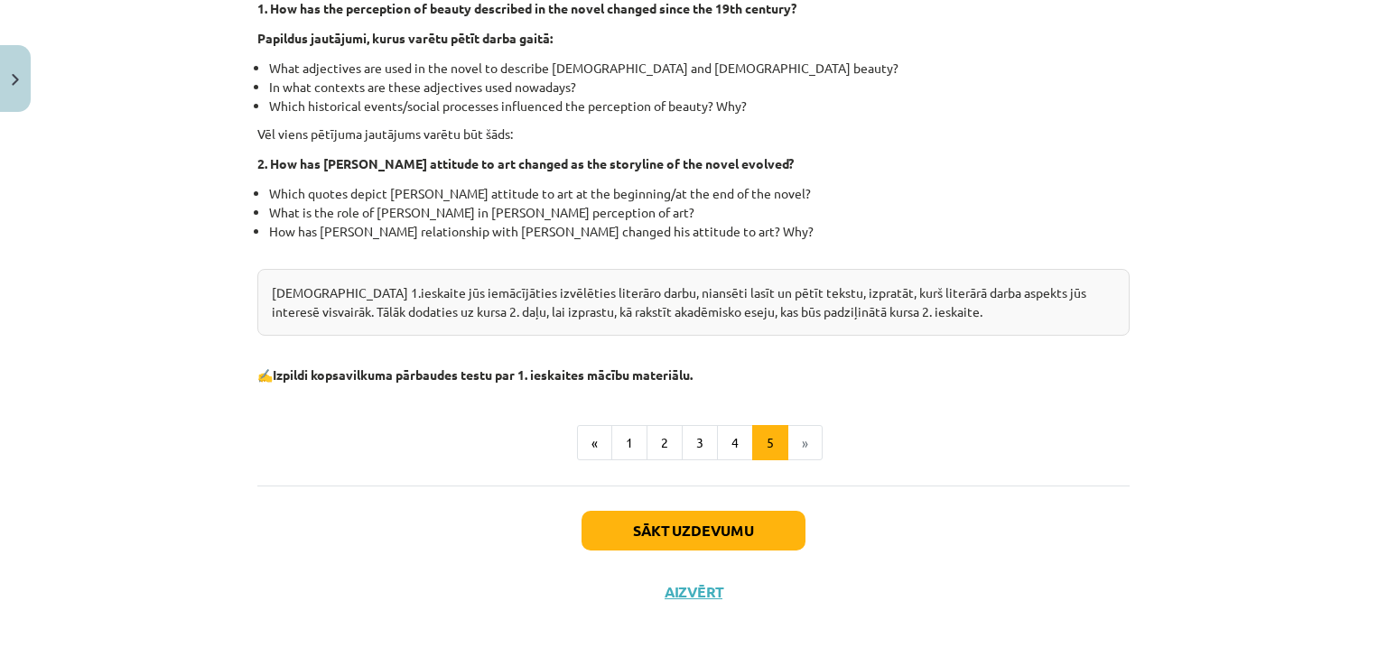
click at [803, 443] on li "»" at bounding box center [805, 443] width 34 height 36
click at [729, 441] on button "4" at bounding box center [735, 443] width 36 height 36
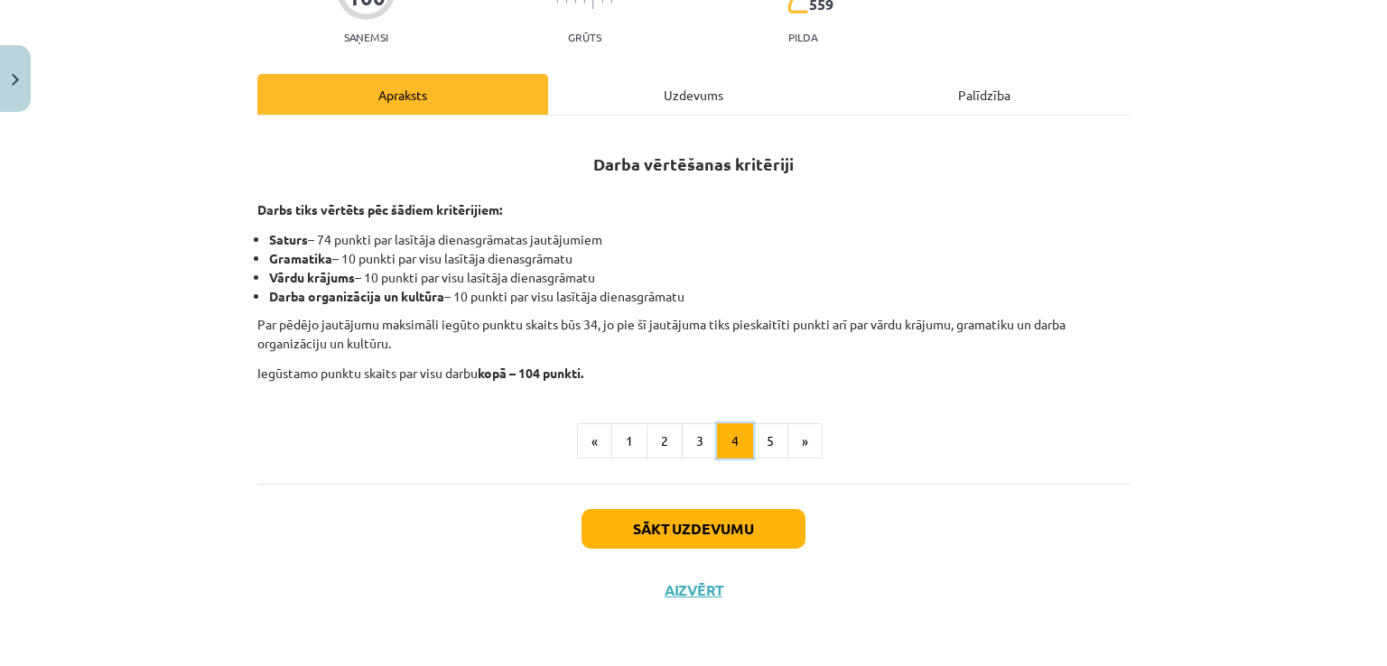
scroll to position [219, 0]
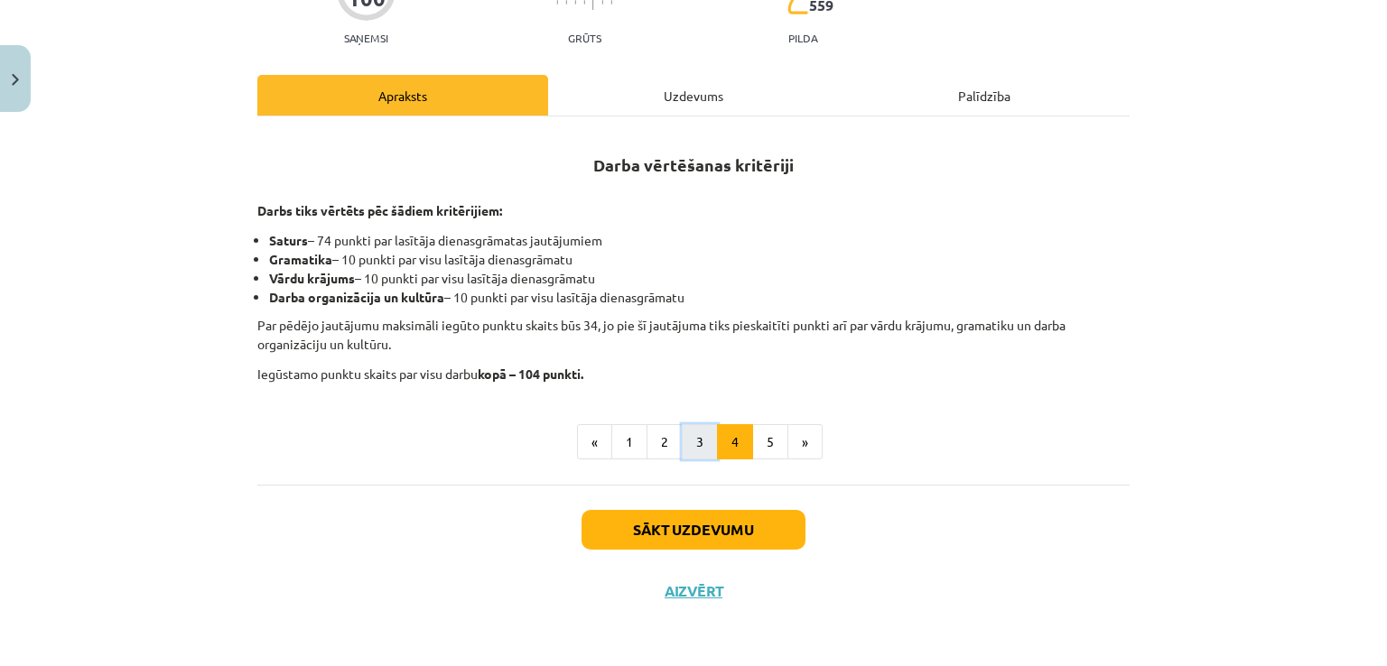
click at [696, 441] on button "3" at bounding box center [700, 442] width 36 height 36
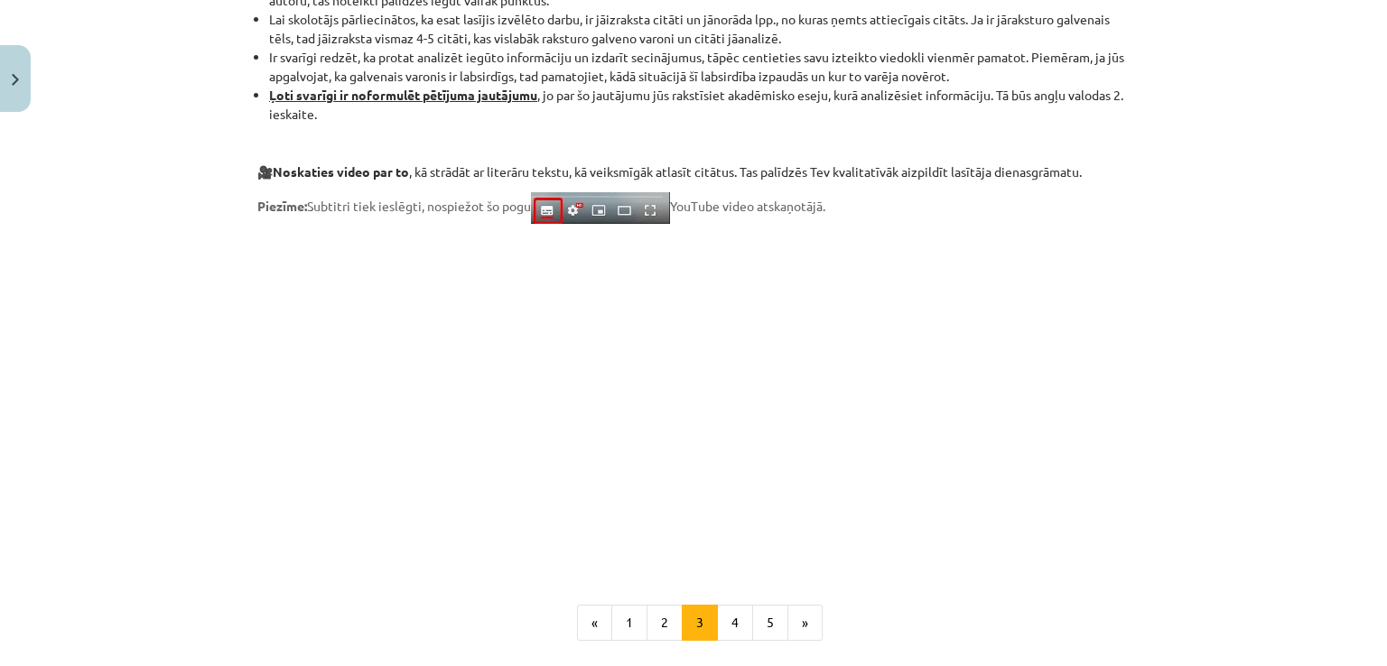
scroll to position [1327, 0]
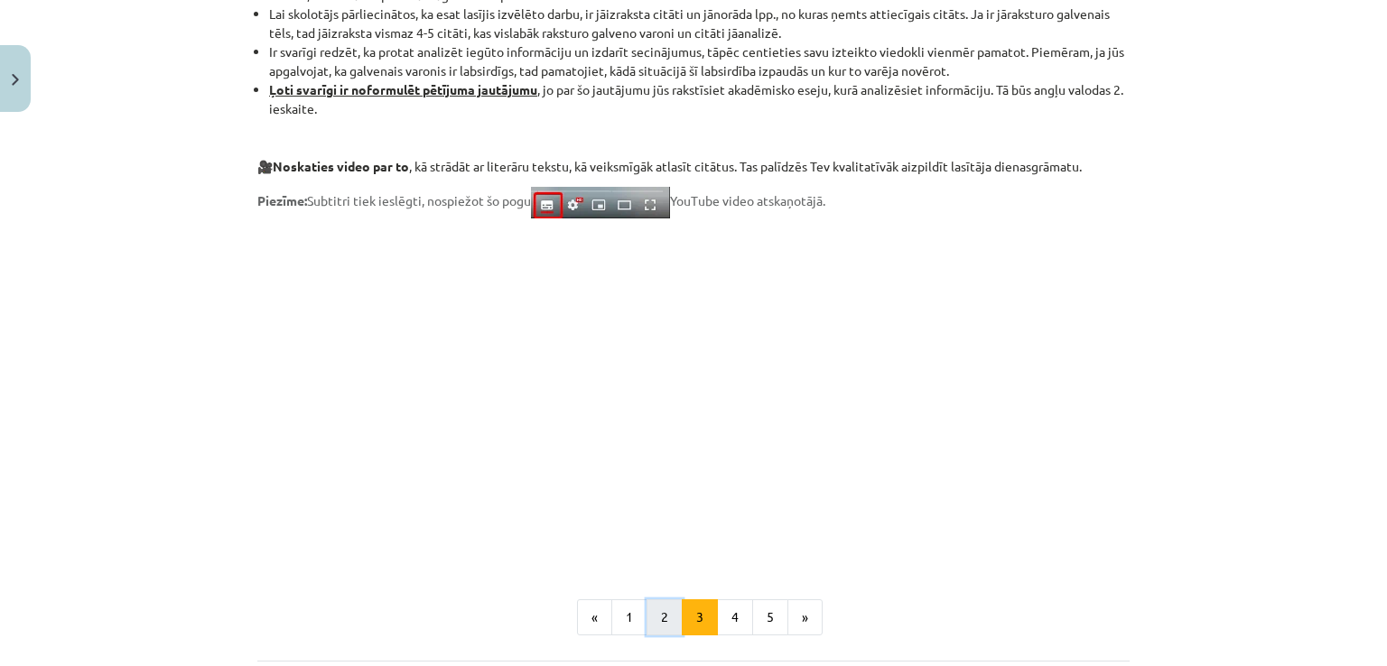
click at [657, 620] on button "2" at bounding box center [664, 617] width 36 height 36
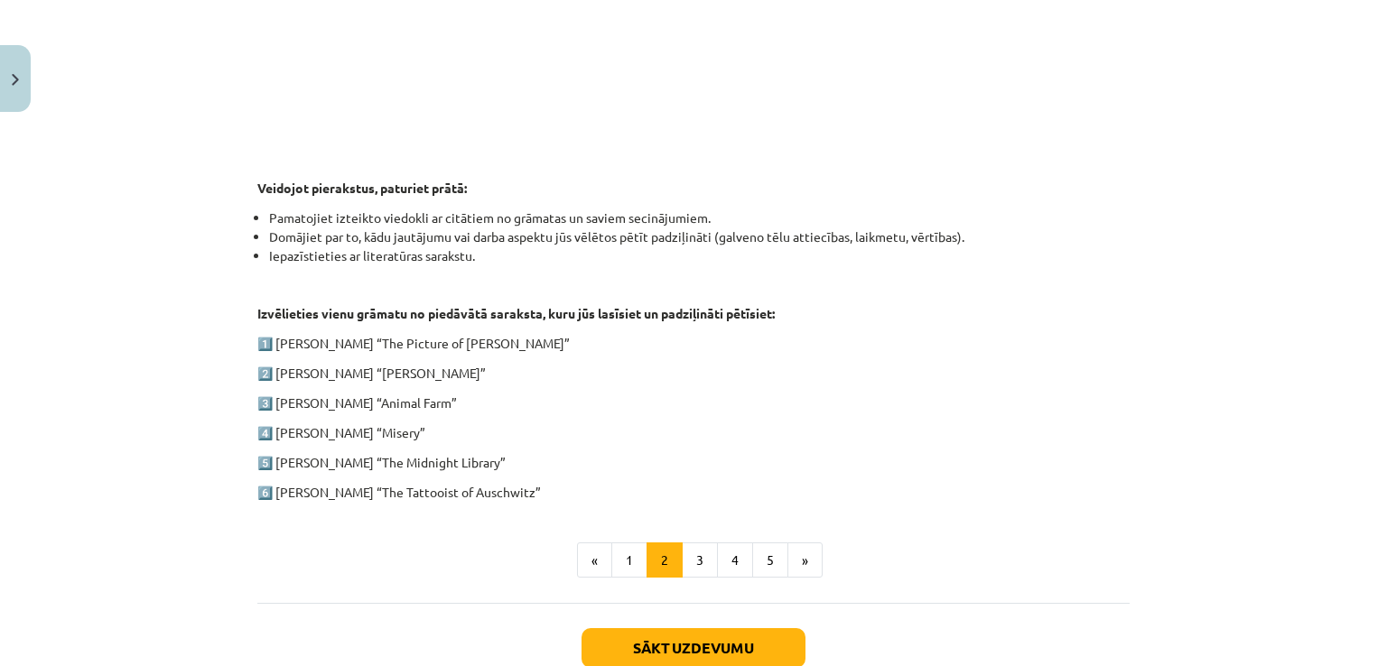
scroll to position [785, 0]
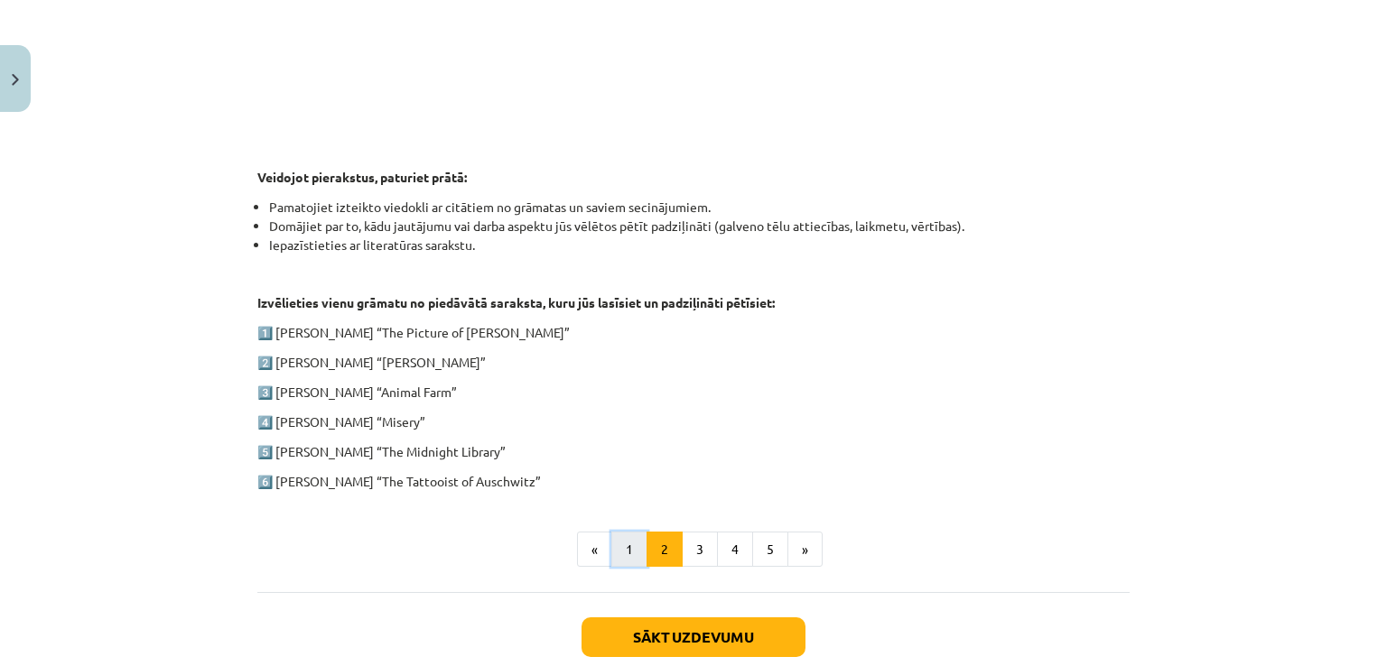
click at [620, 542] on button "1" at bounding box center [629, 550] width 36 height 36
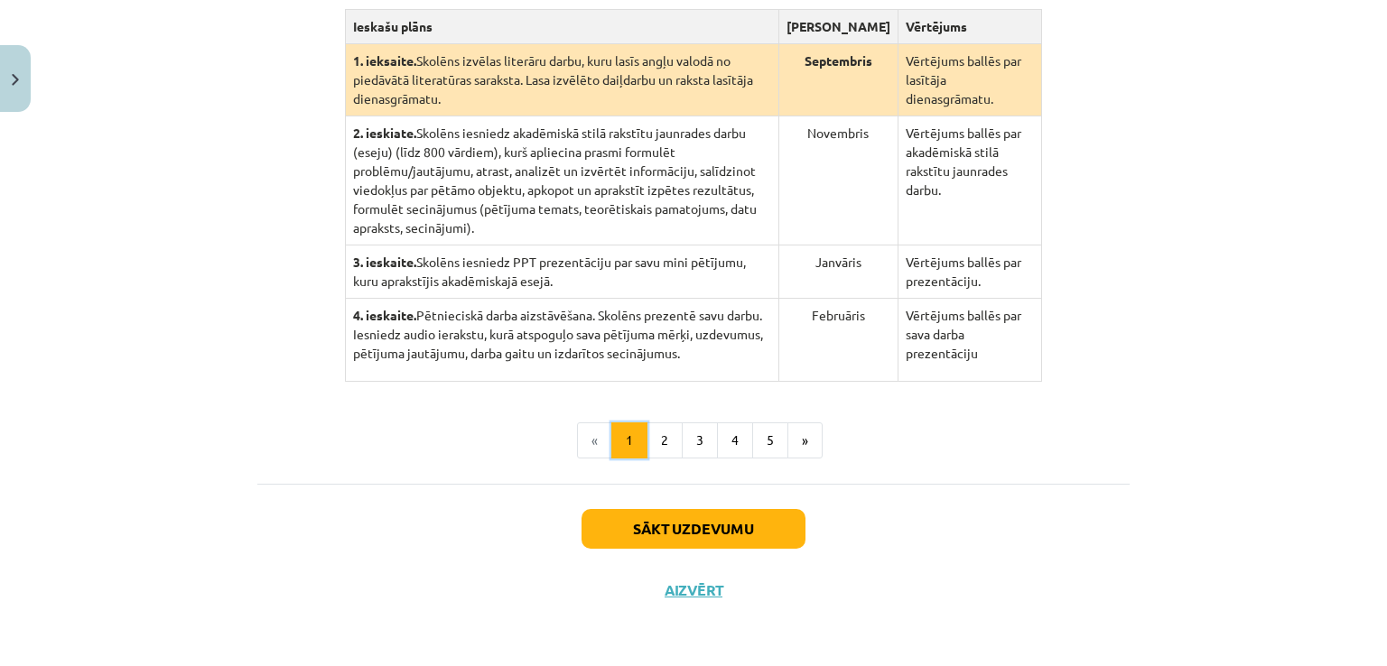
scroll to position [351, 0]
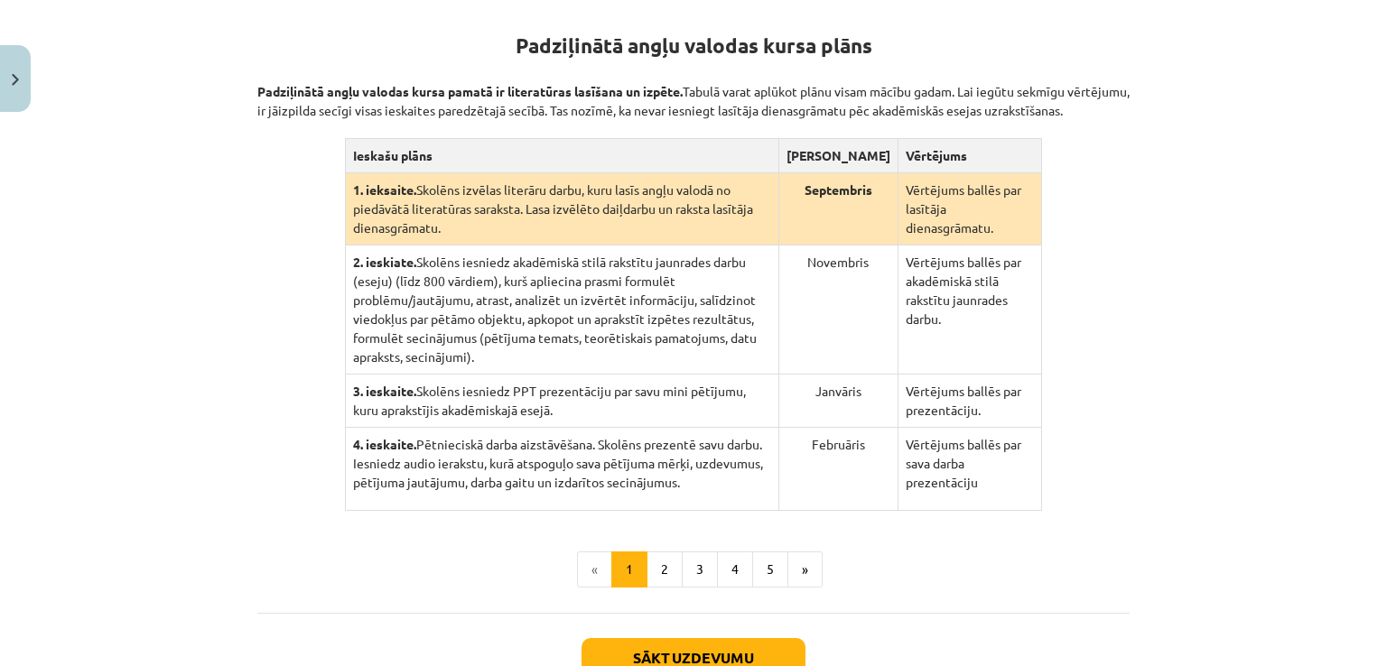
click at [623, 452] on p "4. ieskaite. Pētnieciskā darba aizstāvēšana. Skolēns prezentē savu darbu. Iesni…" at bounding box center [562, 463] width 418 height 57
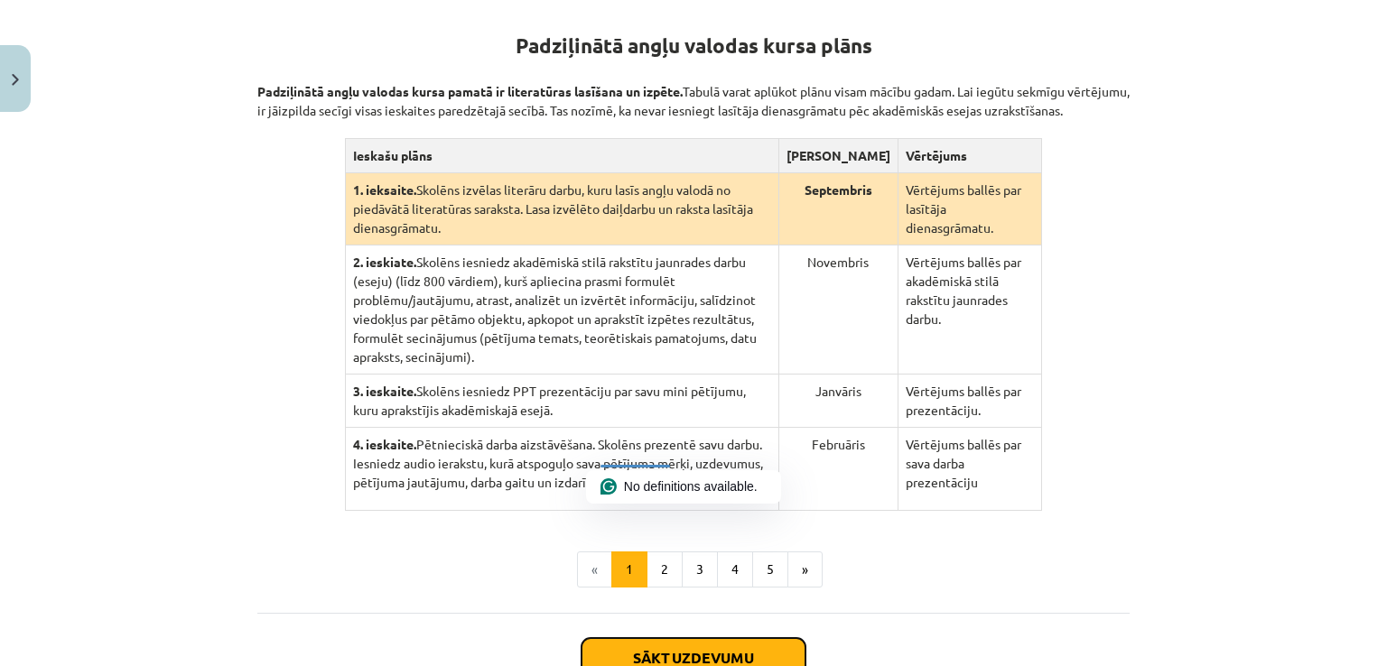
click at [733, 638] on button "Sākt uzdevumu" at bounding box center [693, 658] width 224 height 40
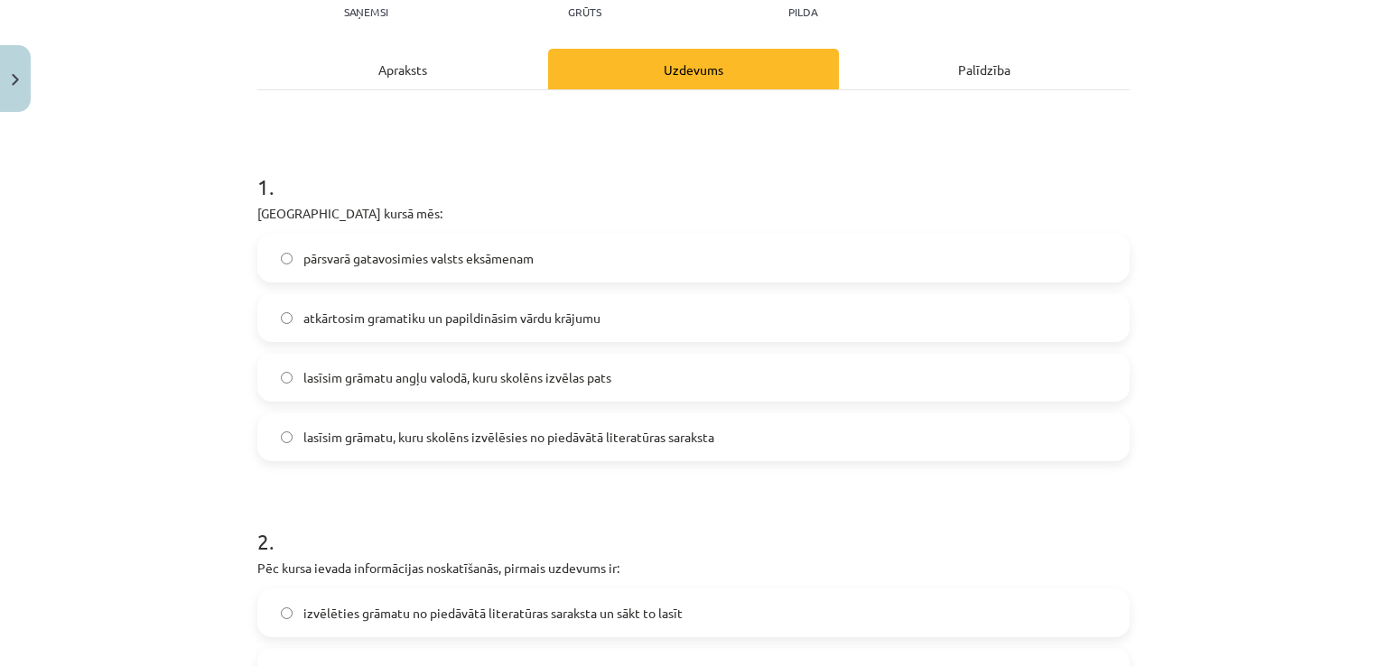
scroll to position [318, 0]
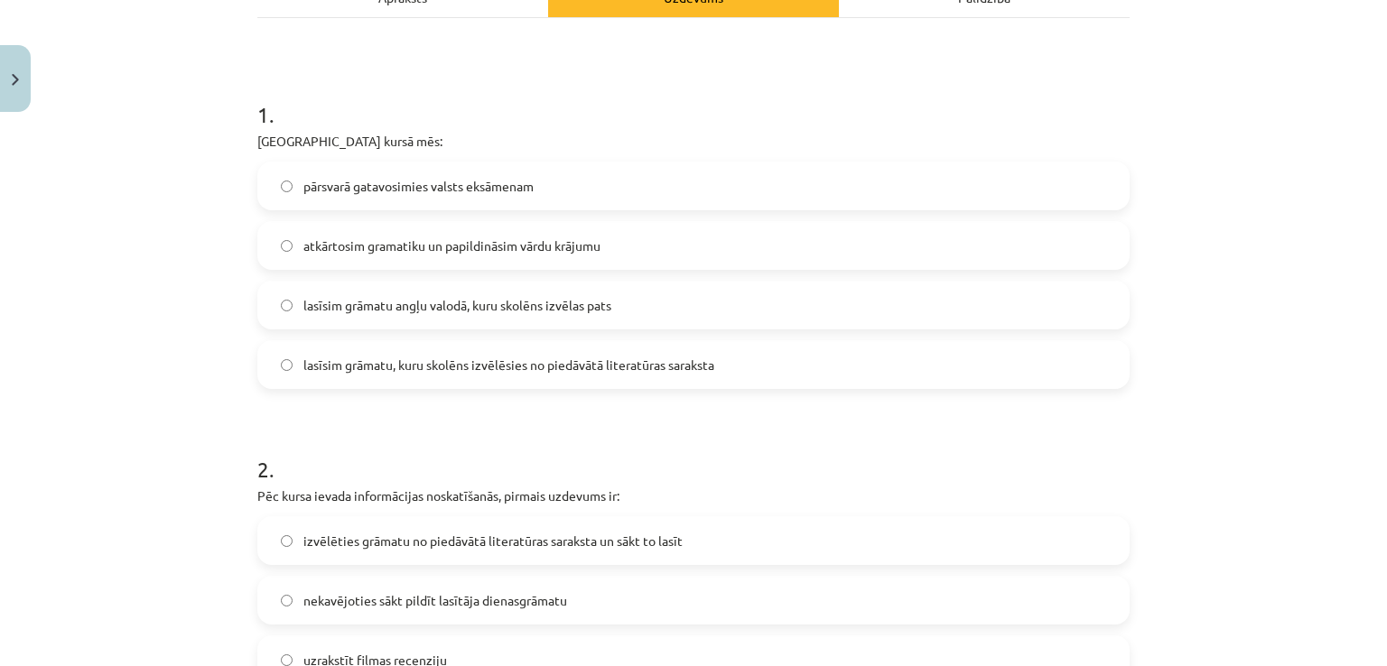
click at [743, 208] on div "pārsvarā gatavosimies valsts eksāmenam" at bounding box center [693, 186] width 872 height 49
click at [744, 187] on label "pārsvarā gatavosimies valsts eksāmenam" at bounding box center [693, 185] width 868 height 45
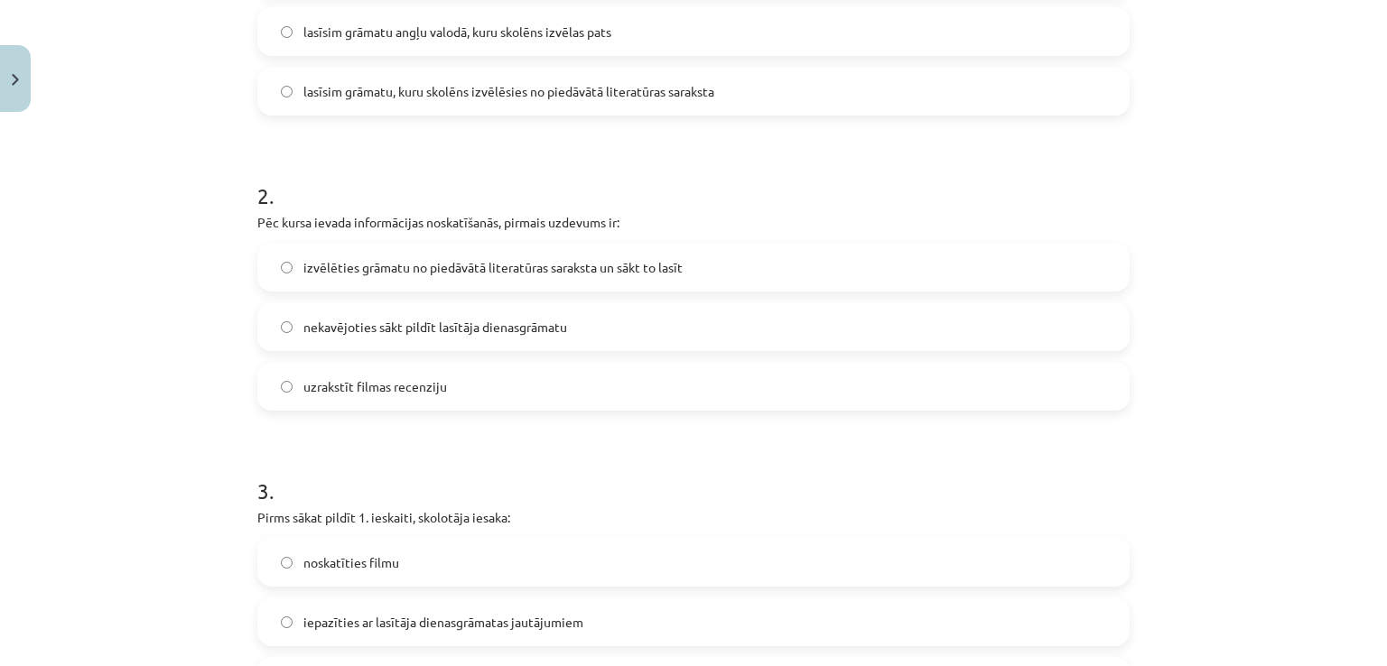
scroll to position [729, 0]
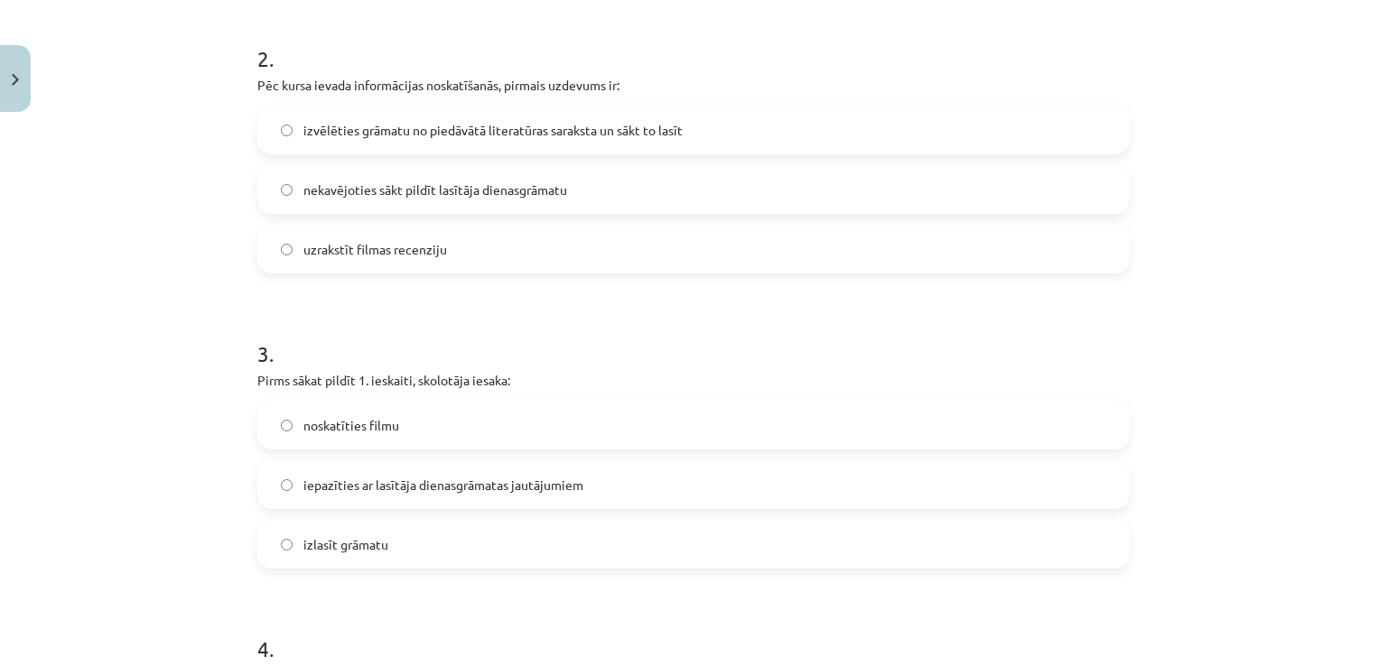
click at [497, 114] on label "izvēlēties grāmatu no piedāvātā literatūras saraksta un sākt to lasīt" at bounding box center [693, 129] width 868 height 45
click at [599, 482] on label "iepazīties ar lasītāja dienasgrāmatas jautājumiem" at bounding box center [693, 484] width 868 height 45
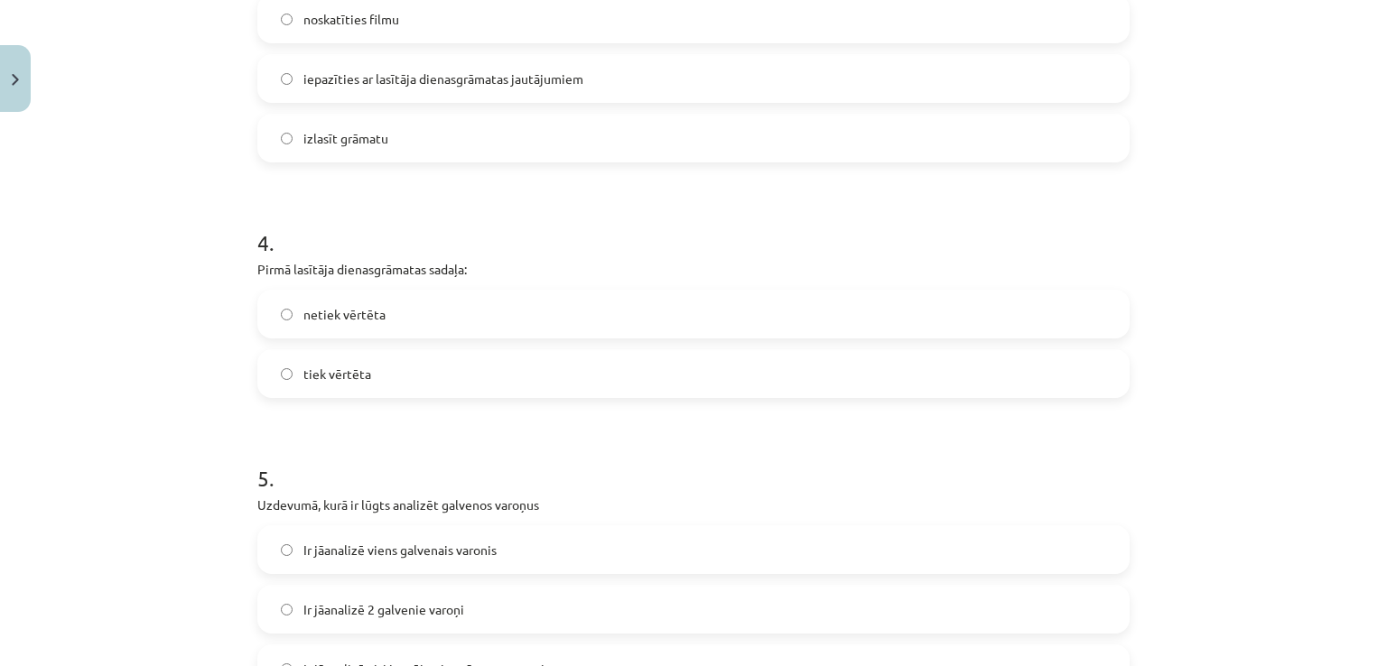
scroll to position [1138, 0]
click at [455, 297] on label "netiek vērtēta" at bounding box center [693, 310] width 868 height 45
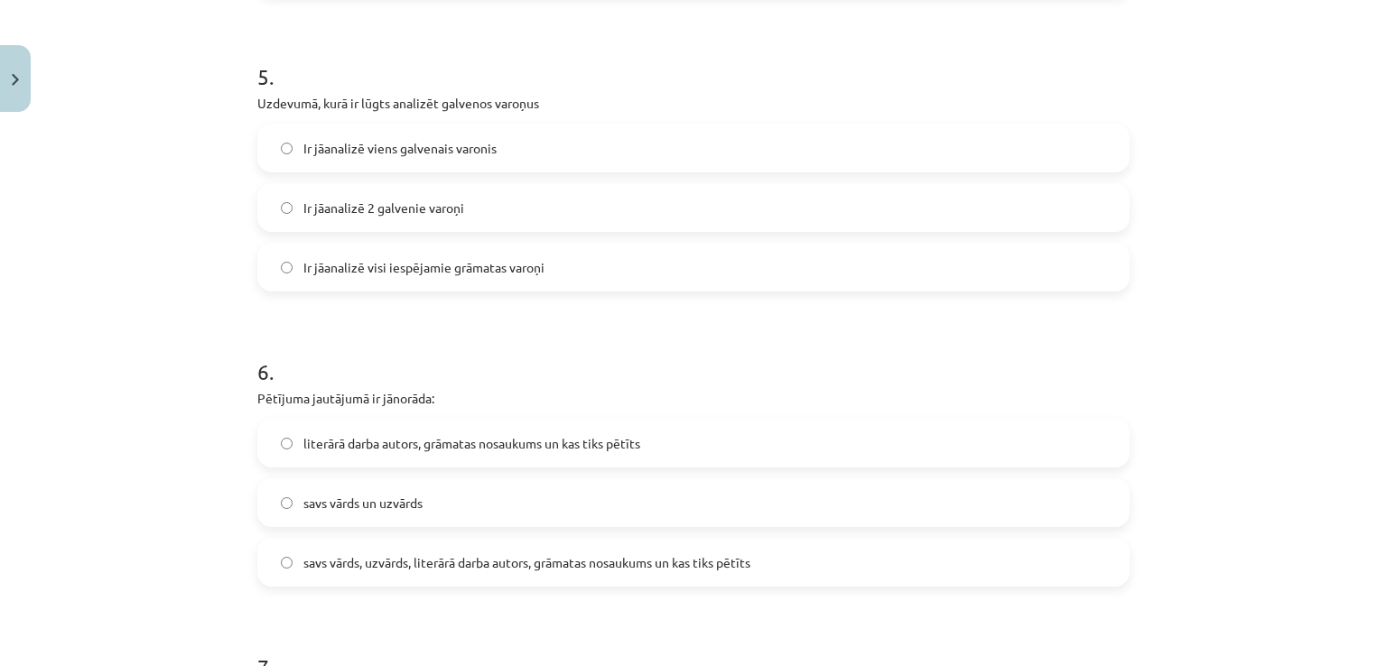
scroll to position [1546, 0]
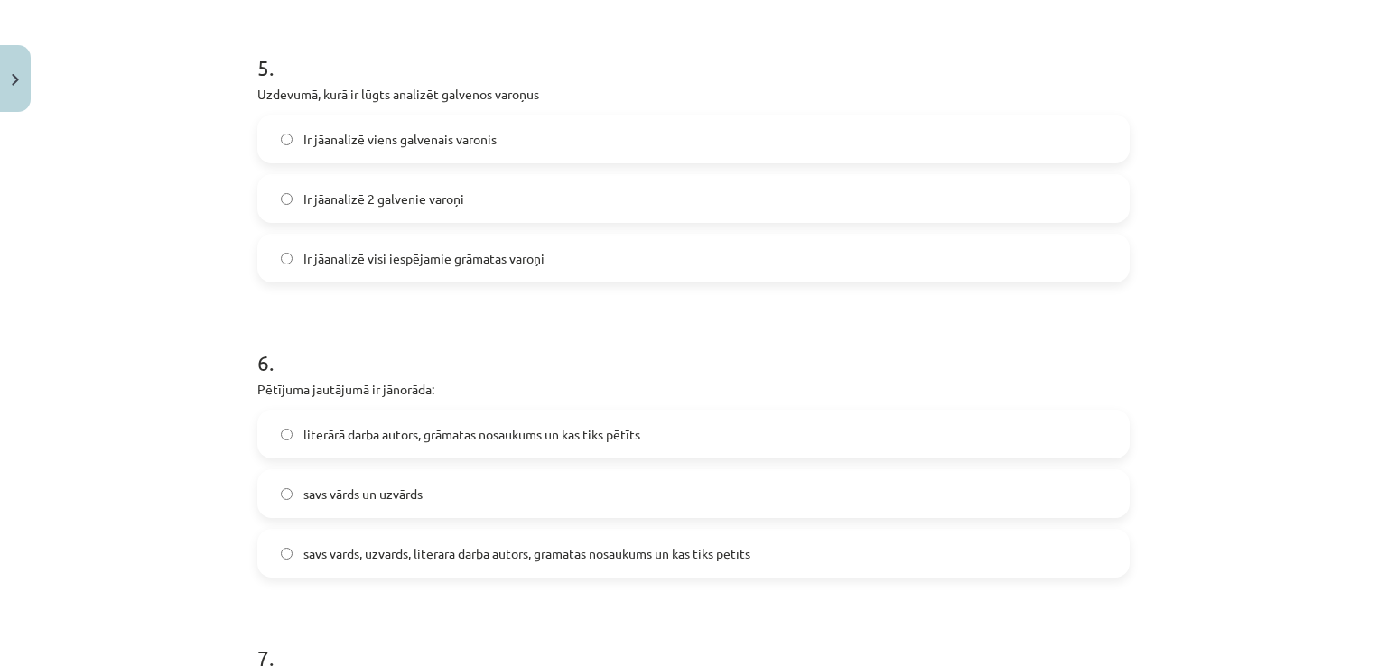
click at [432, 197] on span "Ir jāanalizē 2 galvenie varoņi" at bounding box center [383, 199] width 161 height 19
click at [464, 540] on label "savs vārds, uzvārds, literārā darba autors, grāmatas nosaukums un kas tiks pētī…" at bounding box center [693, 553] width 868 height 45
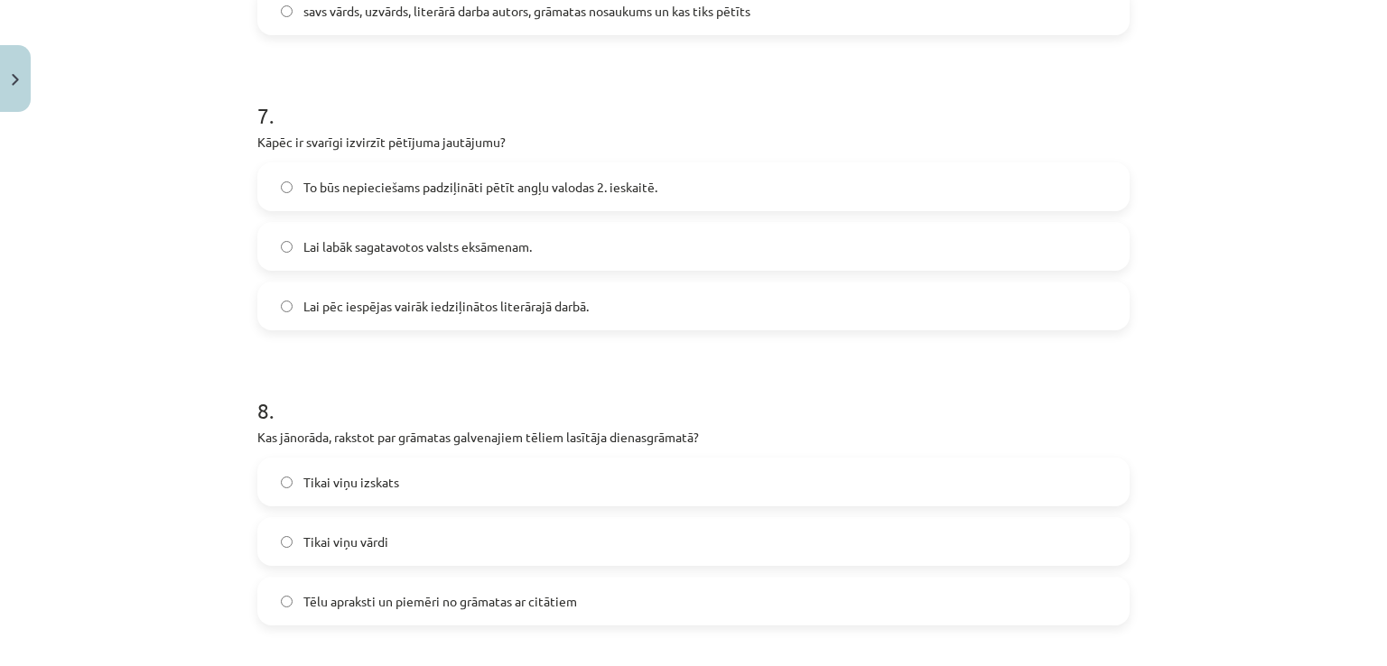
scroll to position [2092, 0]
click at [624, 172] on label "To būs nepieciešams padziļināti pētīt angļu valodas 2. ieskaitē." at bounding box center [693, 183] width 868 height 45
click at [491, 600] on span "Tēlu apraksti un piemēri no grāmatas ar citātiem" at bounding box center [440, 598] width 274 height 19
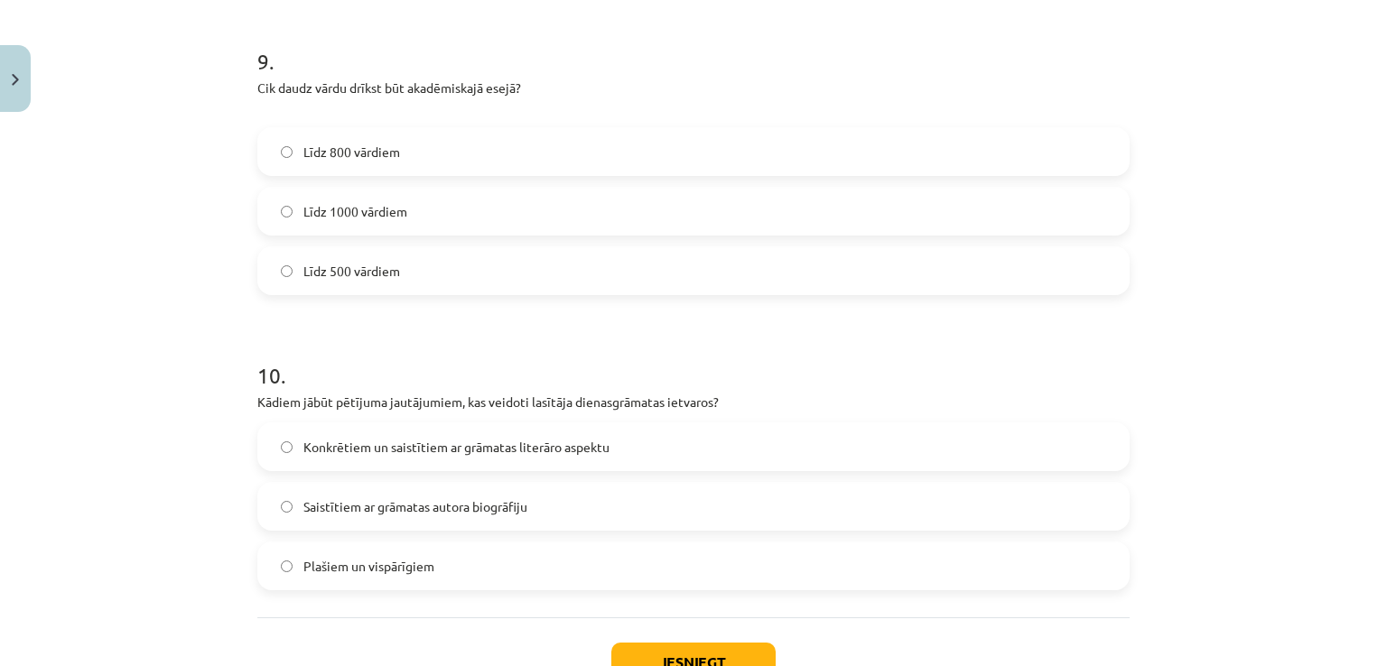
scroll to position [2748, 0]
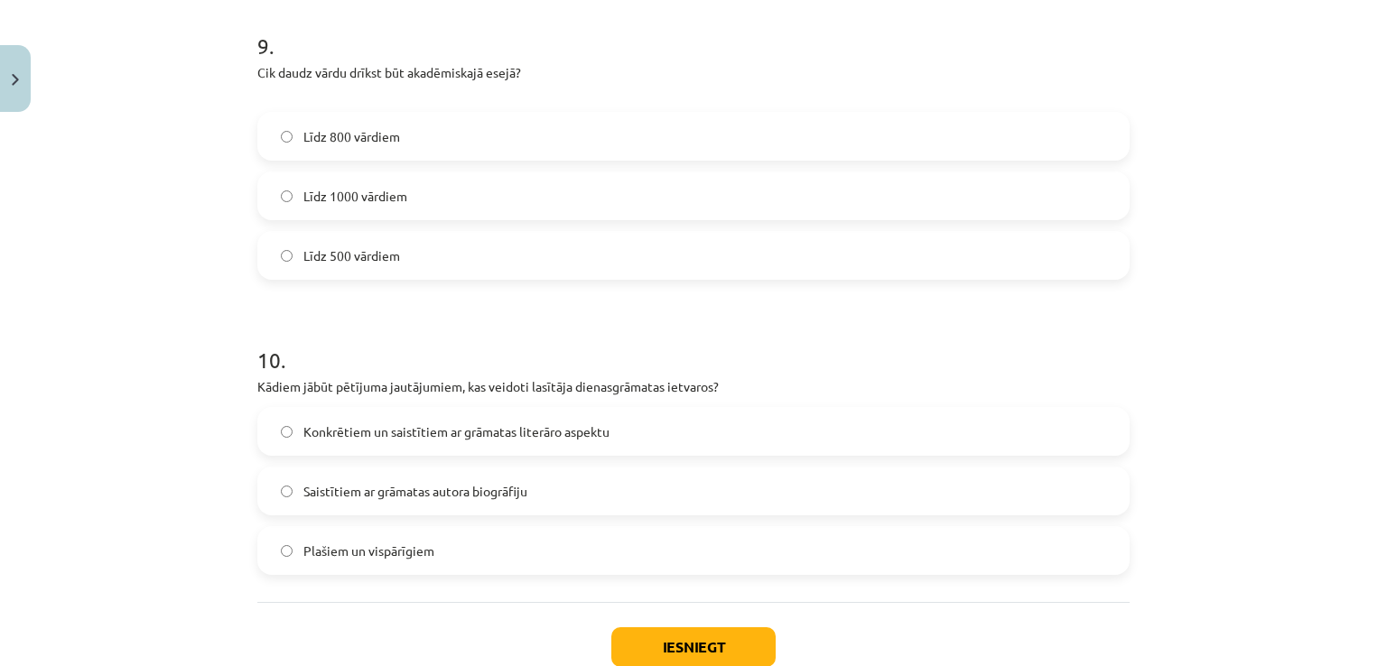
click at [806, 131] on label "Līdz 800 vārdiem" at bounding box center [693, 136] width 868 height 45
click at [413, 427] on span "Konkrētiem un saistītiem ar grāmatas literāro aspektu" at bounding box center [456, 432] width 306 height 19
click at [740, 659] on button "Iesniegt" at bounding box center [693, 647] width 164 height 40
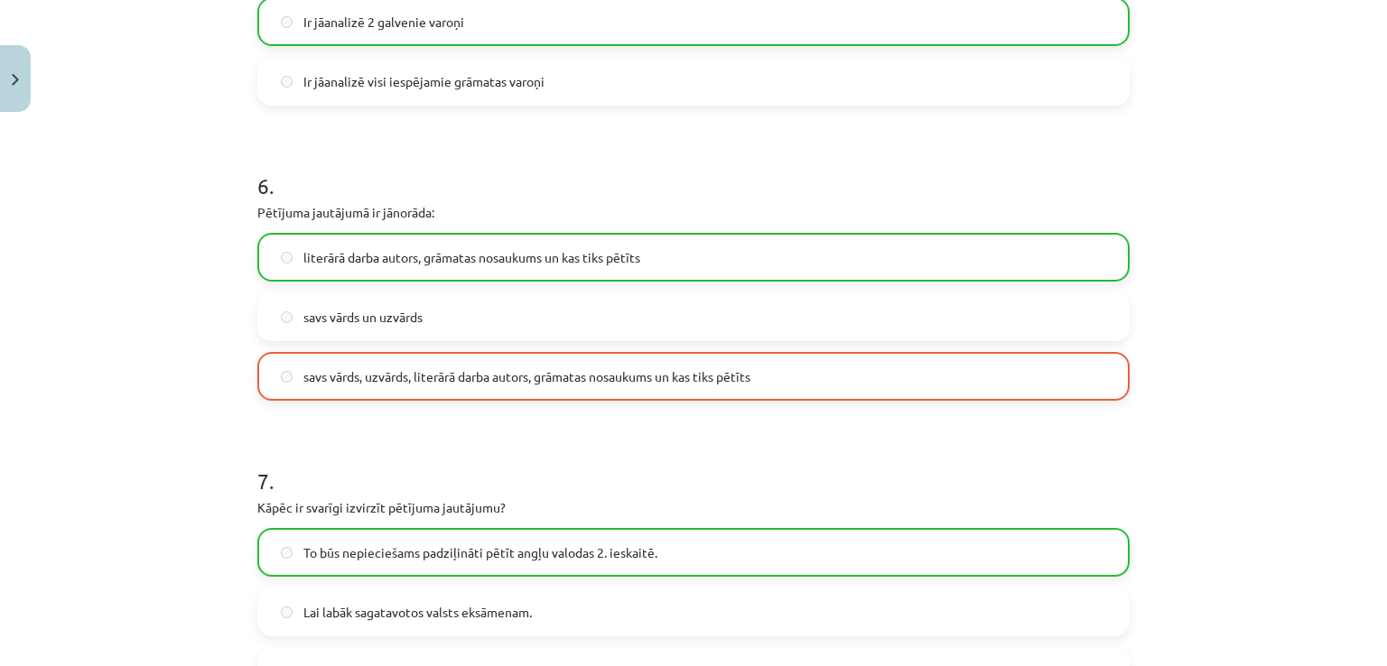
scroll to position [2922, 0]
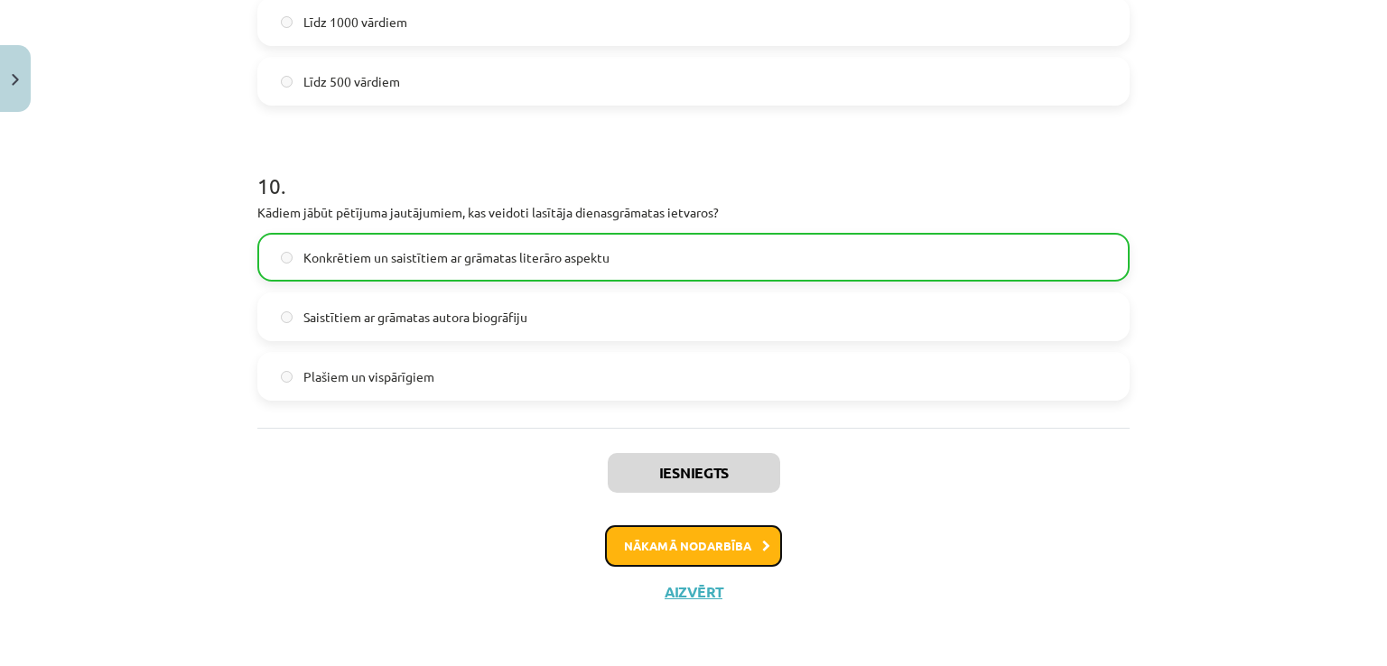
click at [720, 536] on button "Nākamā nodarbība" at bounding box center [693, 546] width 177 height 42
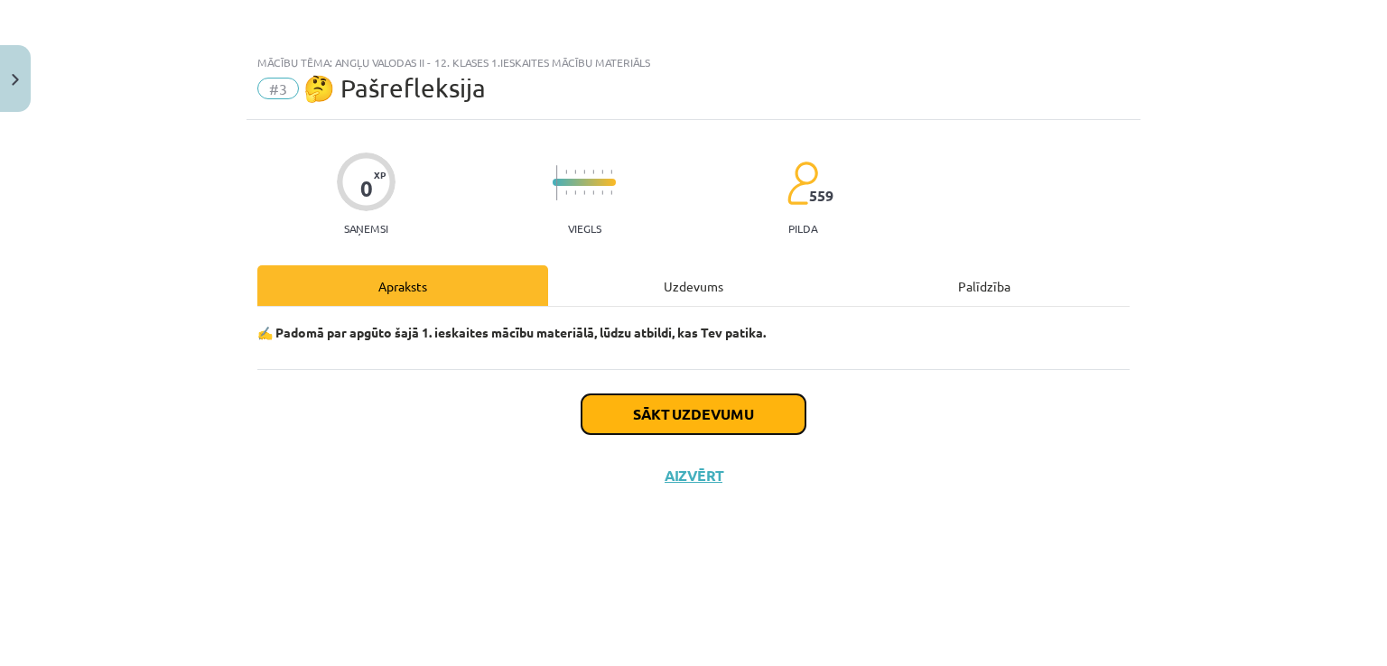
click at [715, 401] on button "Sākt uzdevumu" at bounding box center [693, 415] width 224 height 40
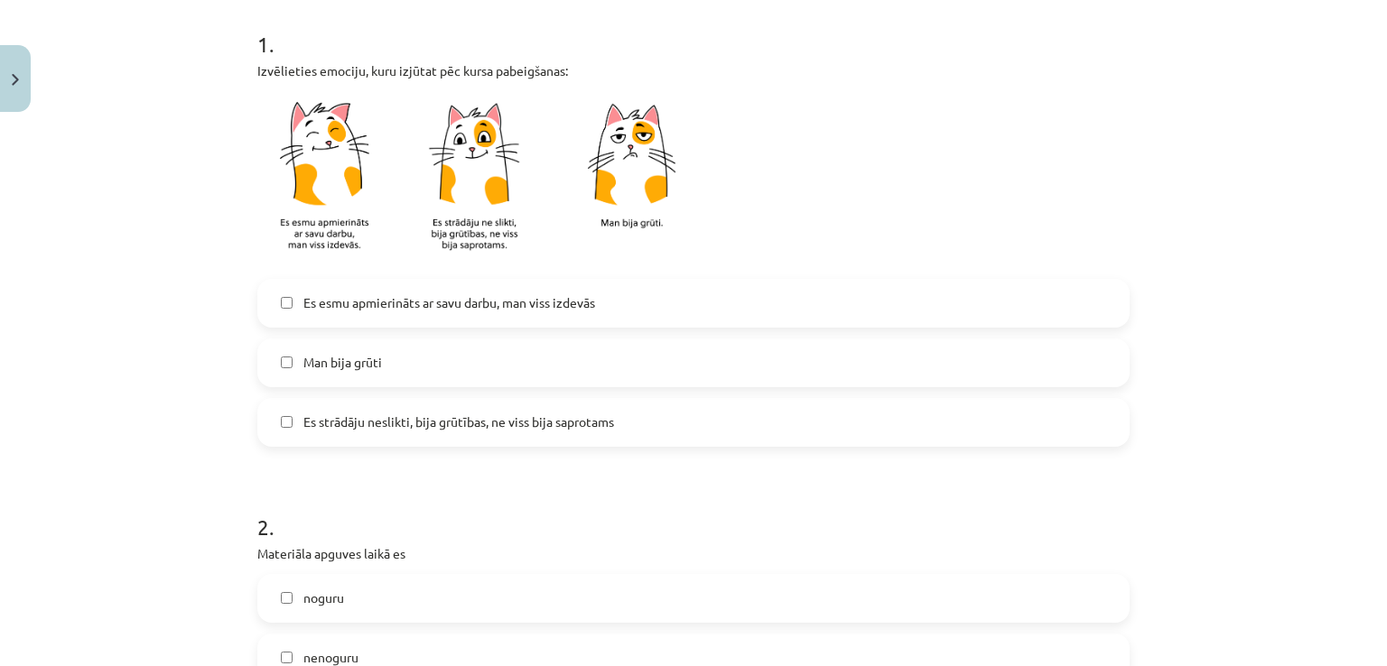
scroll to position [336, 0]
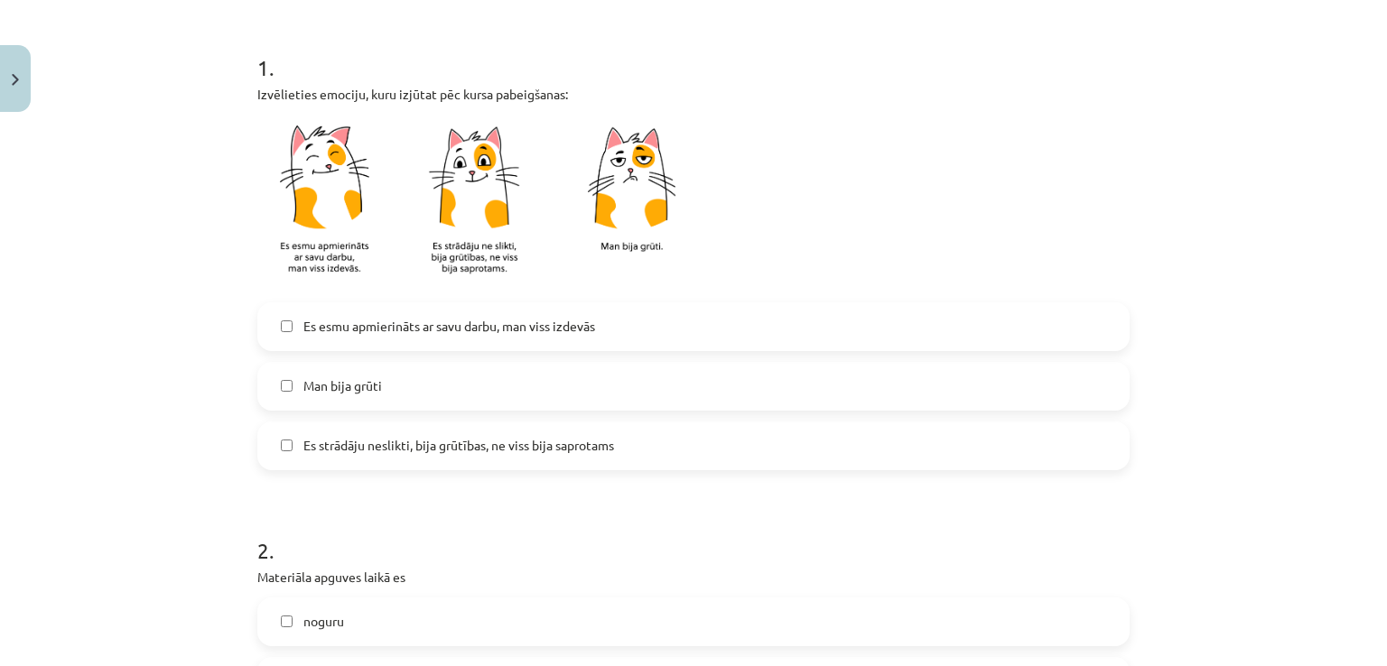
click at [809, 452] on label "Es strādāju neslikti, bija grūtības, ne viss bija saprotams" at bounding box center [693, 445] width 868 height 45
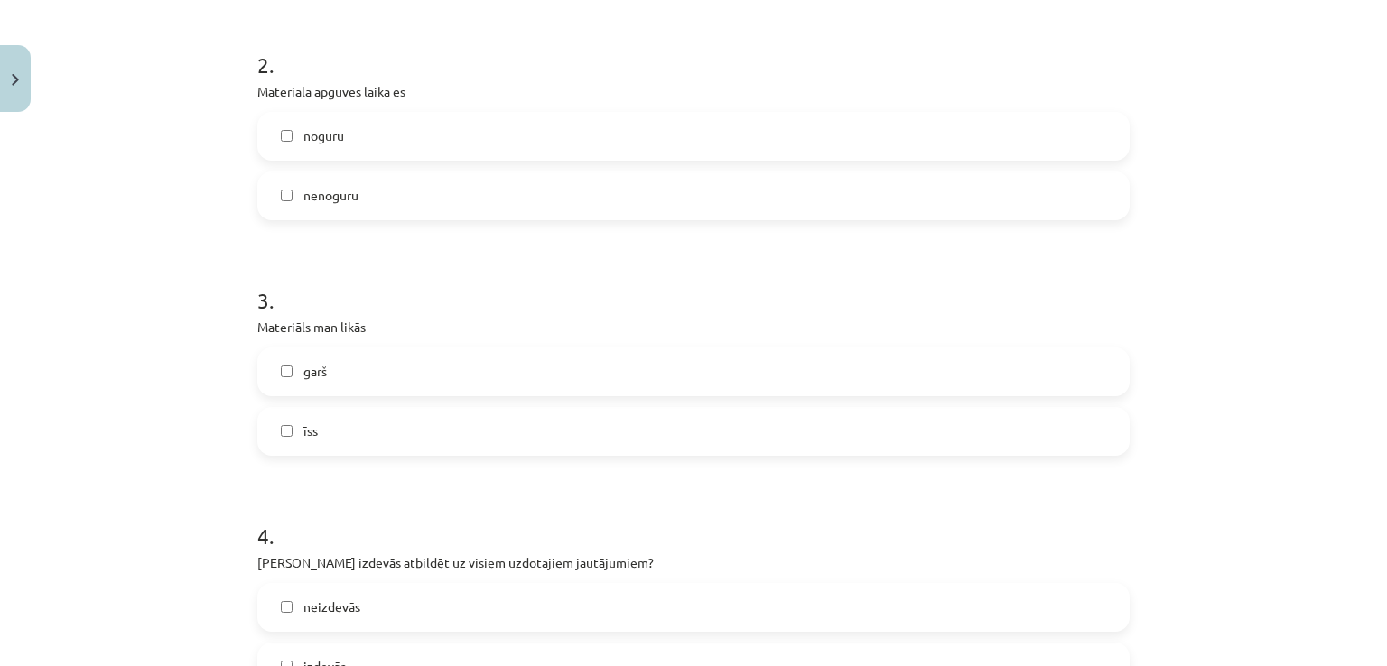
scroll to position [827, 0]
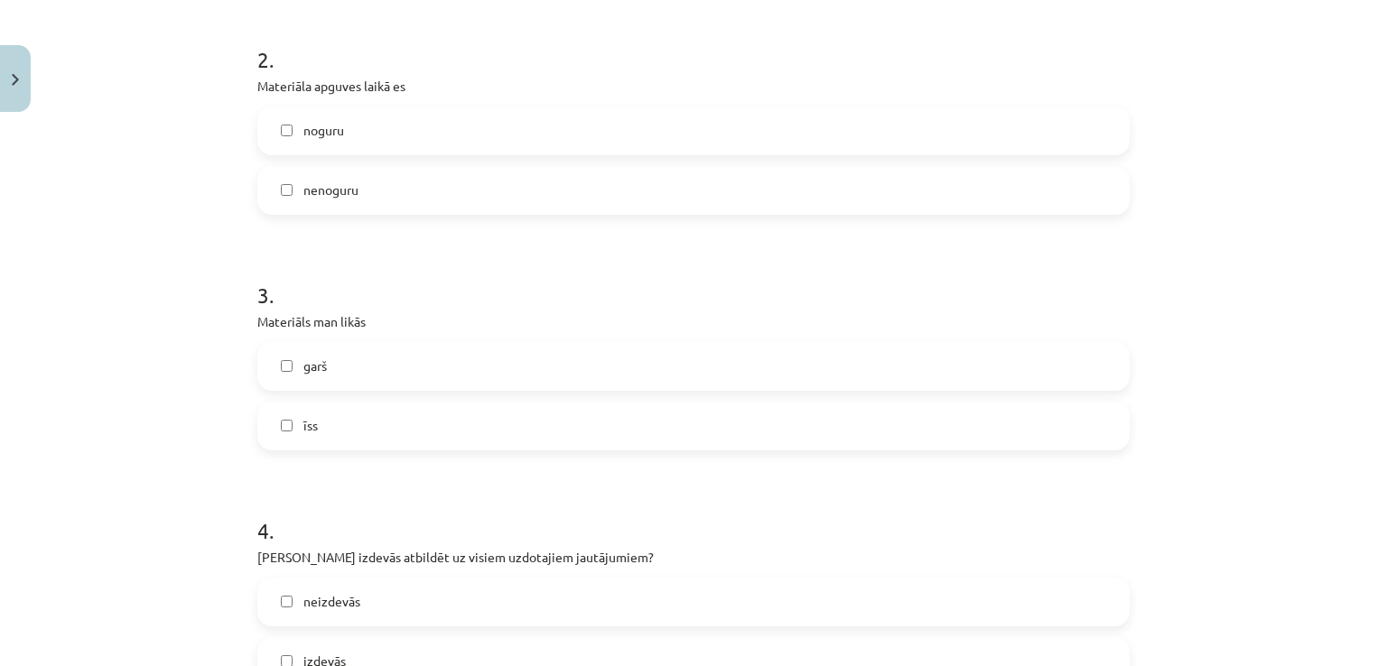
click at [902, 178] on label "nenoguru" at bounding box center [693, 190] width 868 height 45
click at [759, 363] on label "garš" at bounding box center [693, 366] width 868 height 45
click at [756, 431] on label "īss" at bounding box center [693, 426] width 868 height 45
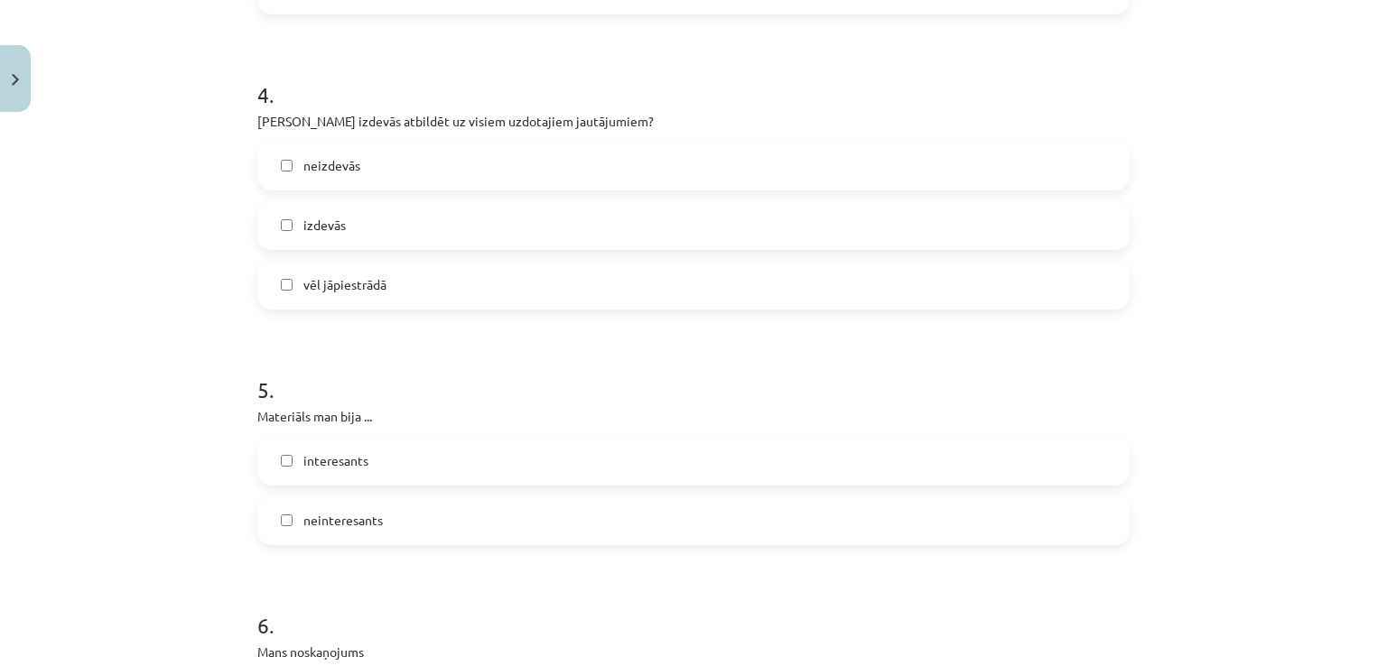
scroll to position [1281, 0]
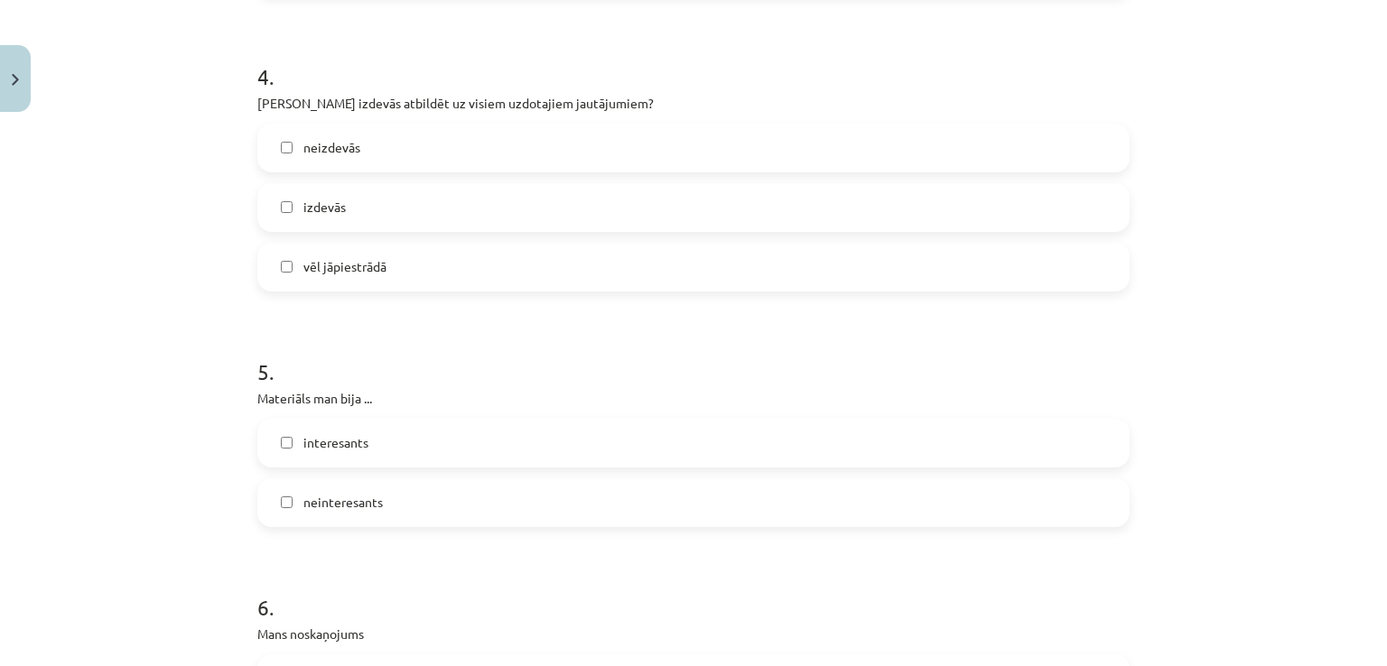
click at [618, 246] on label "vēl jāpiestrādā" at bounding box center [693, 267] width 868 height 45
click at [719, 428] on label "interesants" at bounding box center [693, 443] width 868 height 45
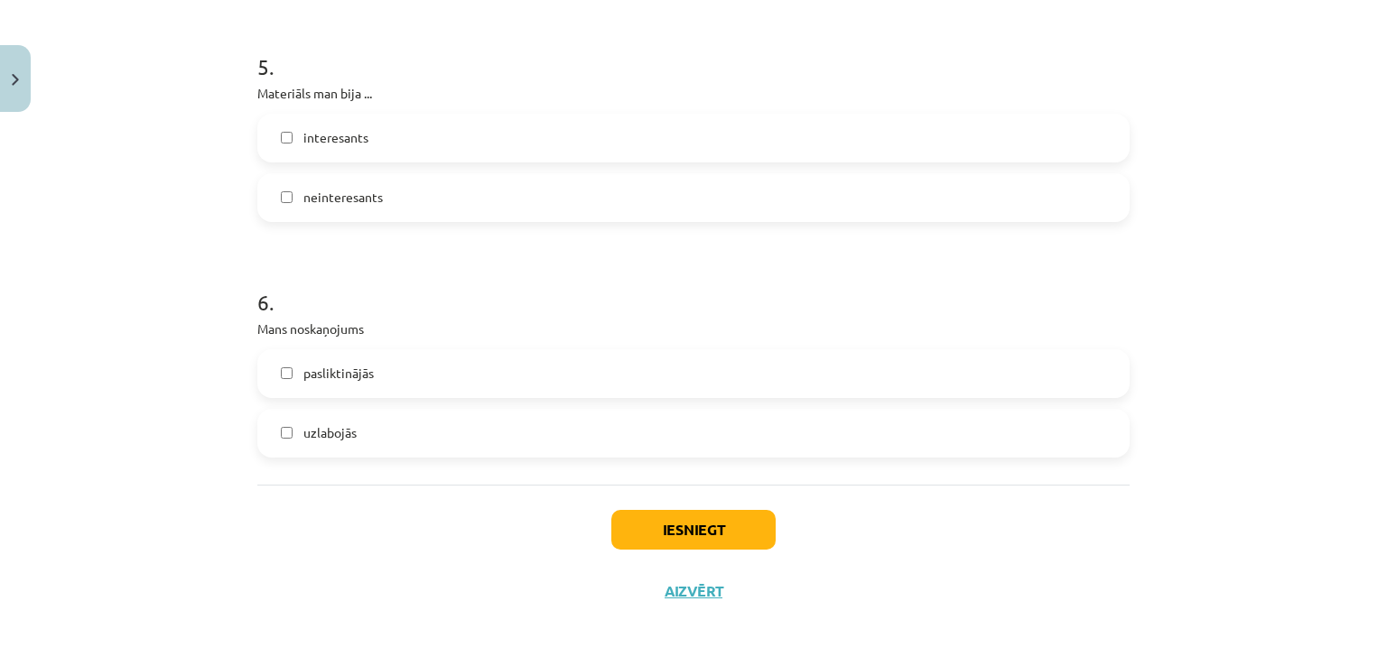
click at [712, 445] on label "uzlabojās" at bounding box center [693, 433] width 868 height 45
click at [700, 531] on button "Iesniegt" at bounding box center [693, 530] width 164 height 40
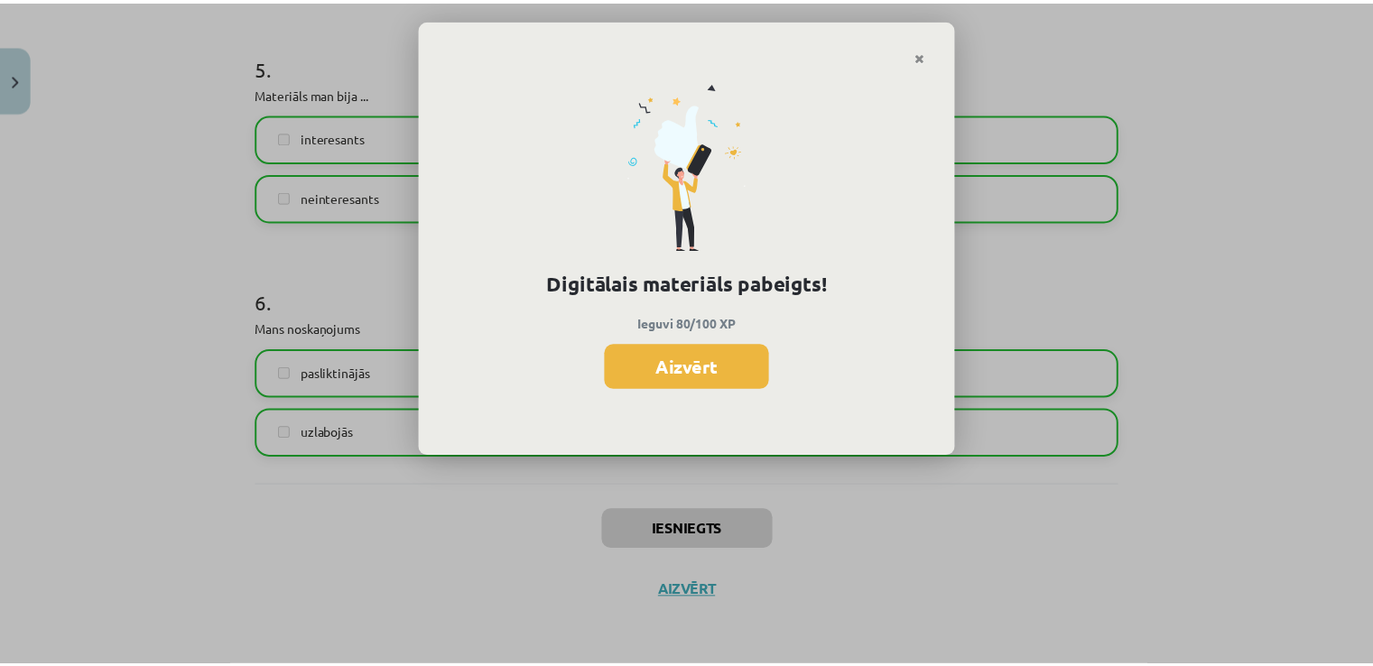
scroll to position [553, 0]
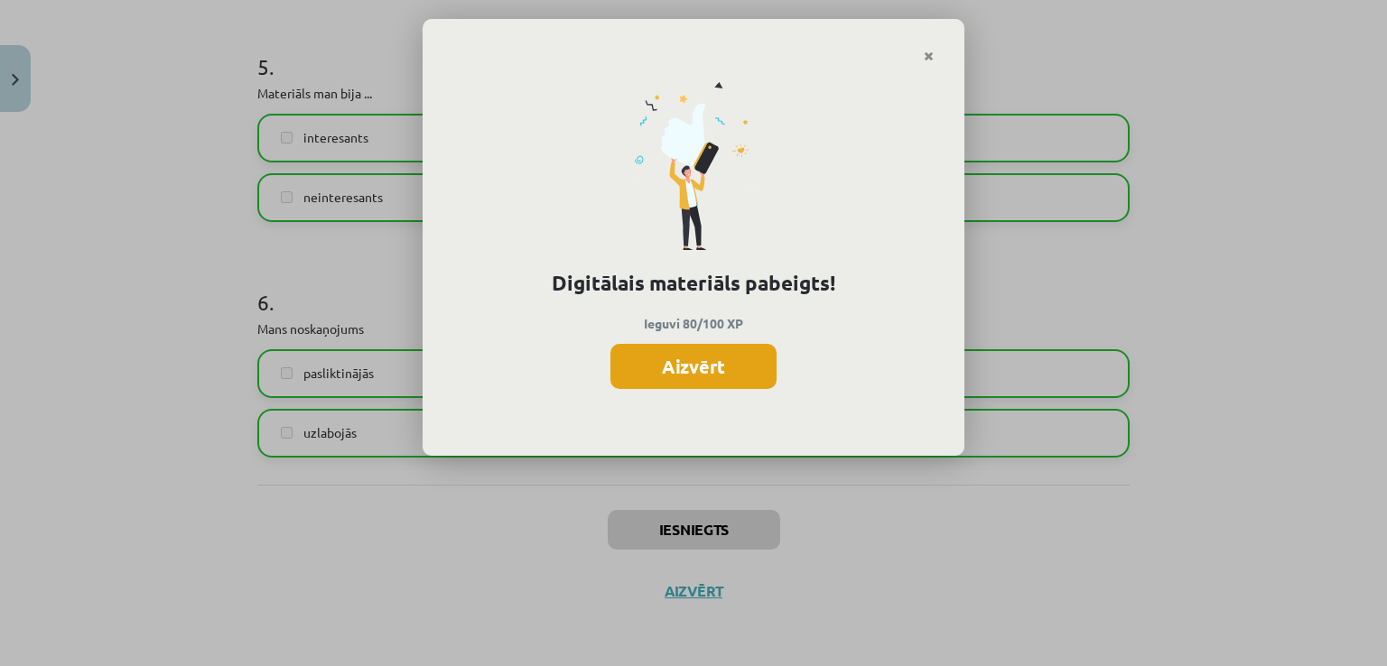
click at [729, 373] on button "Aizvērt" at bounding box center [693, 366] width 166 height 45
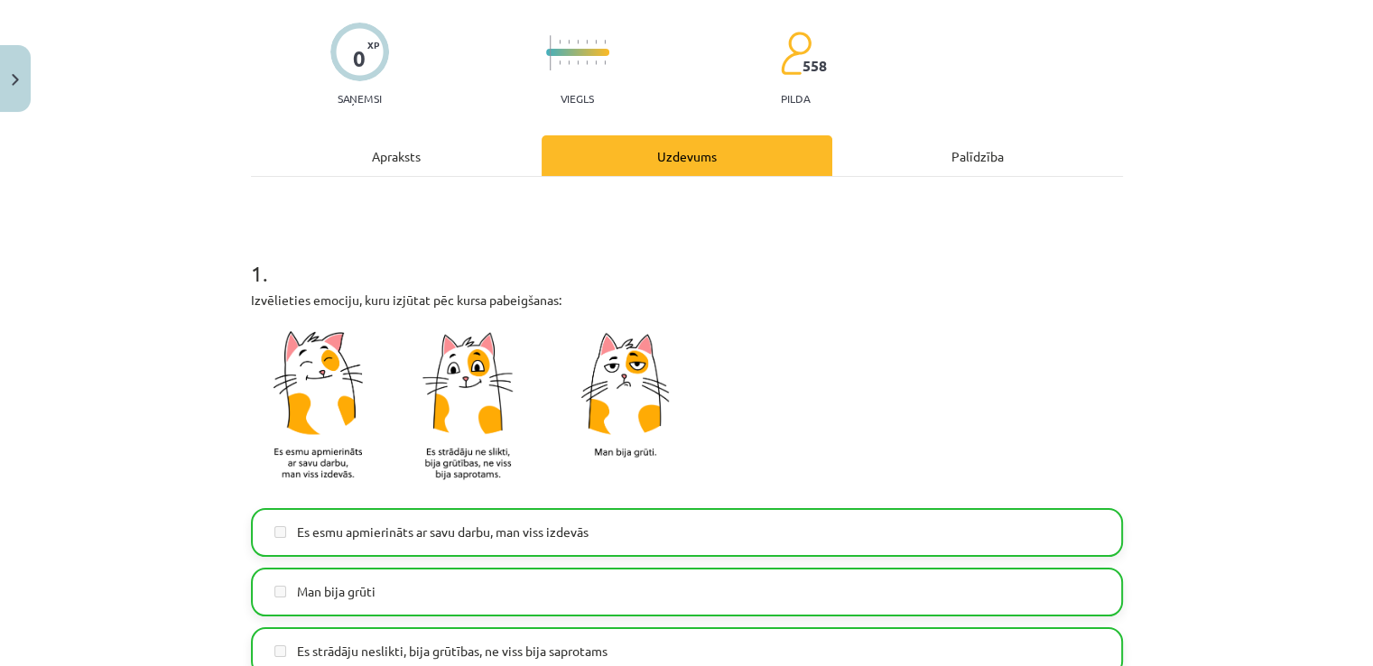
scroll to position [0, 0]
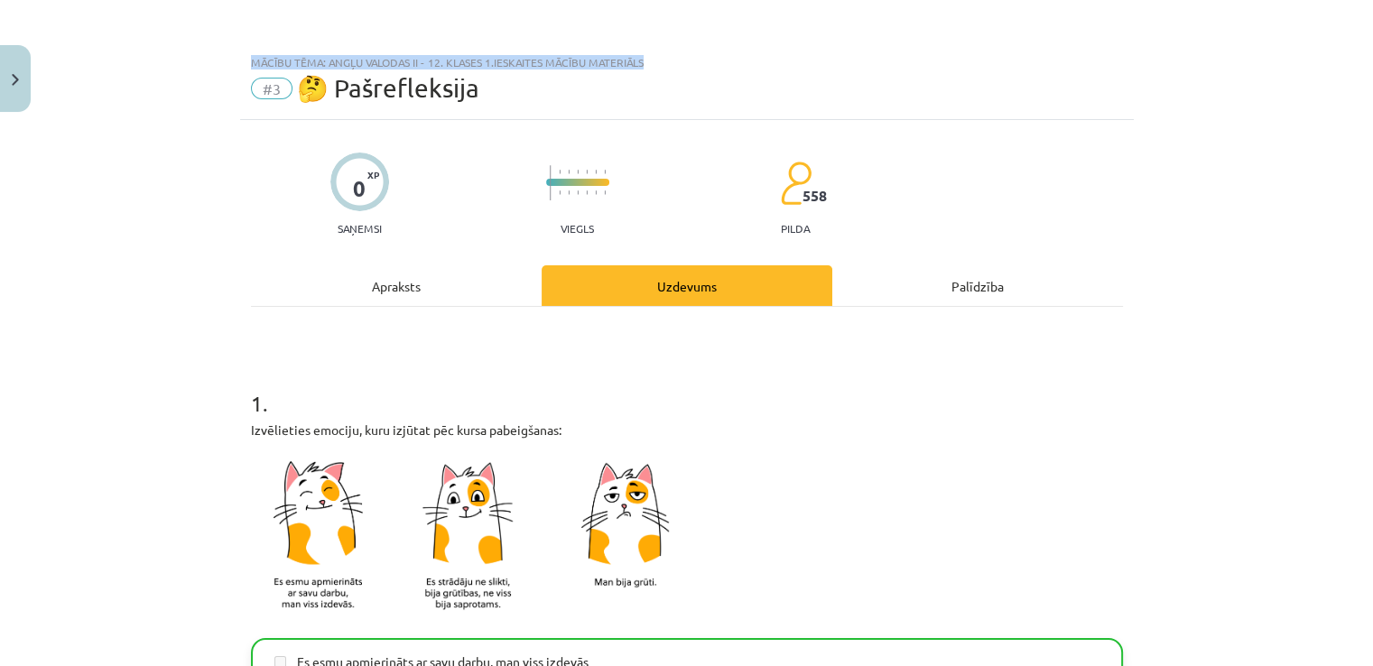
drag, startPoint x: 1353, startPoint y: 53, endPoint x: 1369, endPoint y: -79, distance: 132.7
